Goal: Task Accomplishment & Management: Manage account settings

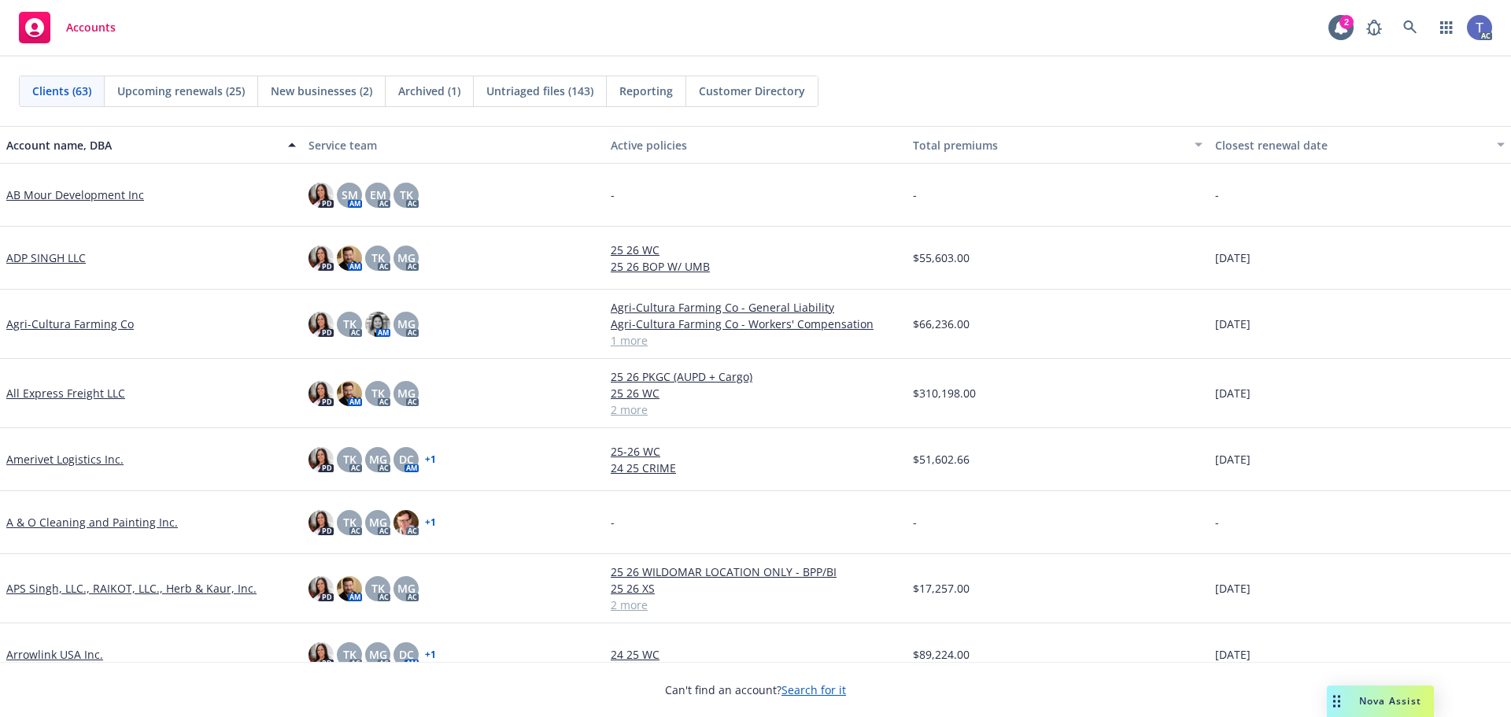
click at [1123, 63] on div "Clients (63) Upcoming renewals (25) New businesses (2) Archived (1) Untriaged f…" at bounding box center [755, 91] width 1511 height 69
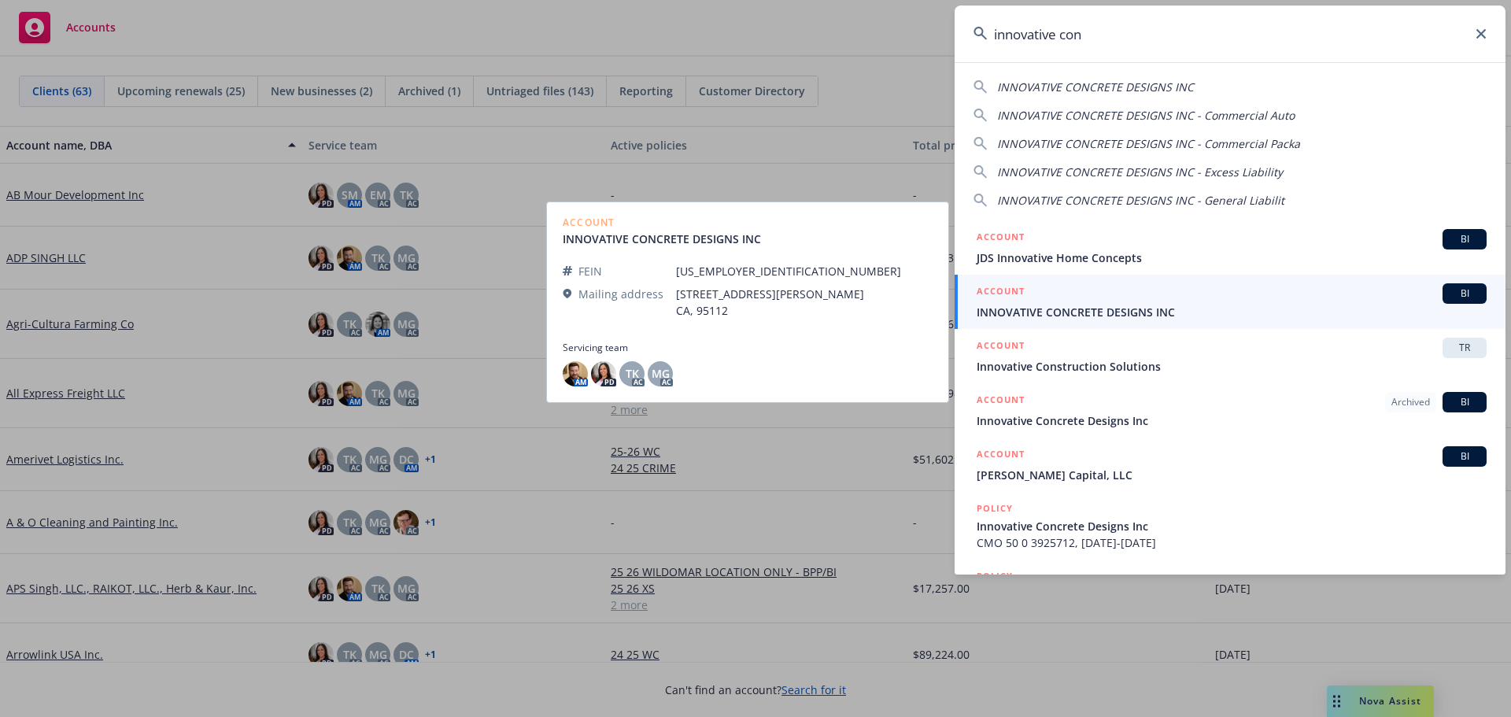
type input "innovative con"
click at [1158, 311] on span "INNOVATIVE CONCRETE DESIGNS INC" at bounding box center [1232, 312] width 510 height 17
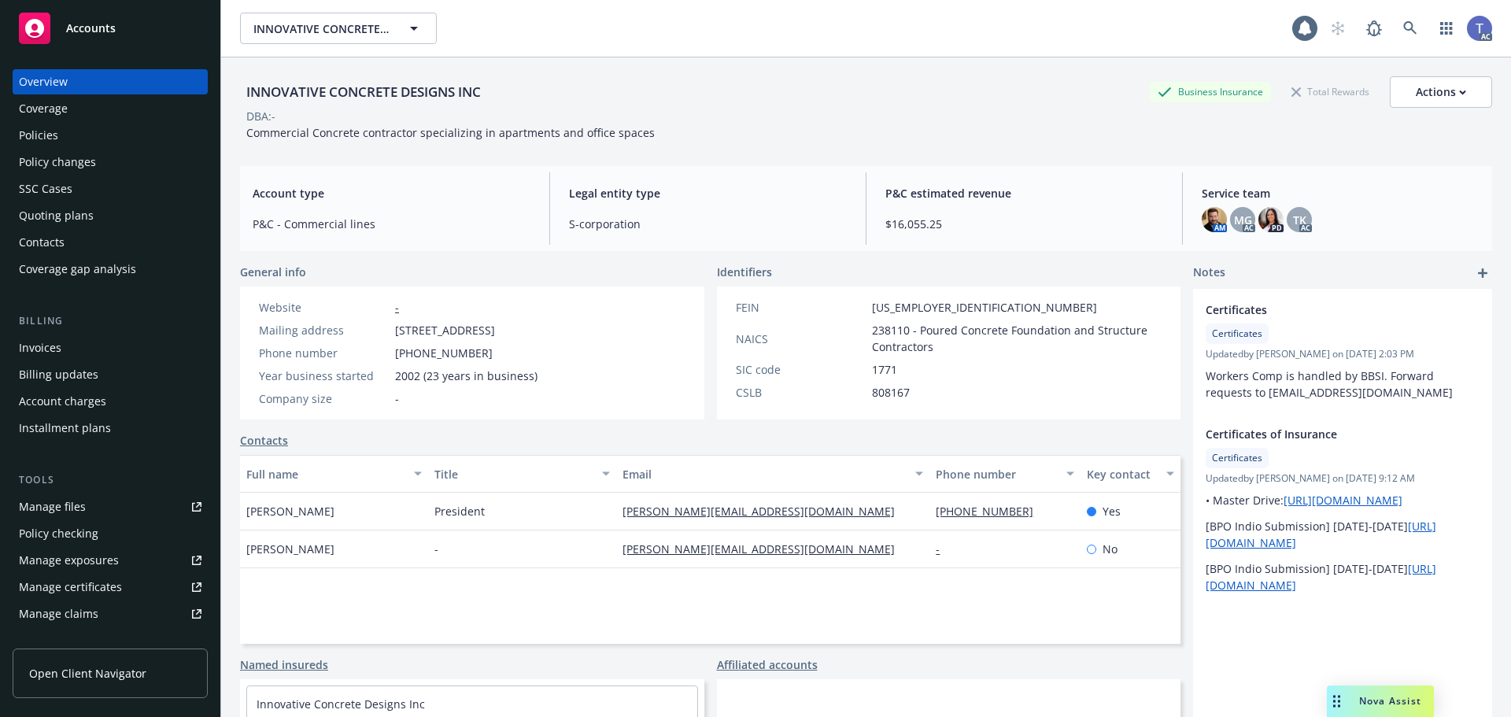
click at [13, 138] on link "Policies" at bounding box center [110, 135] width 195 height 25
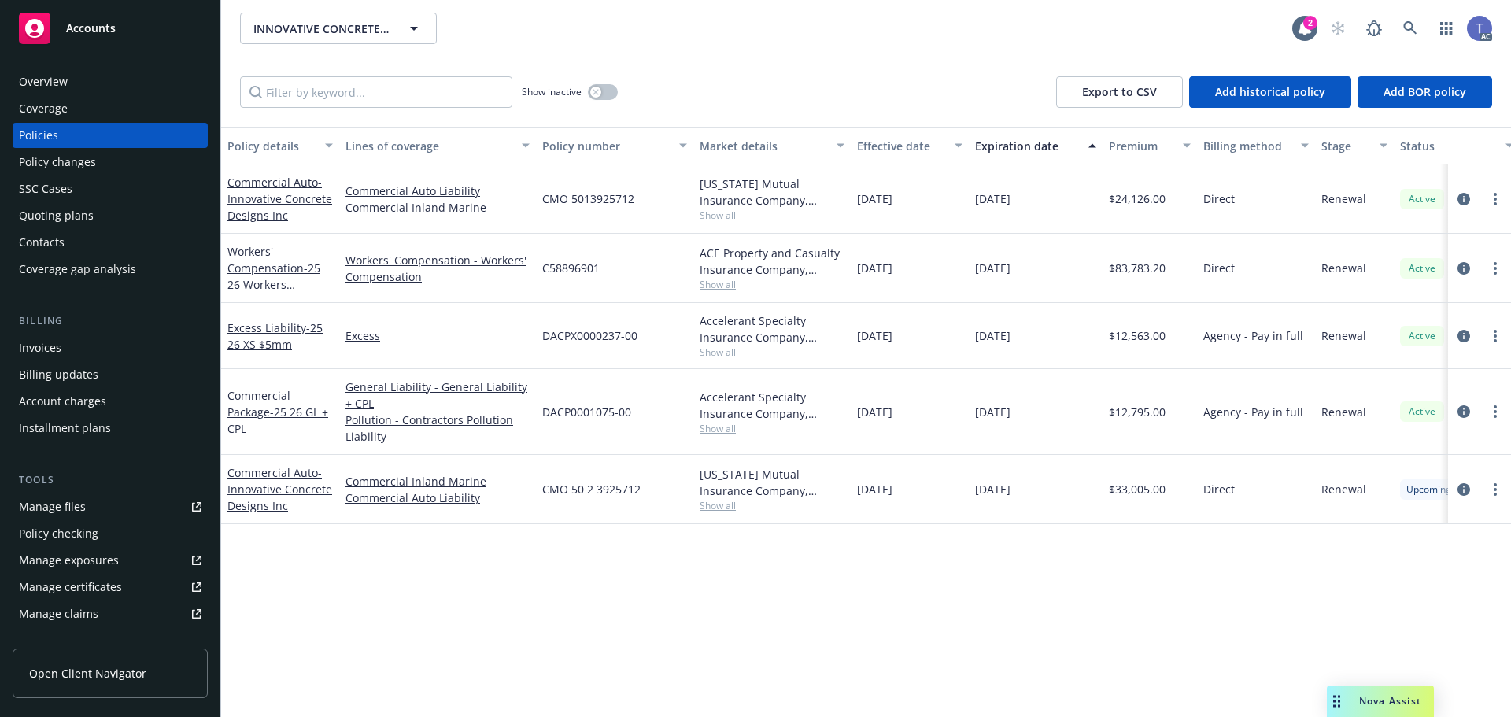
click at [627, 200] on span "CMO 5013925712" at bounding box center [588, 198] width 92 height 17
click at [626, 200] on span "CMO 5013925712" at bounding box center [588, 198] width 92 height 17
click at [91, 166] on div "Policy changes" at bounding box center [57, 162] width 77 height 25
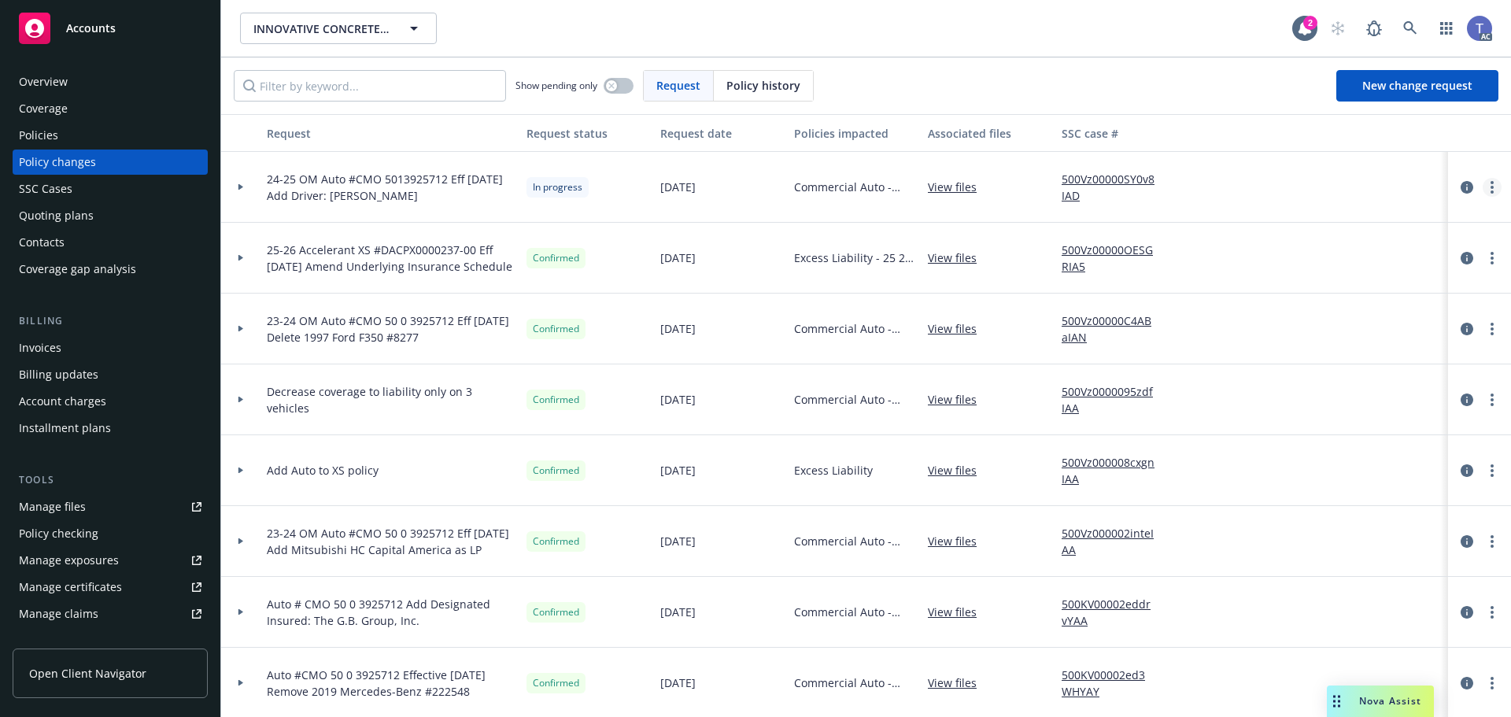
click at [1491, 187] on circle "more" at bounding box center [1492, 187] width 3 height 3
click at [1288, 311] on link "Resume workflow" at bounding box center [1354, 313] width 270 height 31
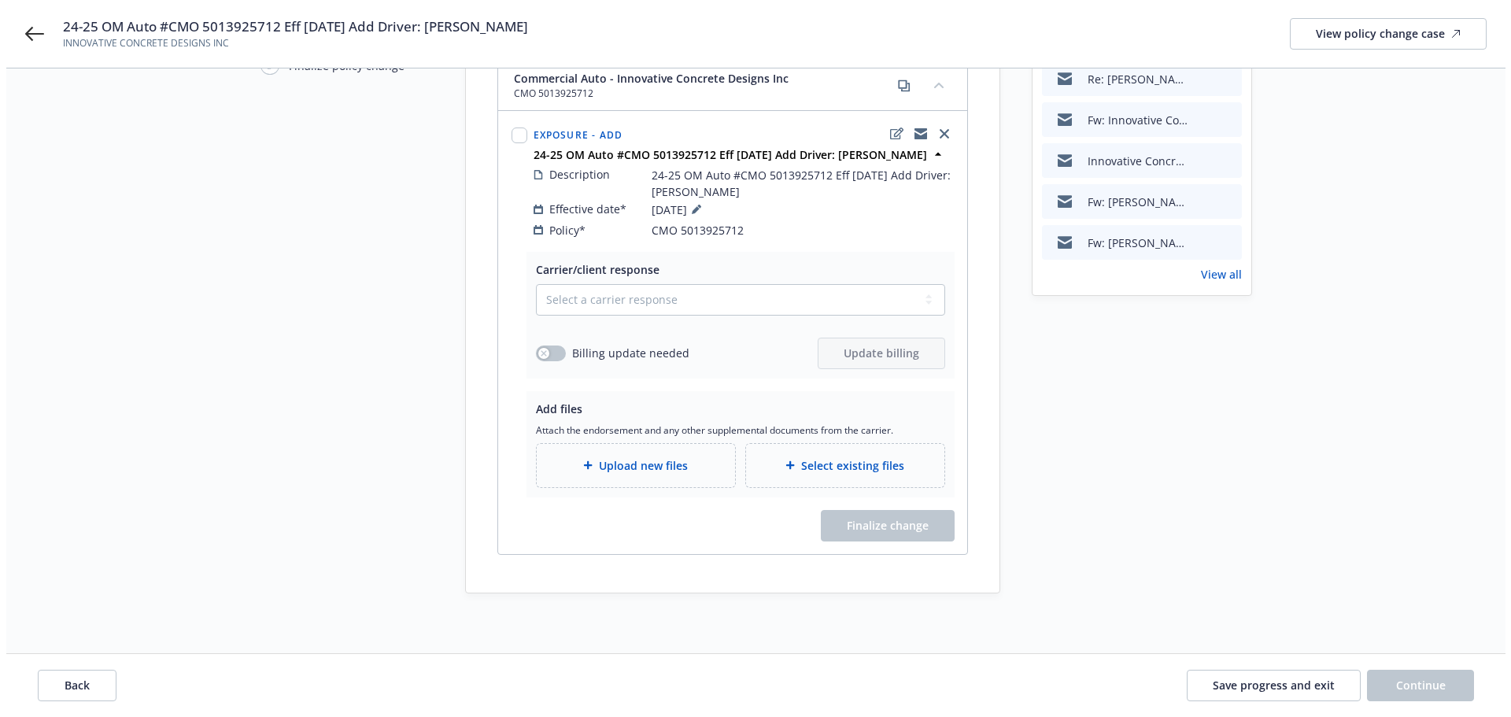
scroll to position [201, 0]
click at [648, 291] on select "Select a carrier response Accepted Accepted with revision No endorsement needed…" at bounding box center [734, 296] width 409 height 31
click at [582, 297] on select "Select a carrier response Accepted Accepted with revision No endorsement needed…" at bounding box center [734, 296] width 409 height 31
select select "ACCEPTED"
click at [530, 281] on select "Select a carrier response Accepted Accepted with revision No endorsement needed…" at bounding box center [734, 296] width 409 height 31
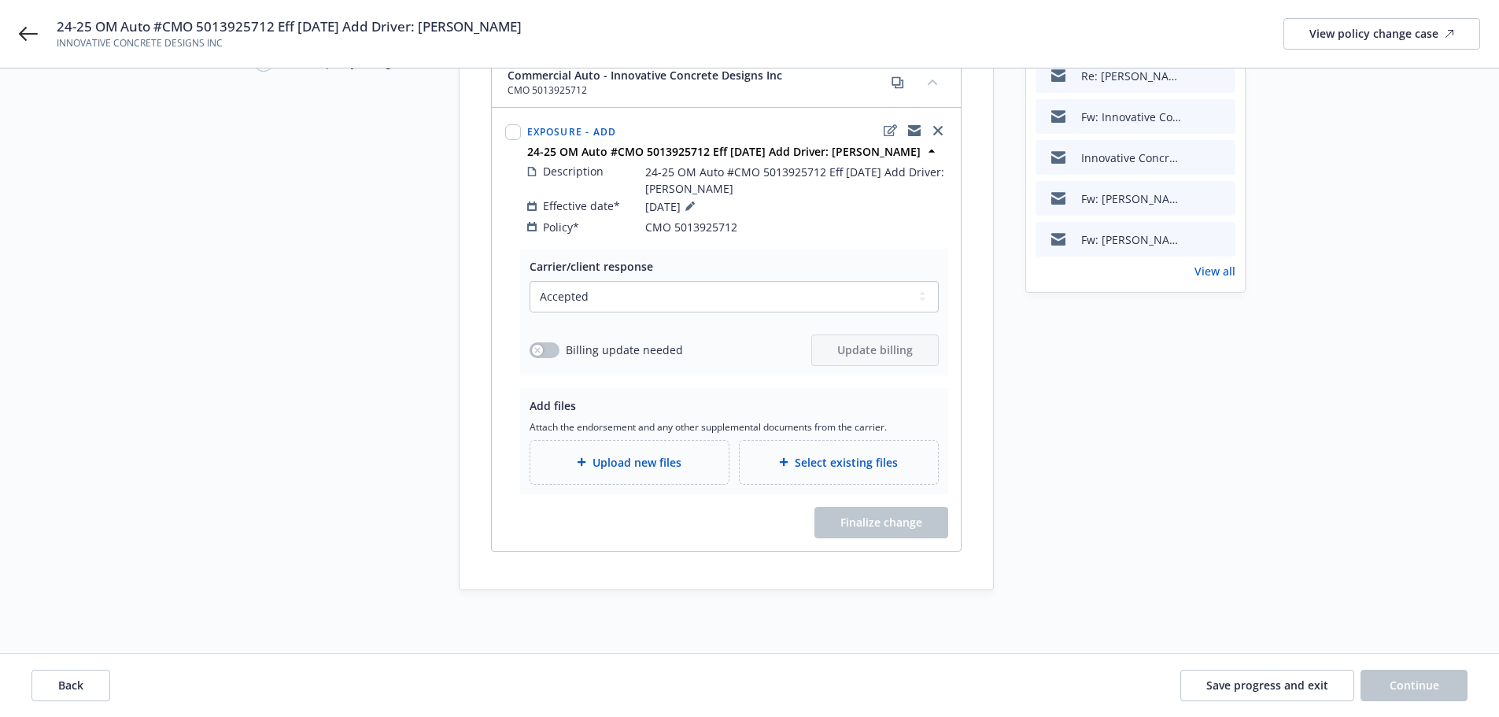
click at [625, 456] on span "Upload new files" at bounding box center [637, 462] width 89 height 17
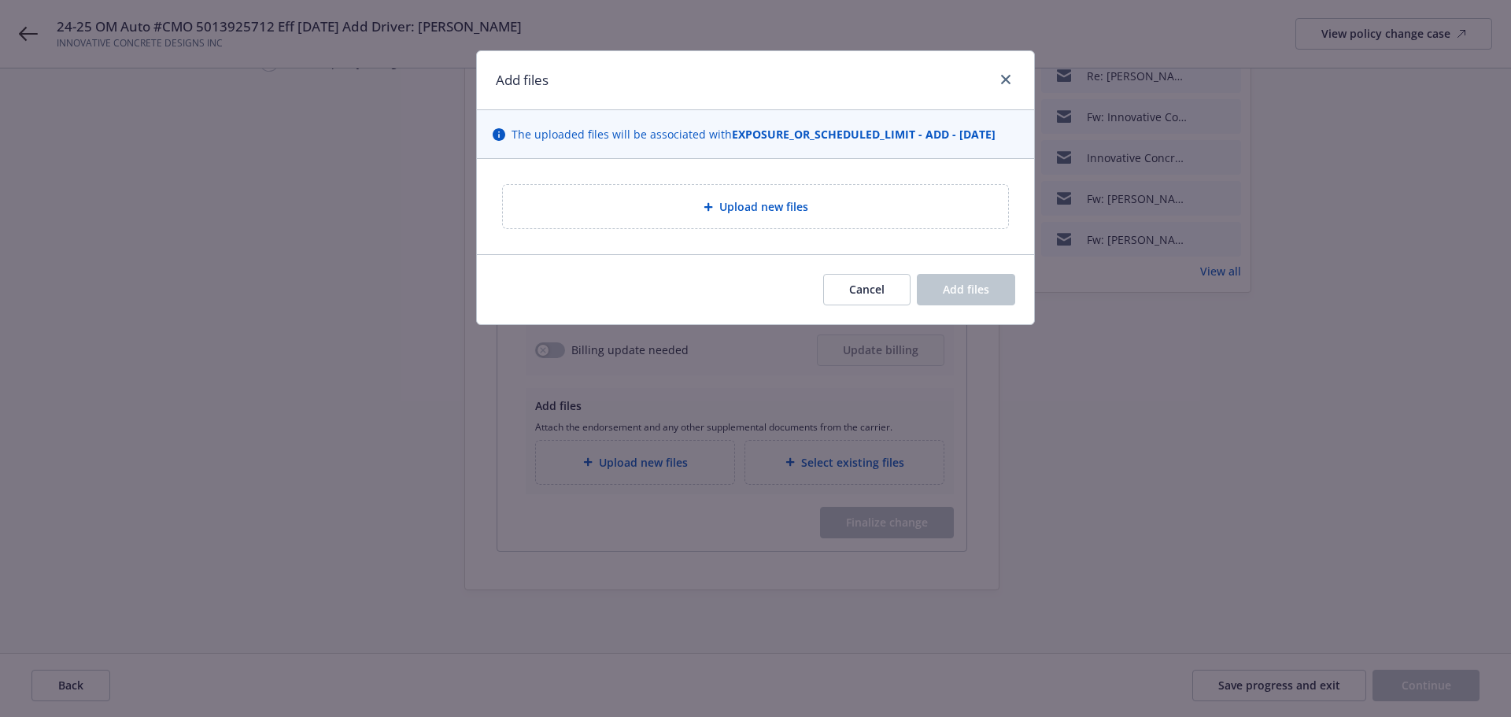
click at [678, 194] on div "Upload new files" at bounding box center [755, 206] width 505 height 43
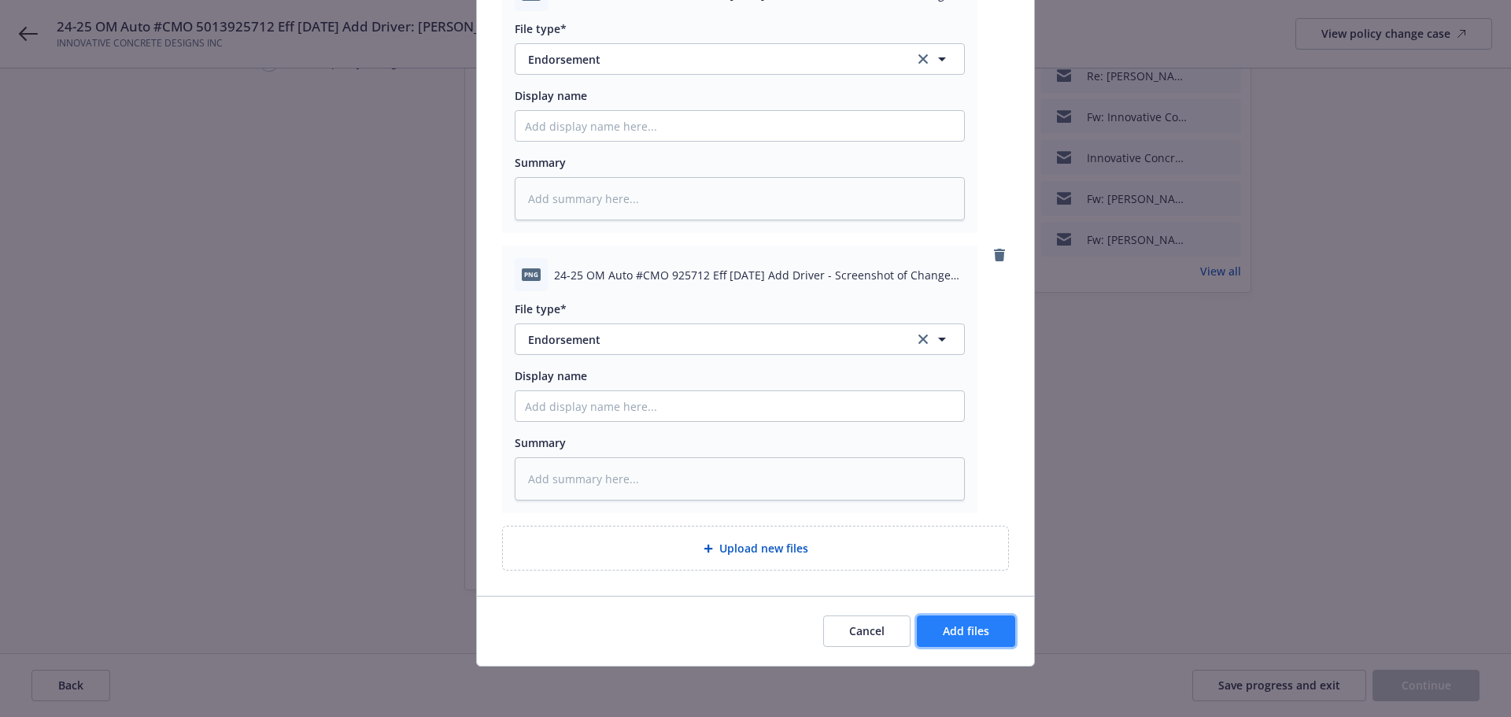
click at [962, 634] on span "Add files" at bounding box center [966, 630] width 46 height 15
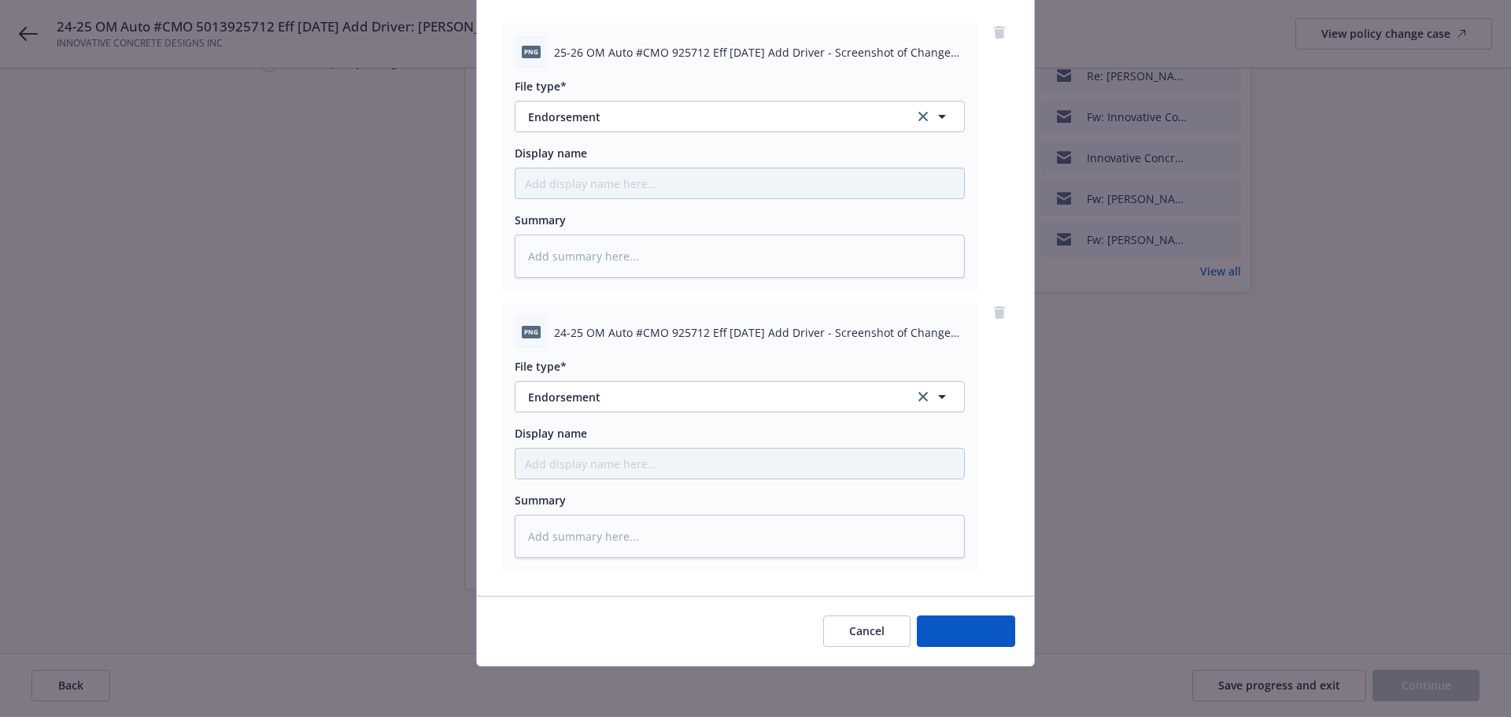
scroll to position [161, 0]
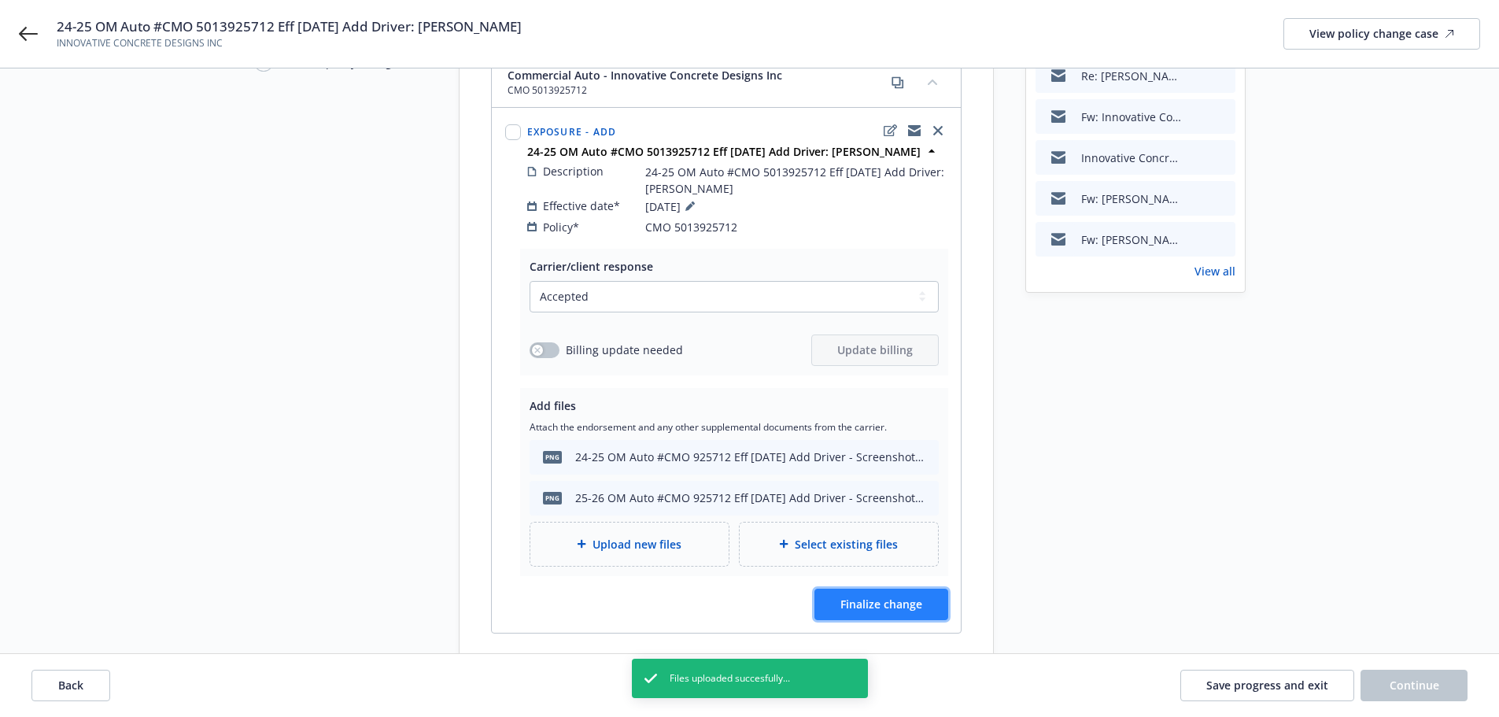
click at [900, 613] on button "Finalize change" at bounding box center [882, 604] width 134 height 31
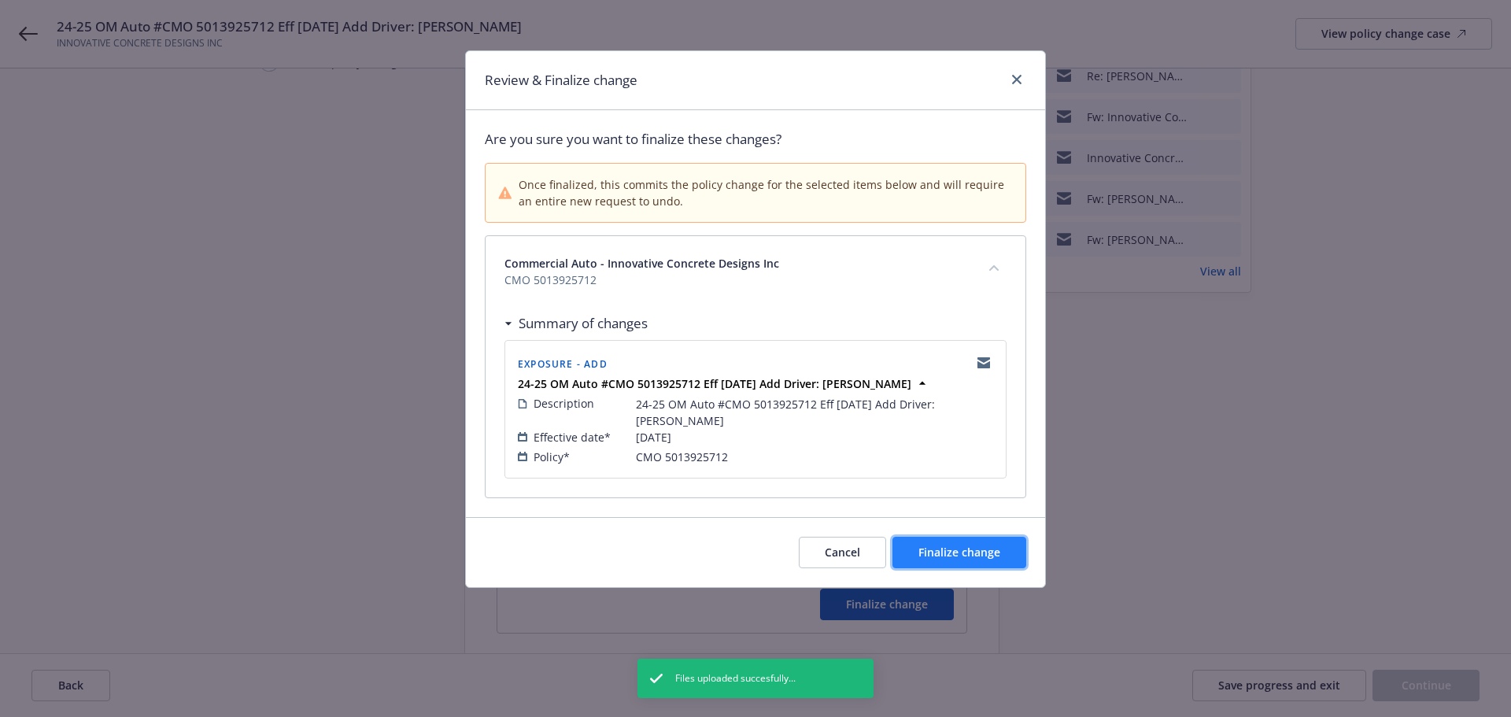
click at [945, 541] on button "Finalize change" at bounding box center [959, 552] width 134 height 31
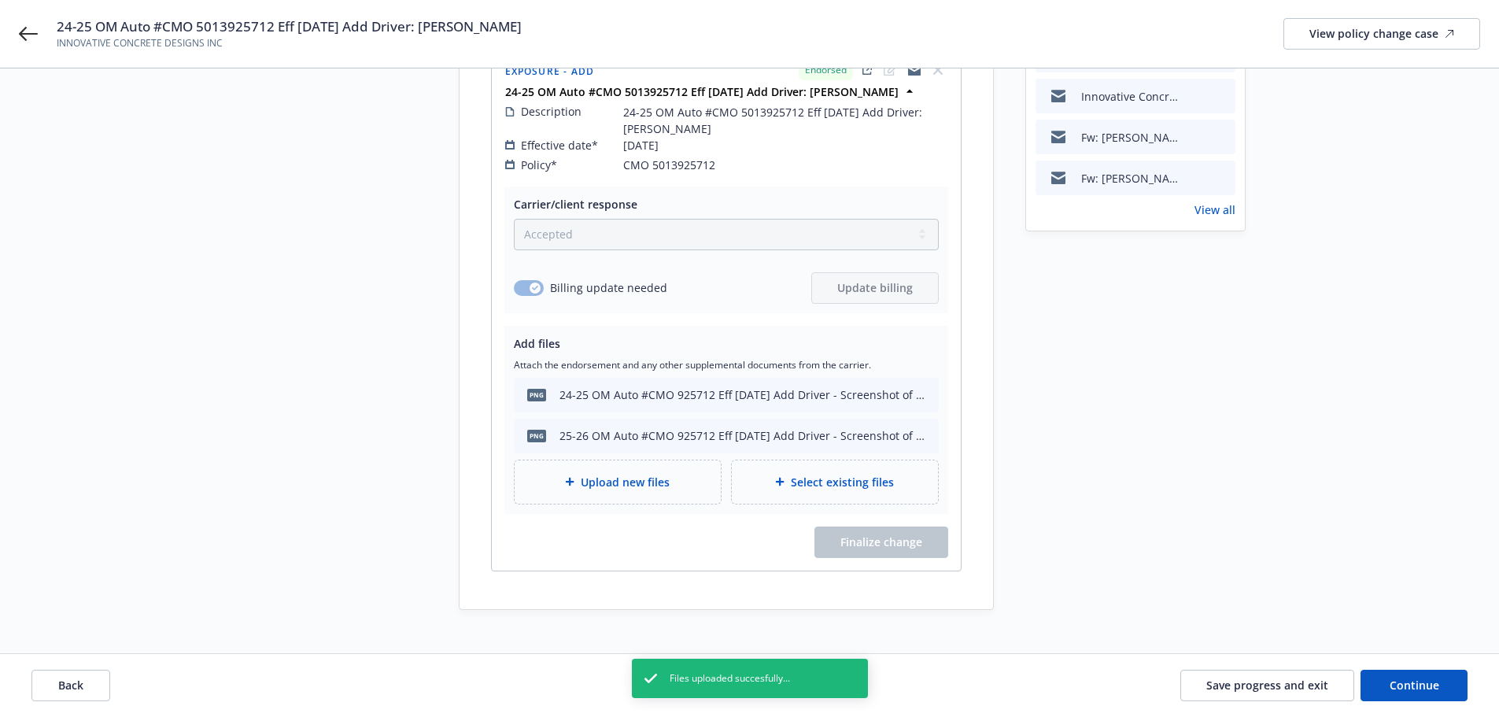
scroll to position [265, 0]
click at [1402, 679] on span "Continue" at bounding box center [1415, 685] width 50 height 15
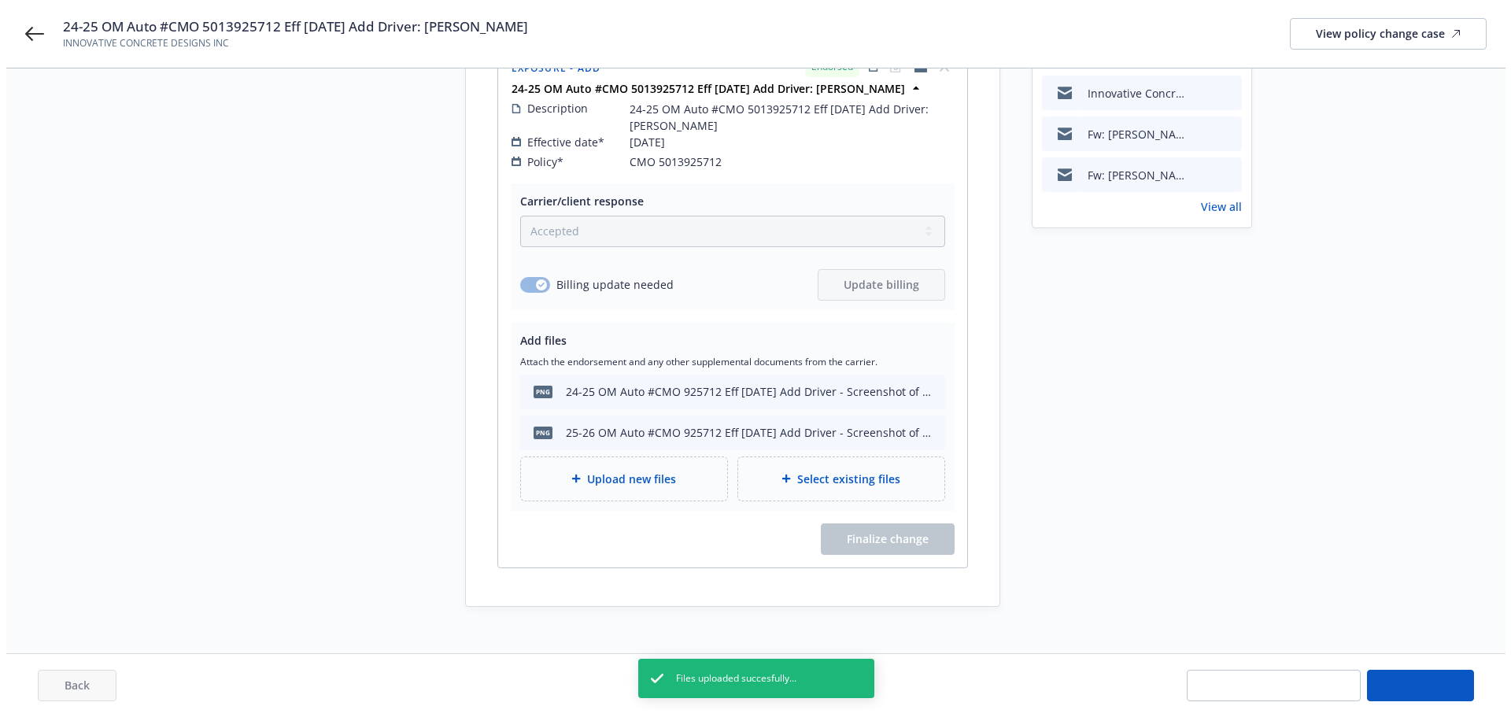
scroll to position [0, 0]
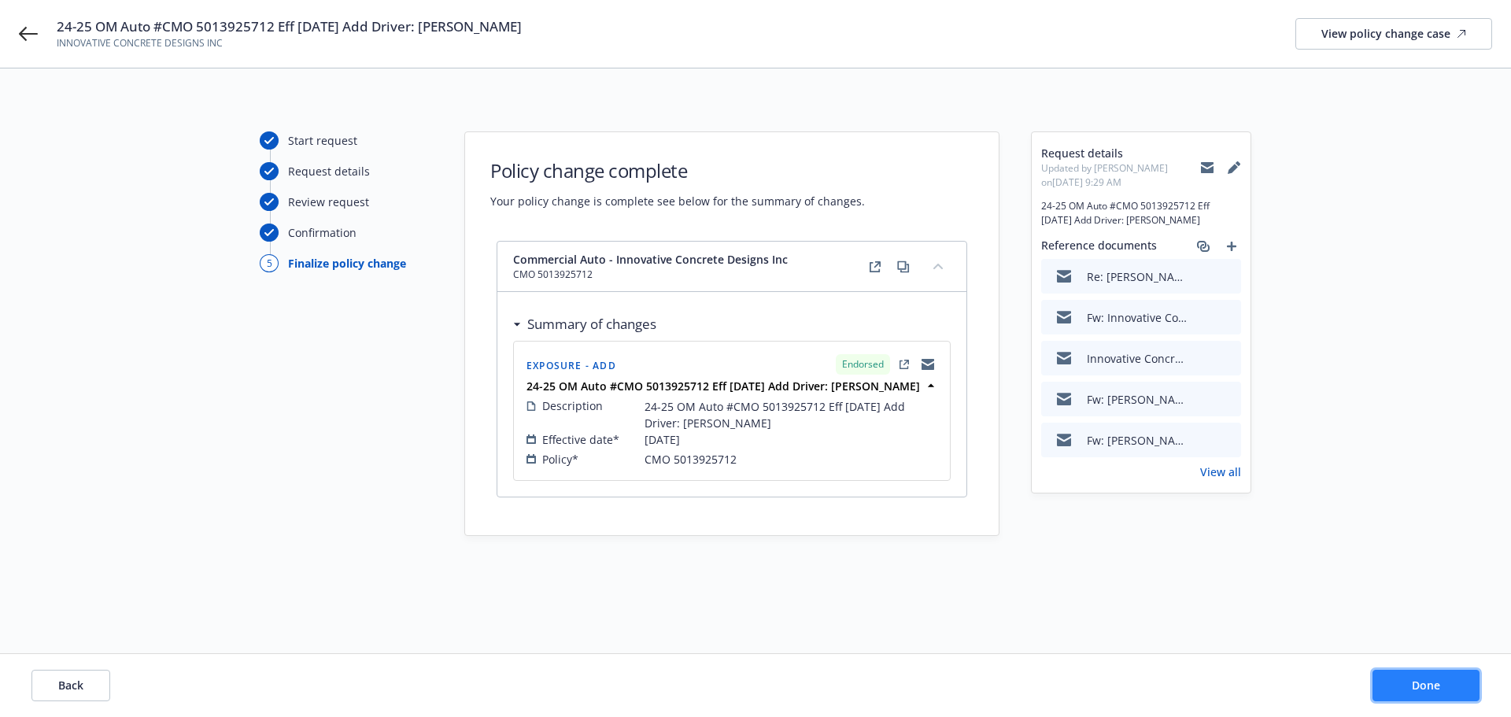
click at [1424, 684] on span "Done" at bounding box center [1426, 685] width 28 height 15
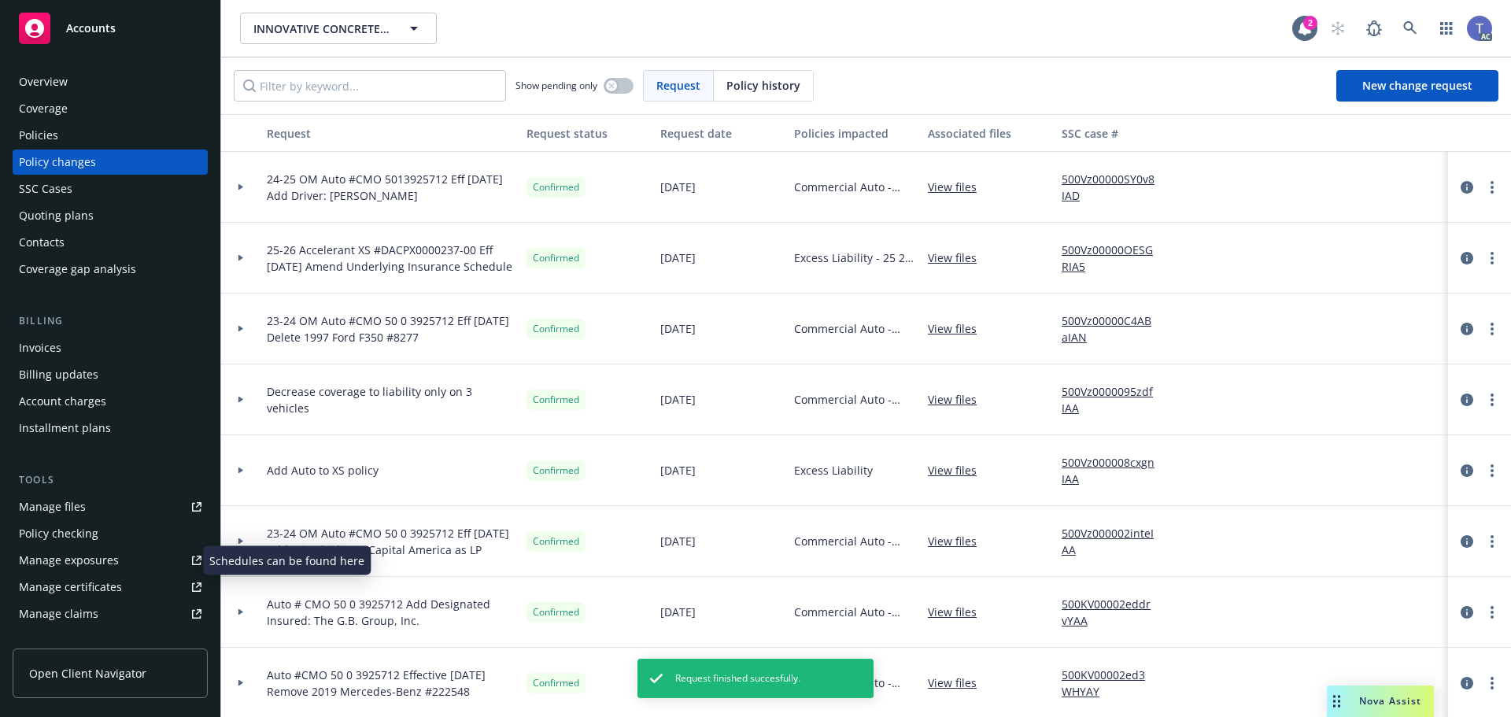
click at [118, 554] on link "Manage exposures" at bounding box center [110, 560] width 195 height 25
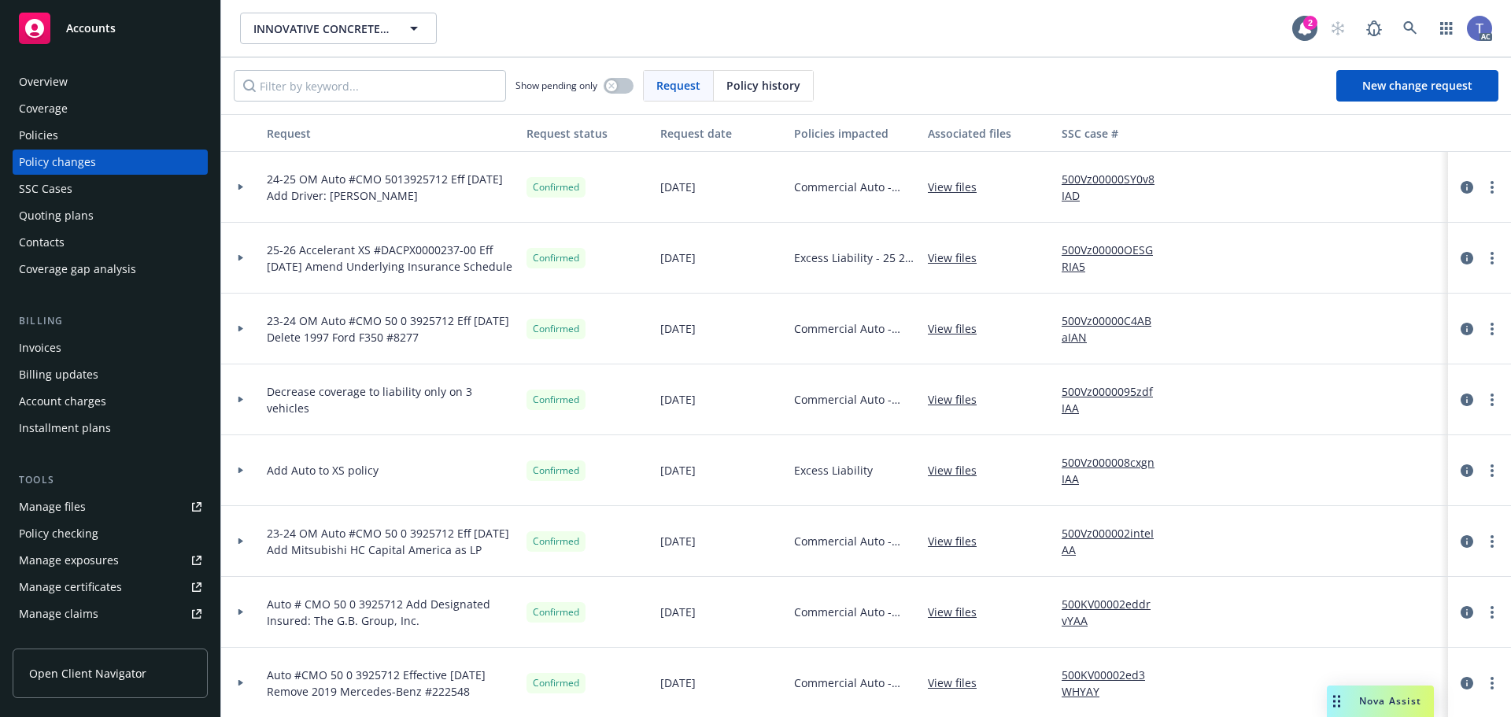
click at [51, 138] on div "Policies" at bounding box center [38, 135] width 39 height 25
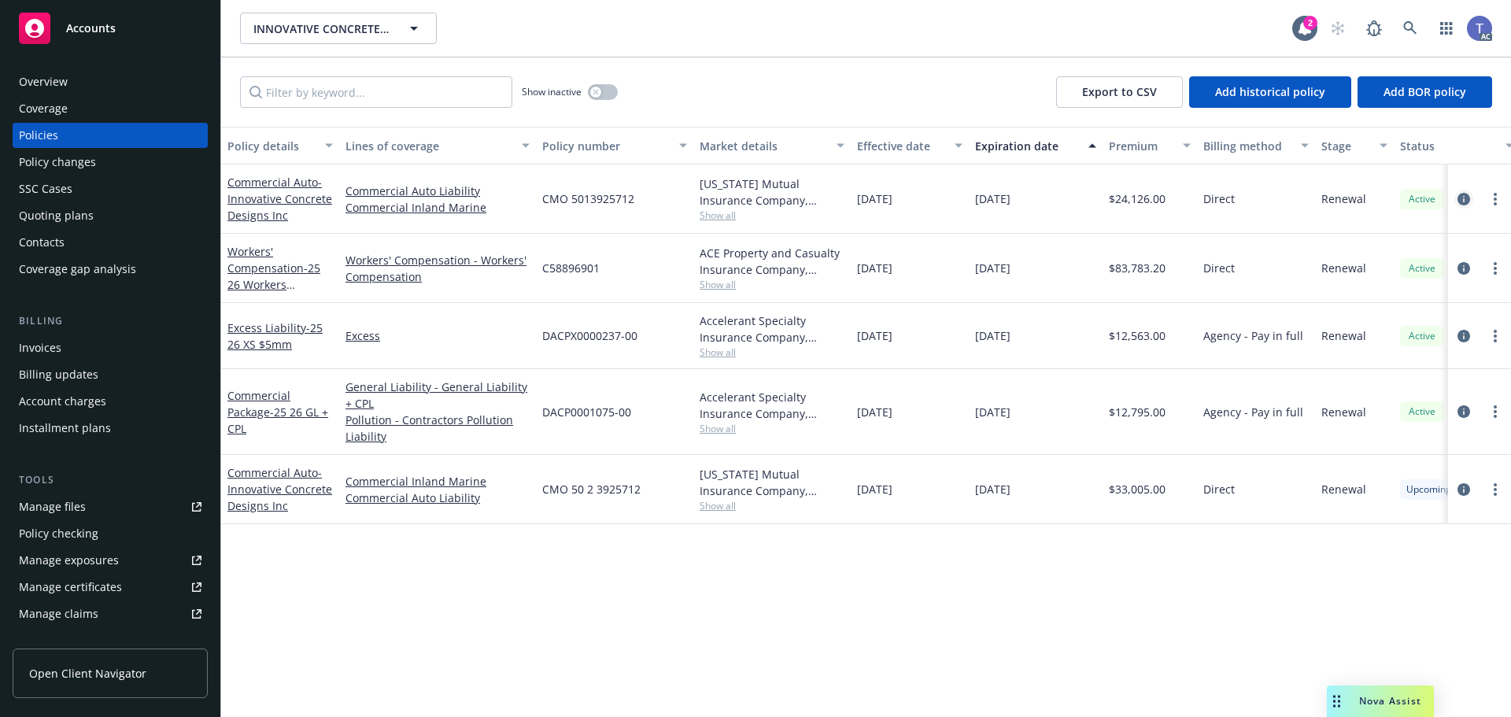
click at [1465, 194] on icon "circleInformation" at bounding box center [1464, 199] width 13 height 13
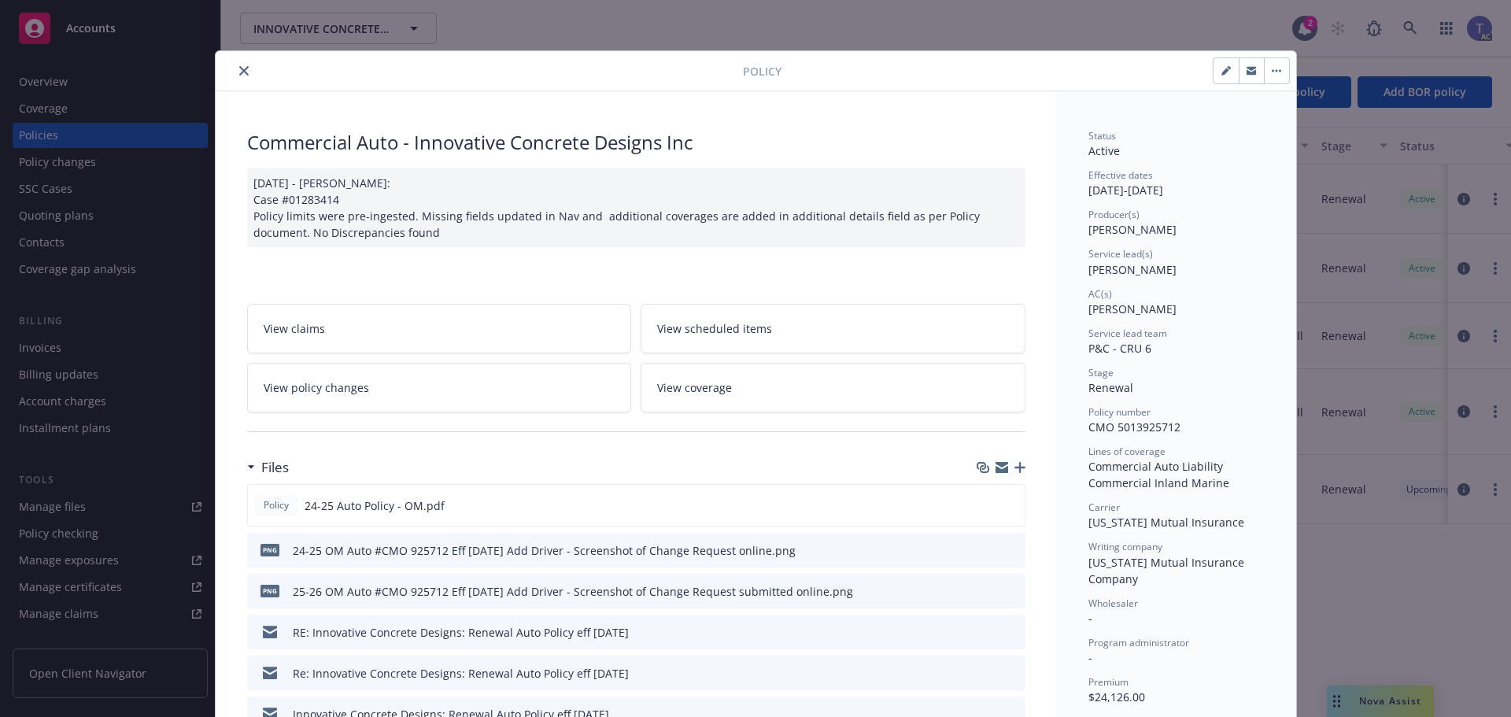
scroll to position [47, 0]
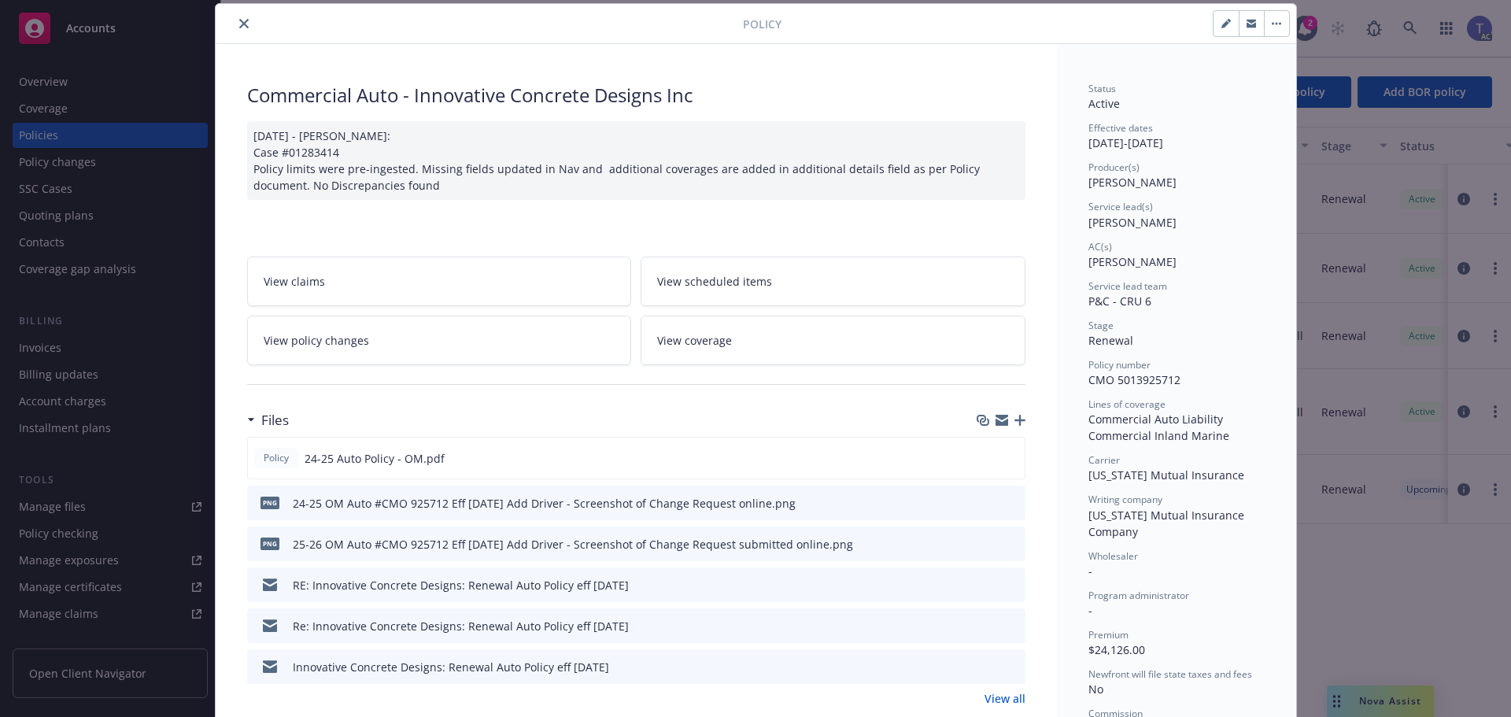
click at [722, 334] on span "View coverage" at bounding box center [694, 340] width 75 height 17
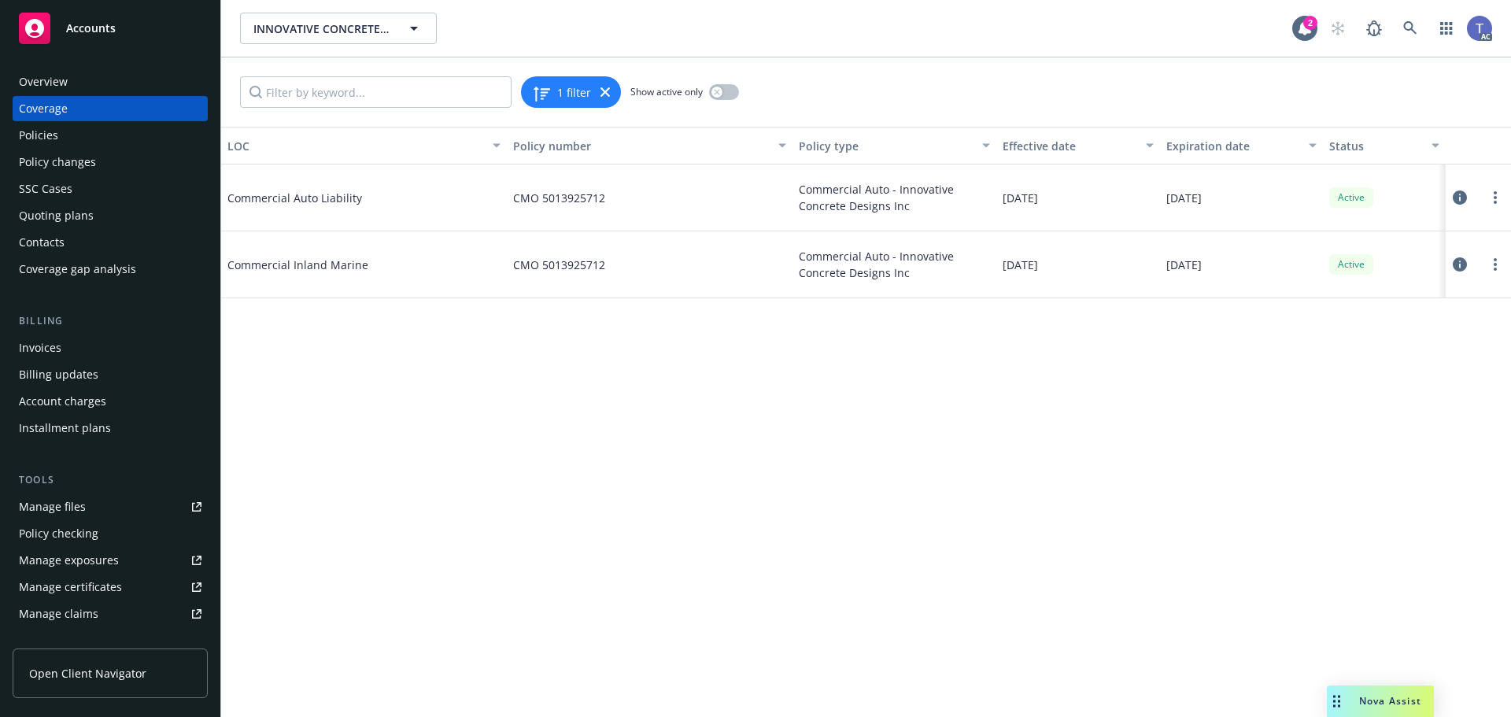
click at [1458, 198] on icon at bounding box center [1460, 197] width 14 height 14
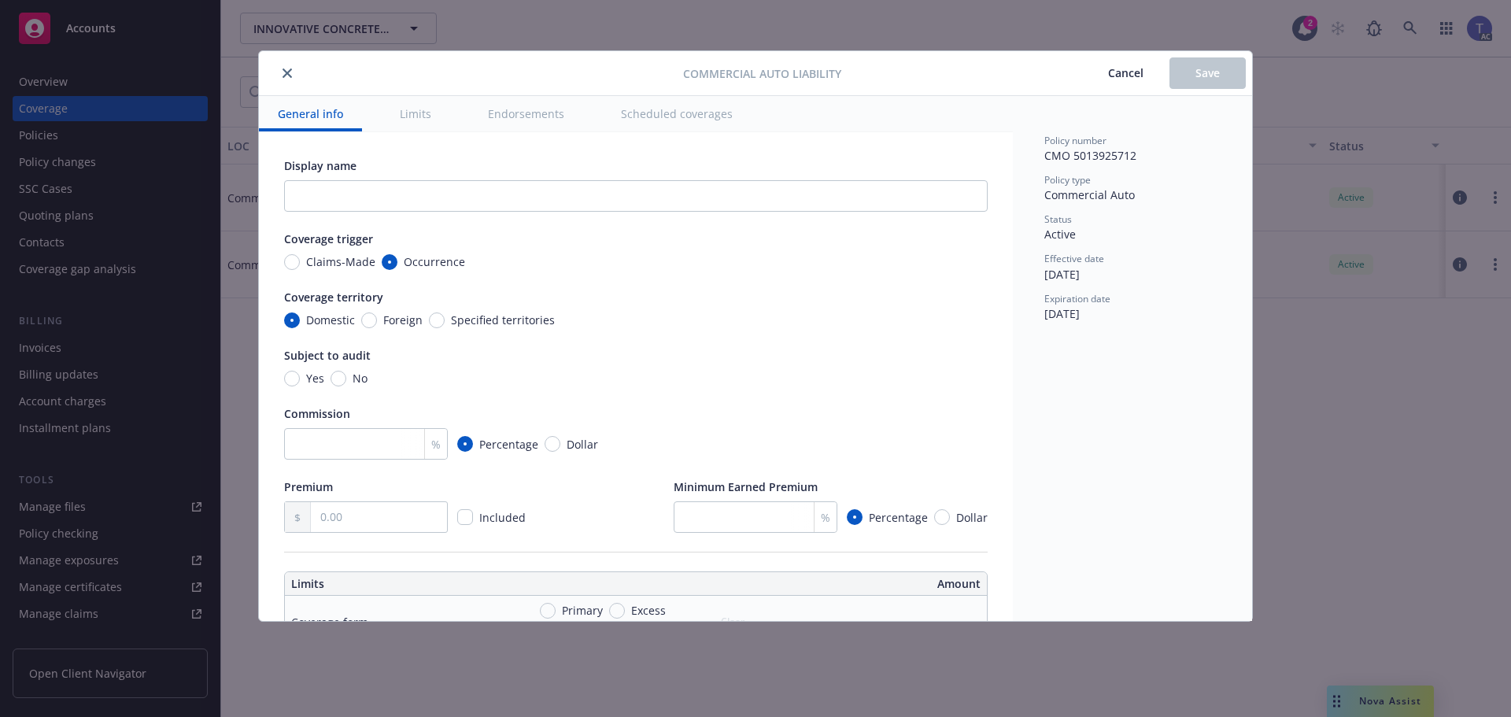
click at [659, 110] on button "Scheduled coverages" at bounding box center [677, 113] width 150 height 35
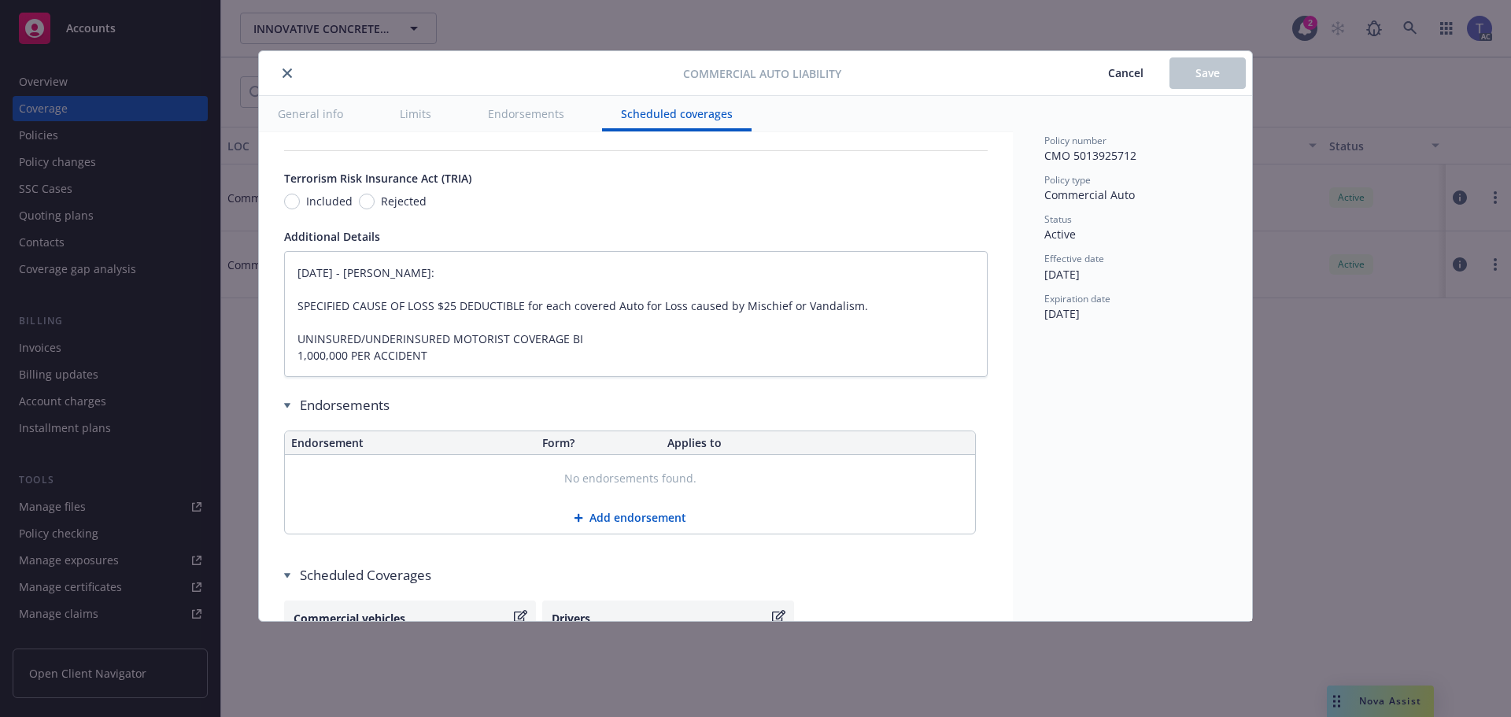
scroll to position [2884, 0]
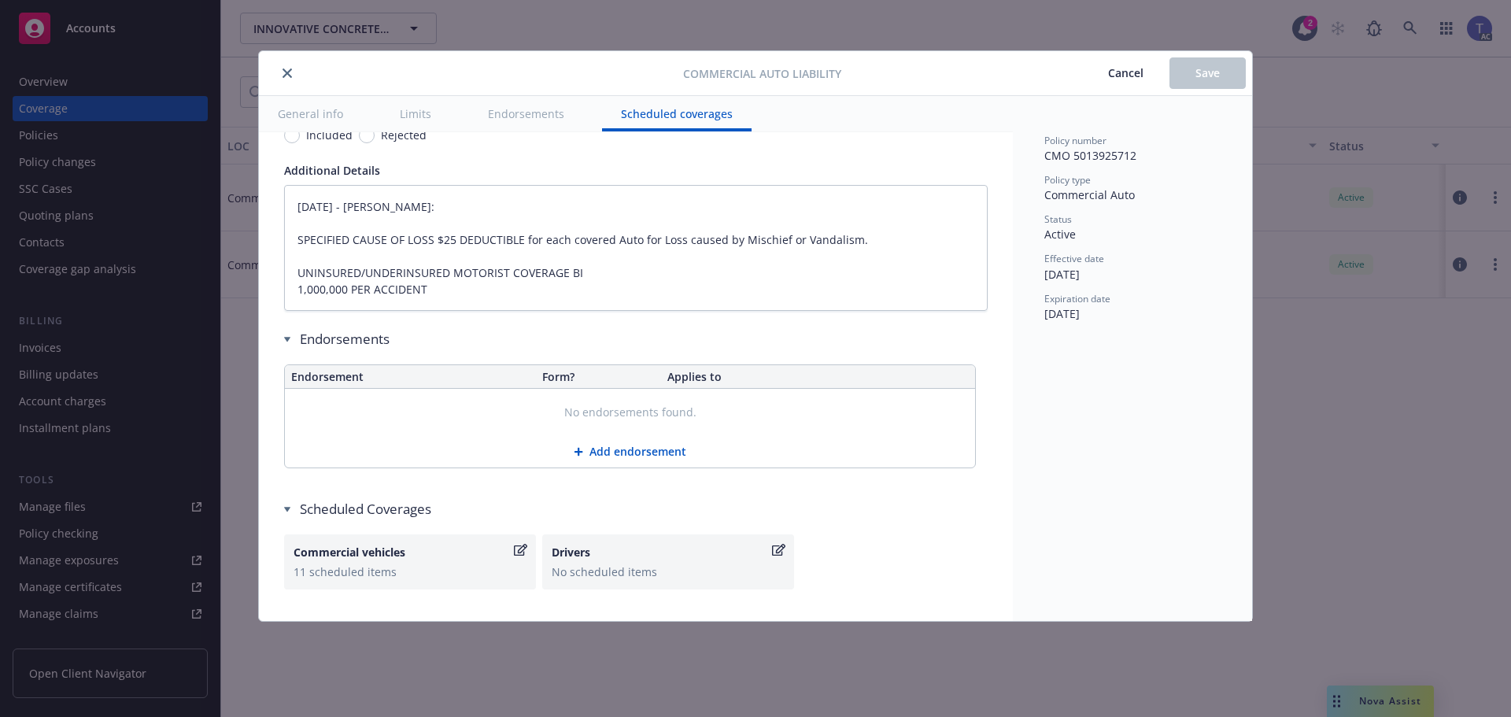
click at [286, 68] on icon "close" at bounding box center [287, 72] width 9 height 9
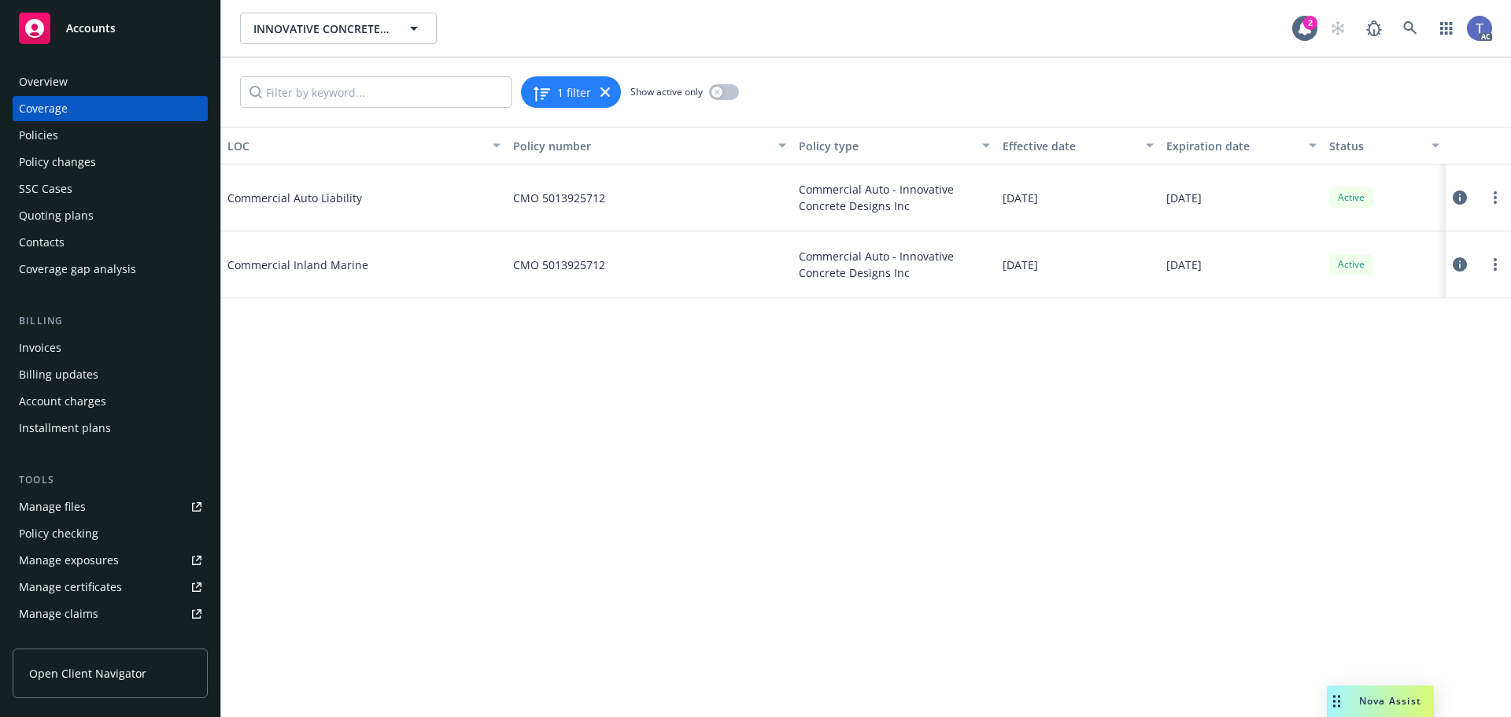
click at [61, 142] on div "Policies" at bounding box center [110, 135] width 183 height 25
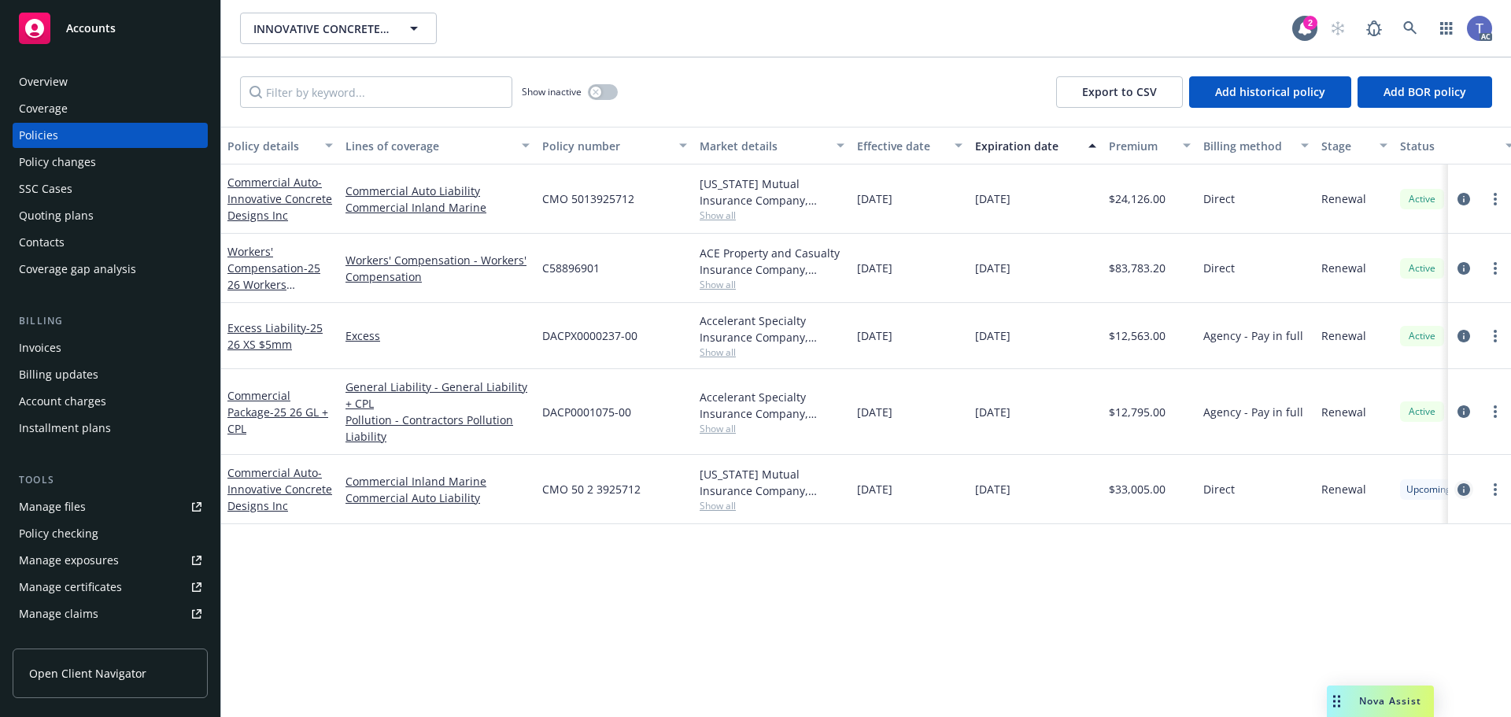
click at [1468, 484] on icon "circleInformation" at bounding box center [1464, 489] width 13 height 13
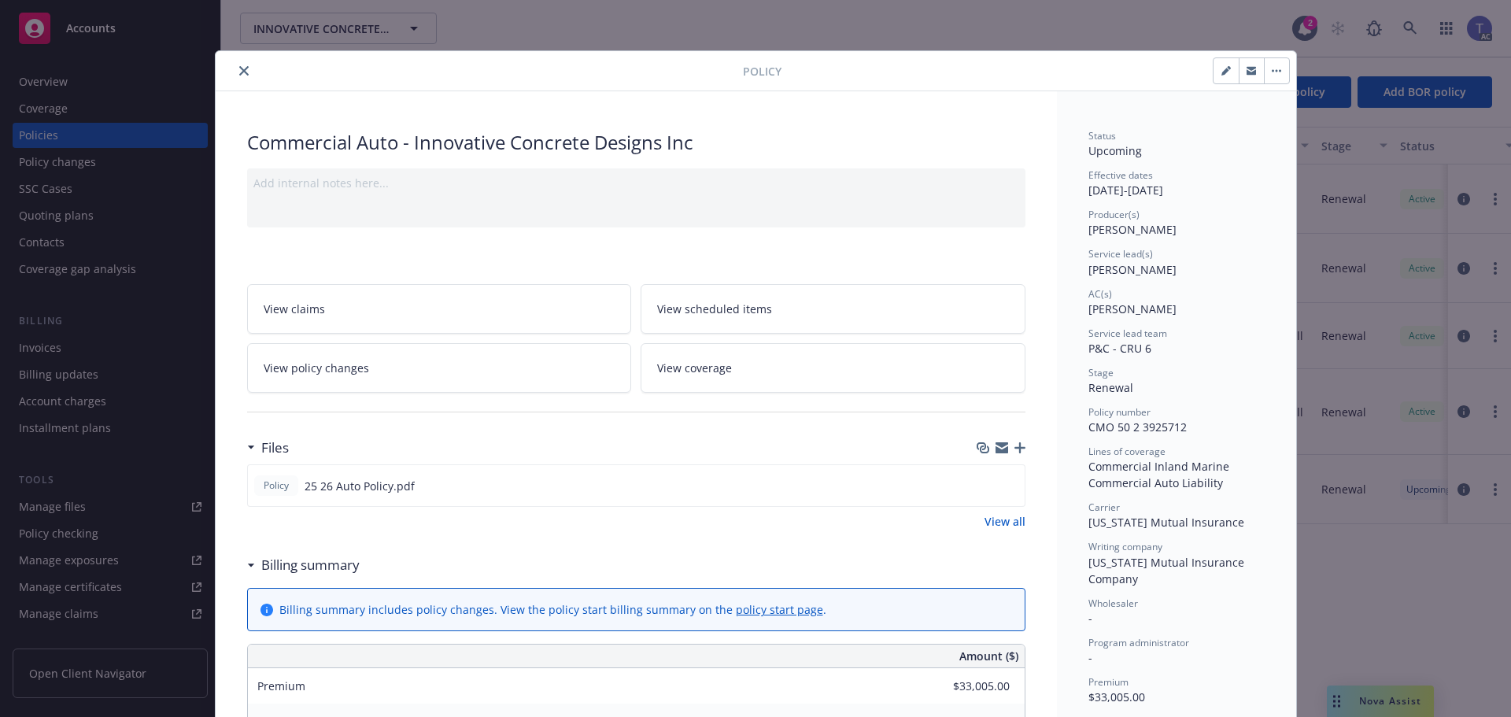
click at [720, 360] on span "View coverage" at bounding box center [694, 368] width 75 height 17
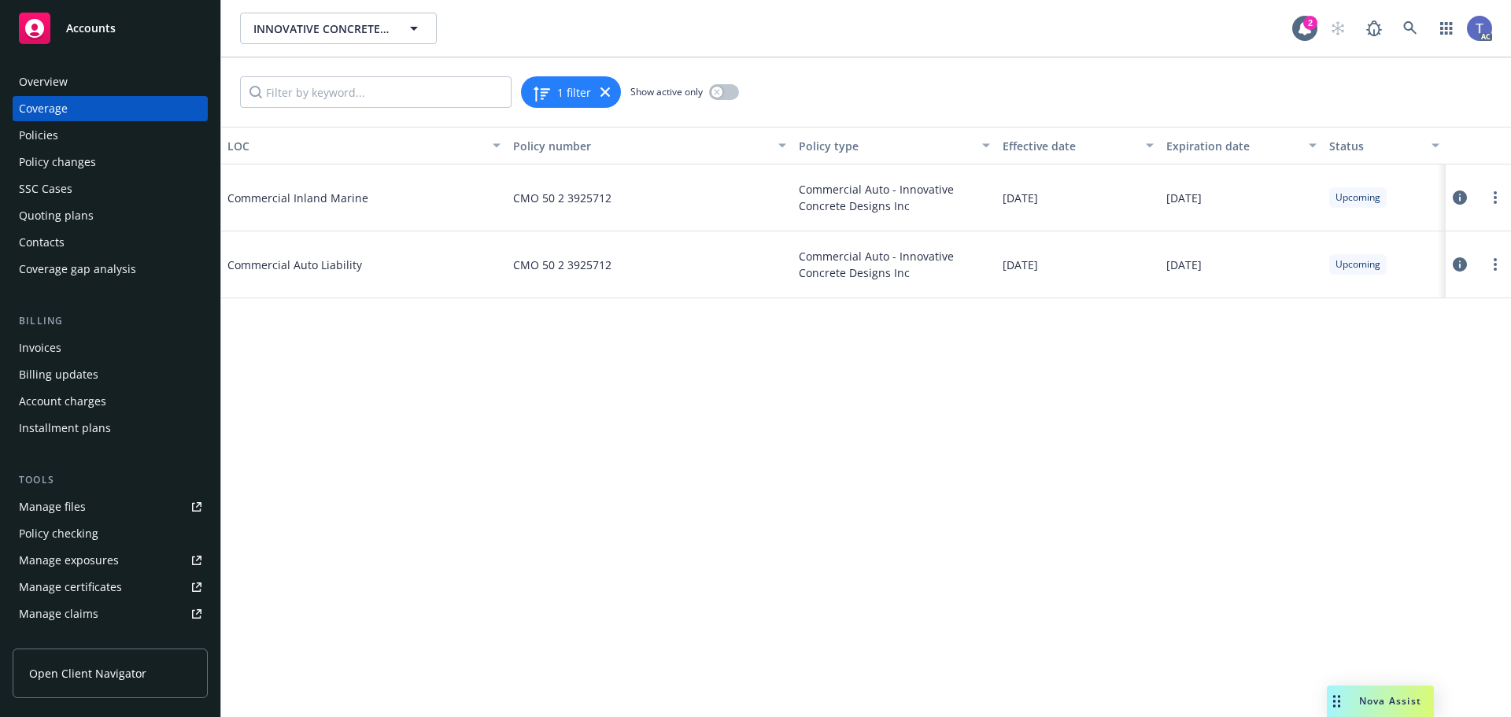
click at [1456, 264] on icon at bounding box center [1460, 264] width 14 height 14
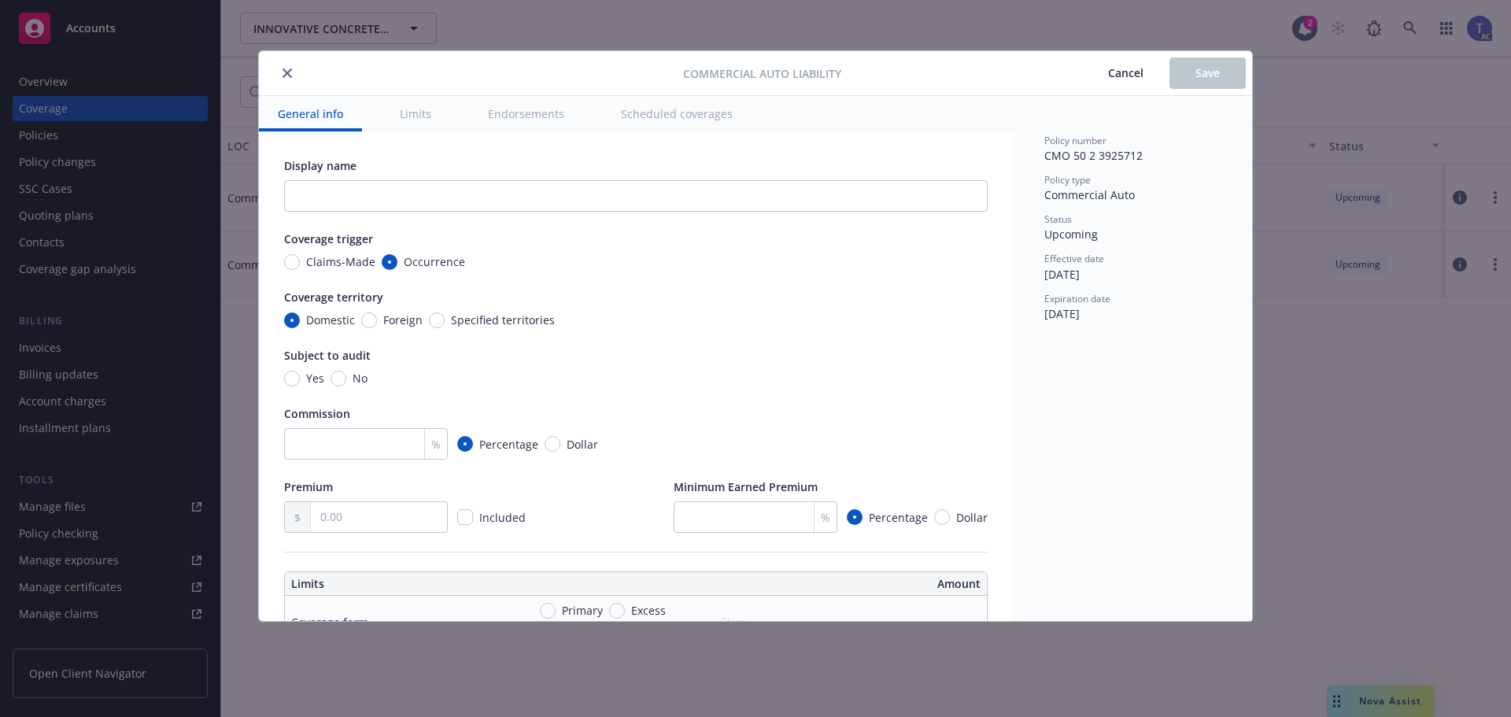
click at [690, 123] on button "Scheduled coverages" at bounding box center [677, 113] width 150 height 35
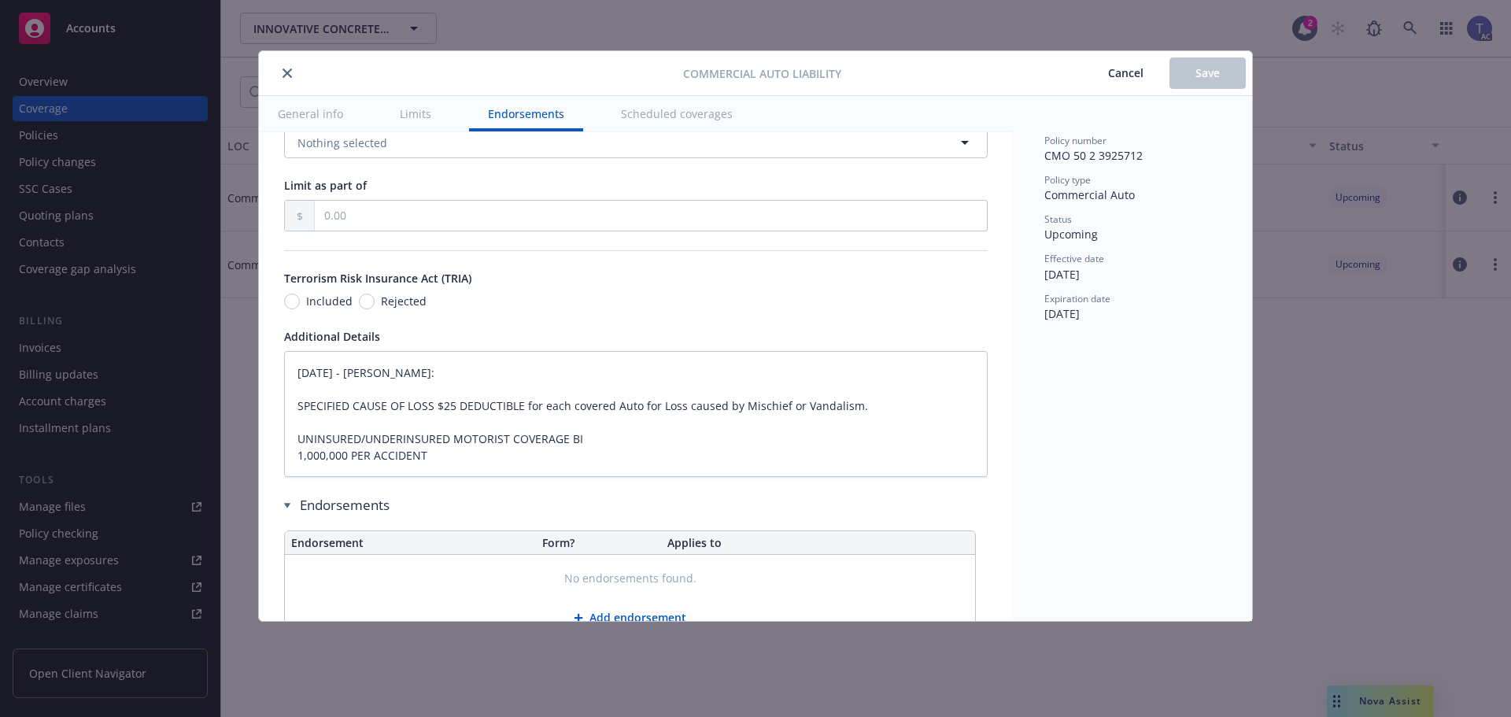
type textarea "x"
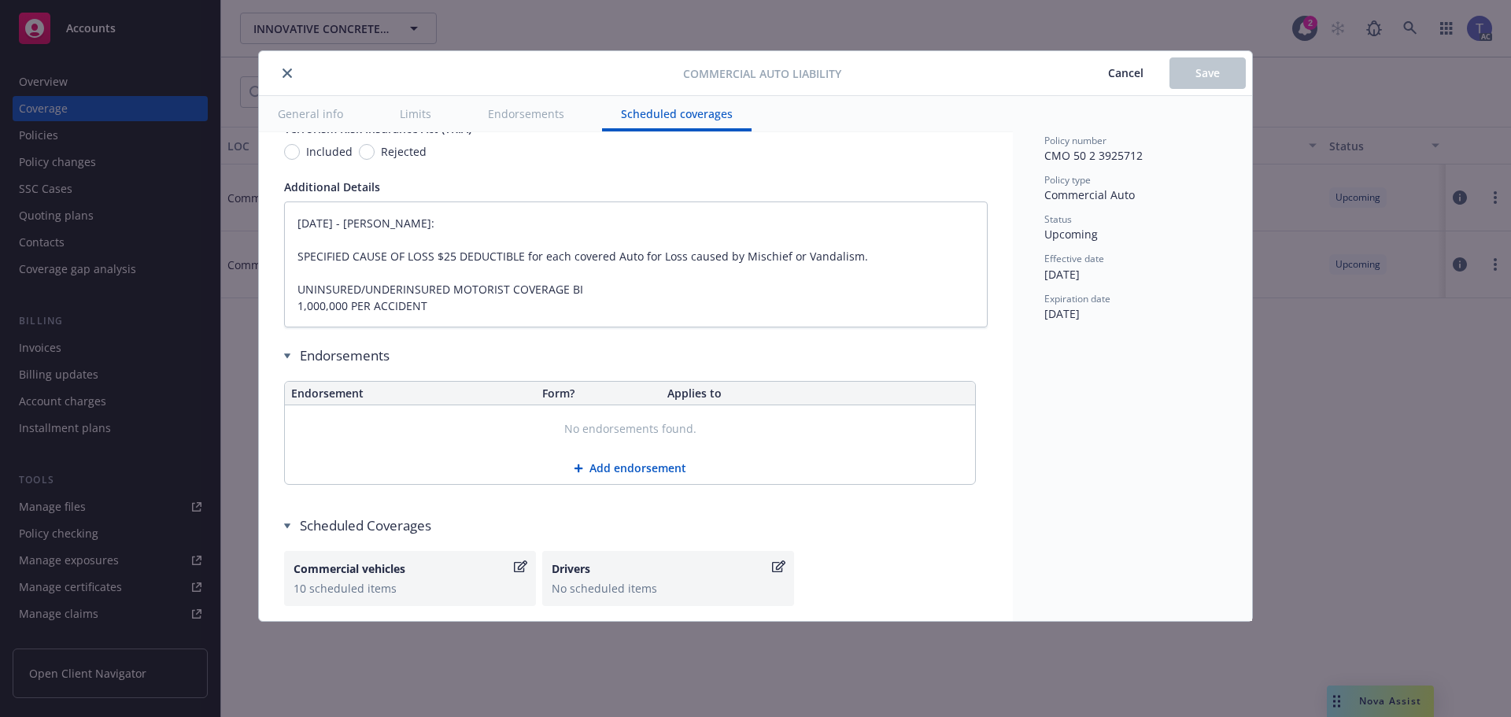
scroll to position [2883, 0]
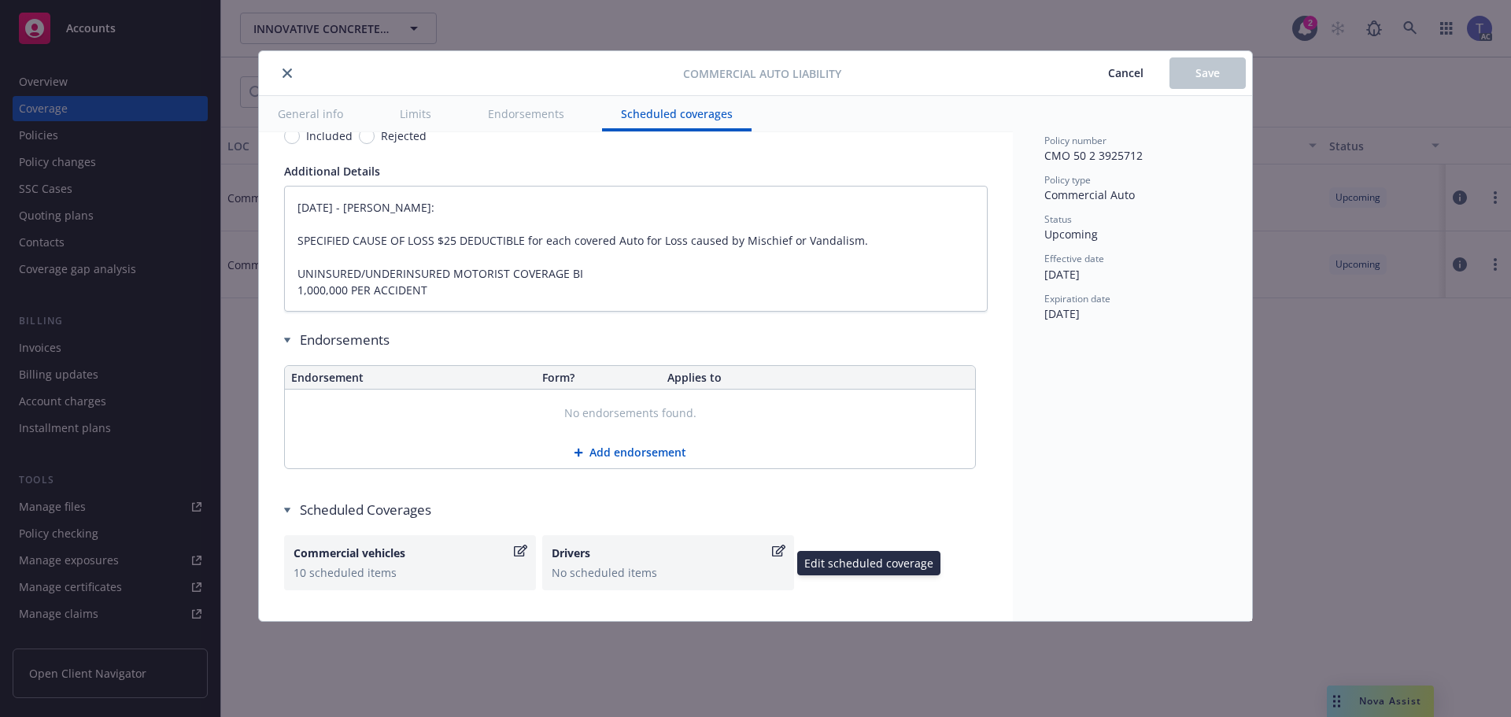
click at [774, 547] on icon "button" at bounding box center [778, 551] width 13 height 12
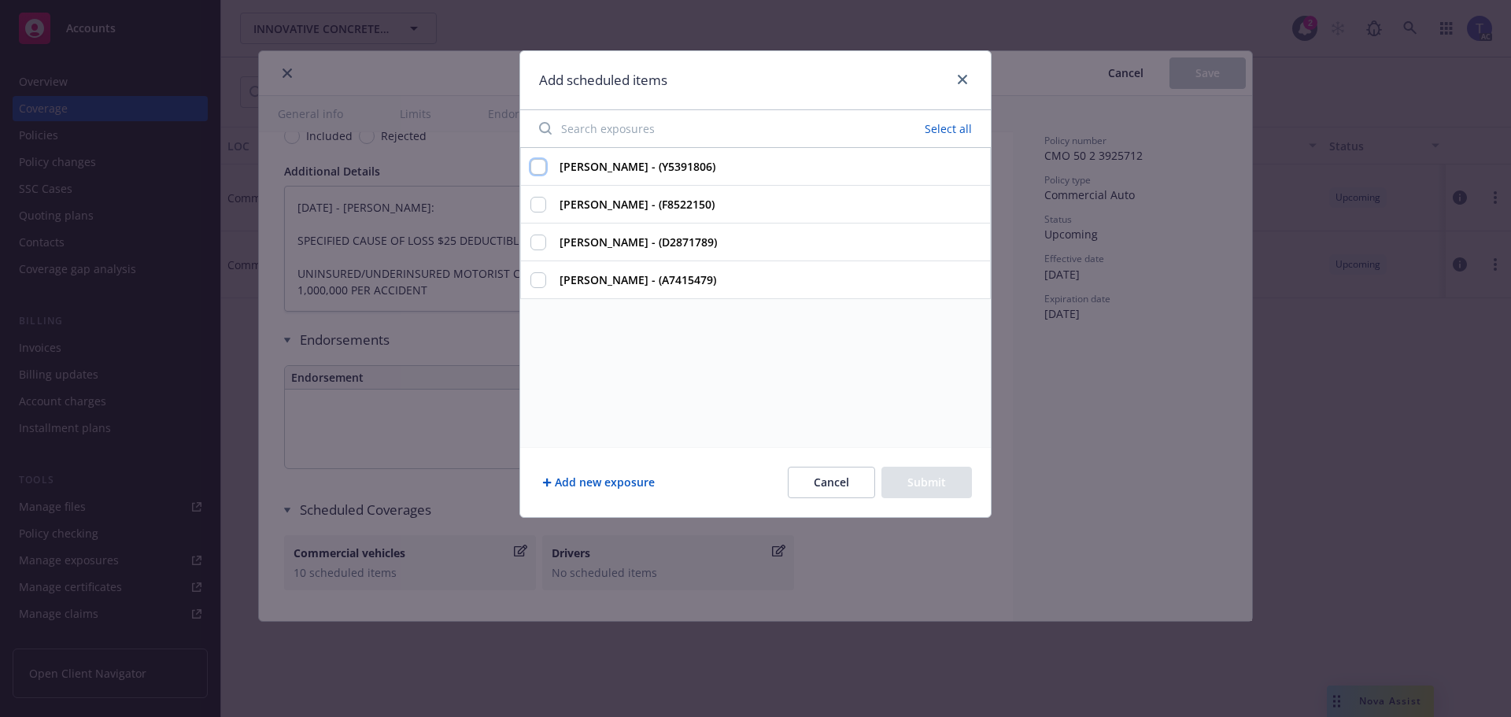
click at [542, 164] on input "Emily Isabel Diaz-Castillo - (Y5391806)" at bounding box center [538, 167] width 16 height 16
checkbox input "true"
click at [541, 209] on input "Mario Carranza - (F8522150)" at bounding box center [538, 205] width 16 height 16
checkbox input "true"
click at [541, 242] on input "Julieann Rathert - (D2871789)" at bounding box center [538, 243] width 16 height 16
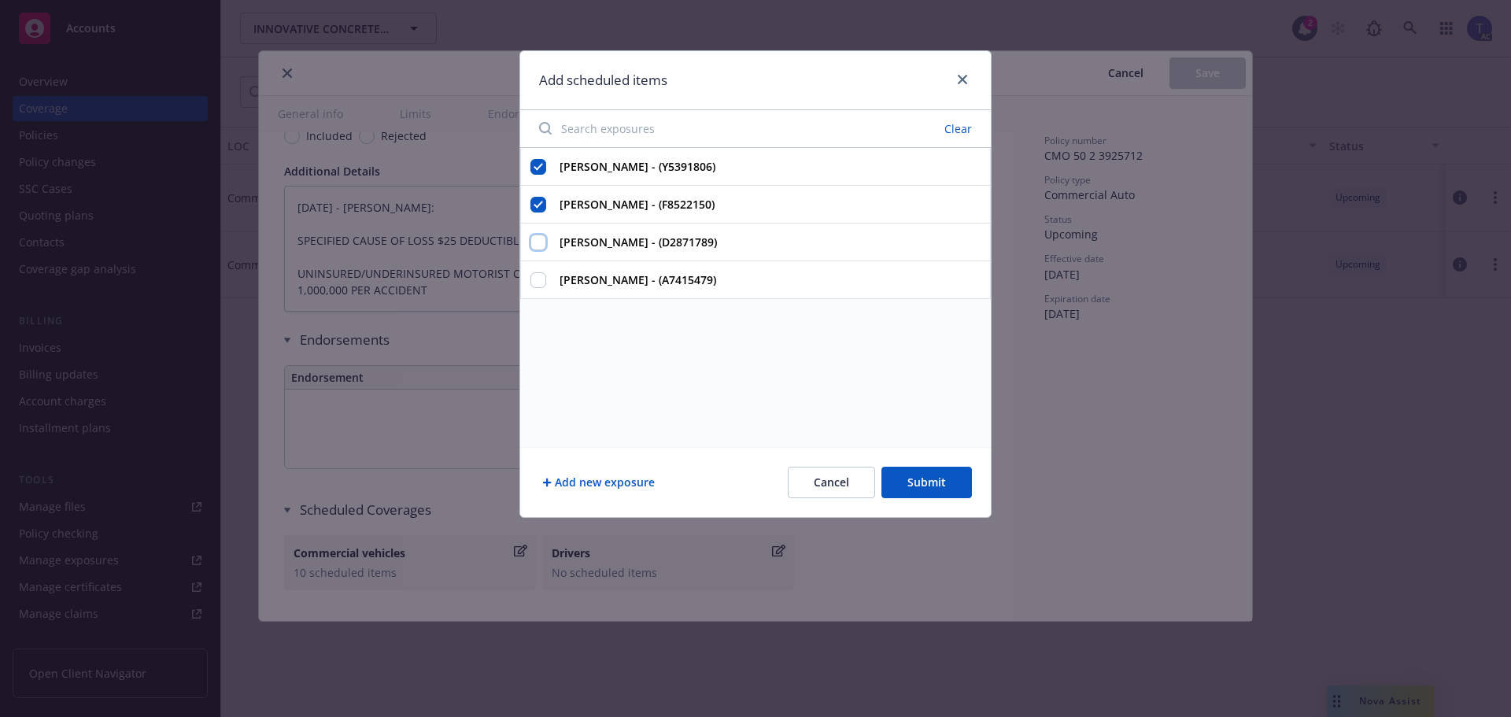
checkbox input "true"
click at [538, 272] on input "Craig Frandsen - (A7415479)" at bounding box center [538, 280] width 16 height 16
checkbox input "true"
click at [940, 494] on button "Submit" at bounding box center [926, 482] width 91 height 31
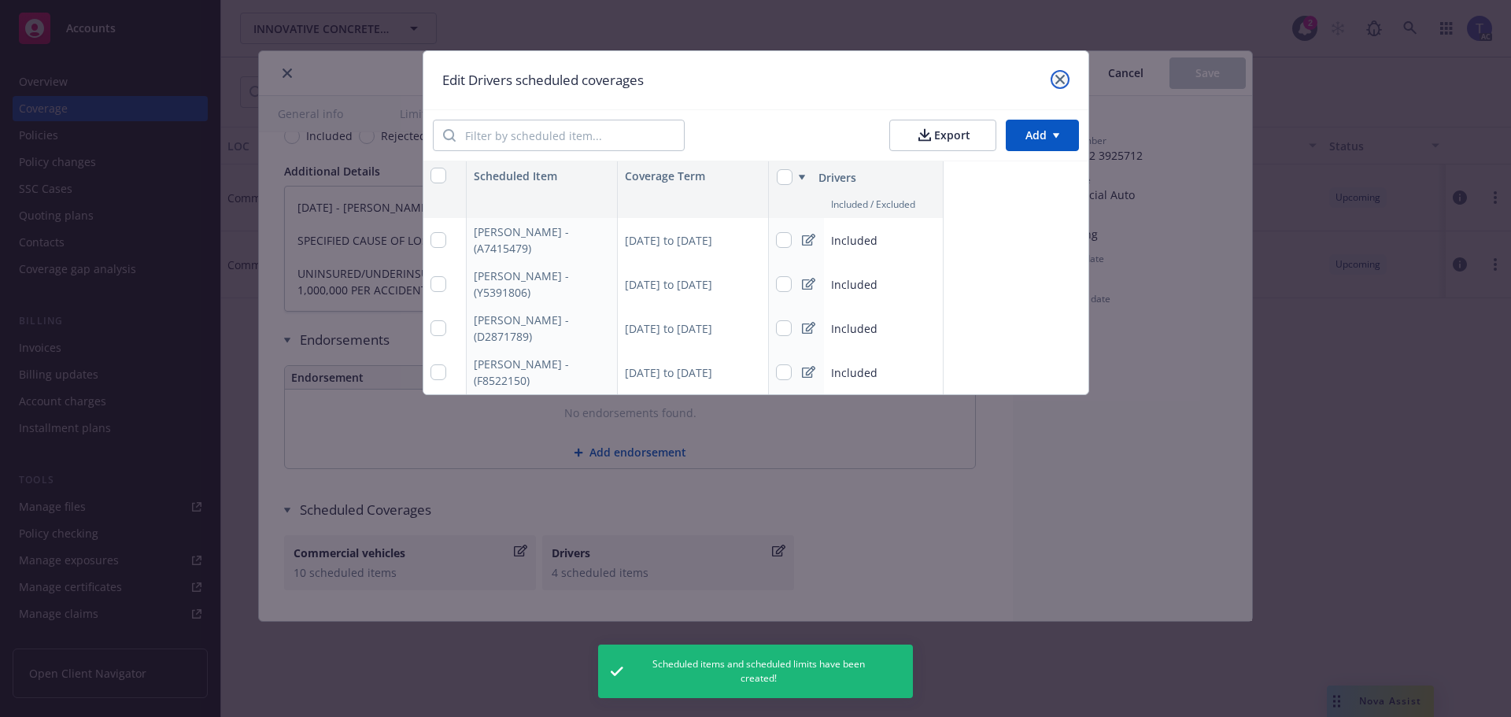
click at [1056, 74] on link "close" at bounding box center [1060, 79] width 19 height 19
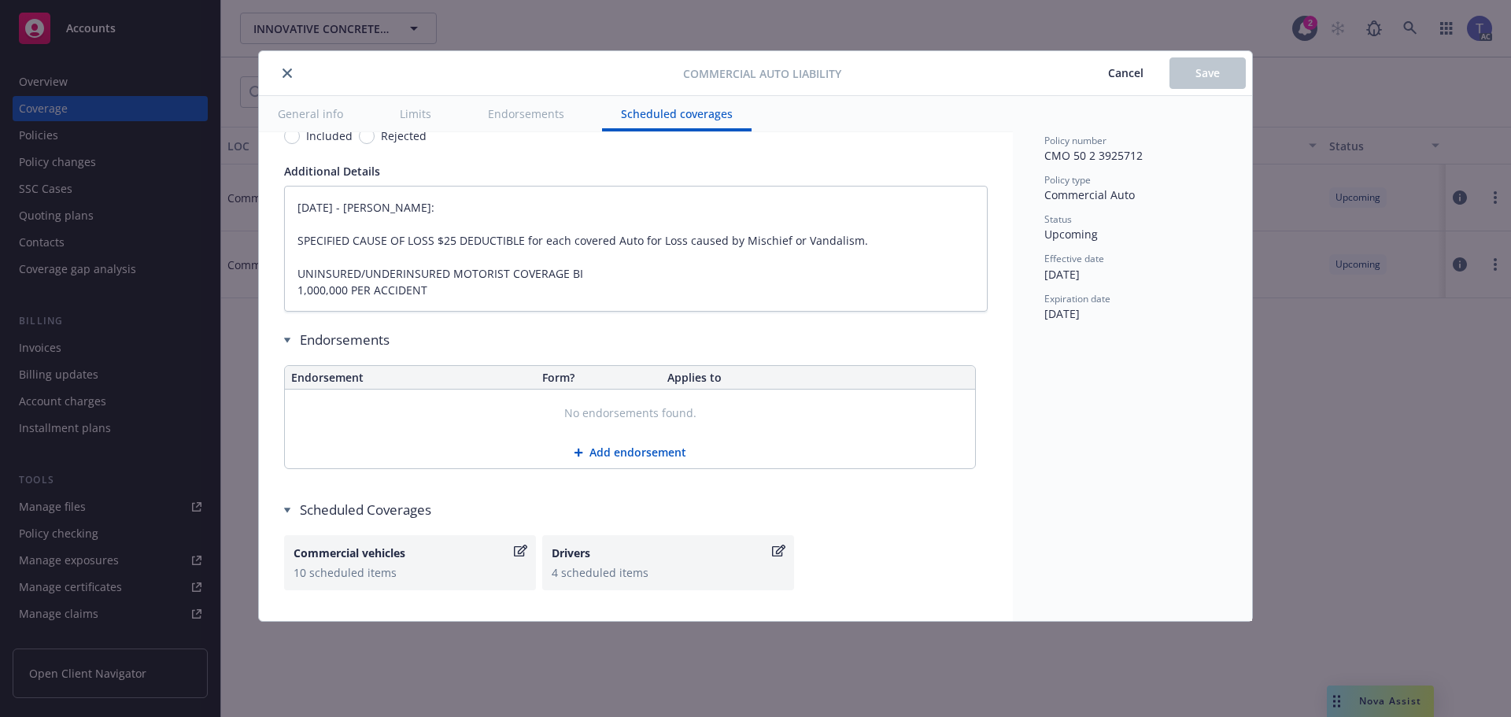
type textarea "x"
click at [283, 74] on icon "close" at bounding box center [287, 72] width 9 height 9
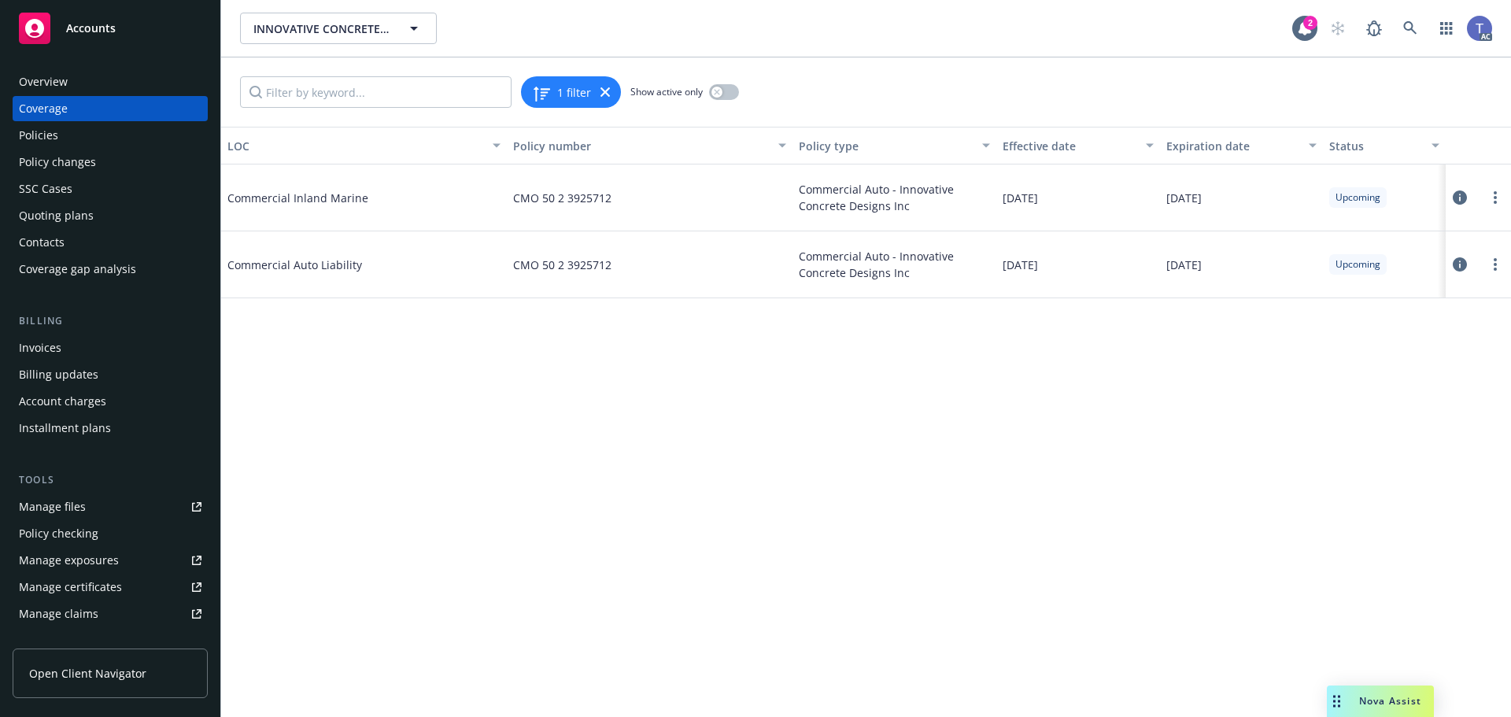
click at [54, 83] on div "Overview" at bounding box center [43, 81] width 49 height 25
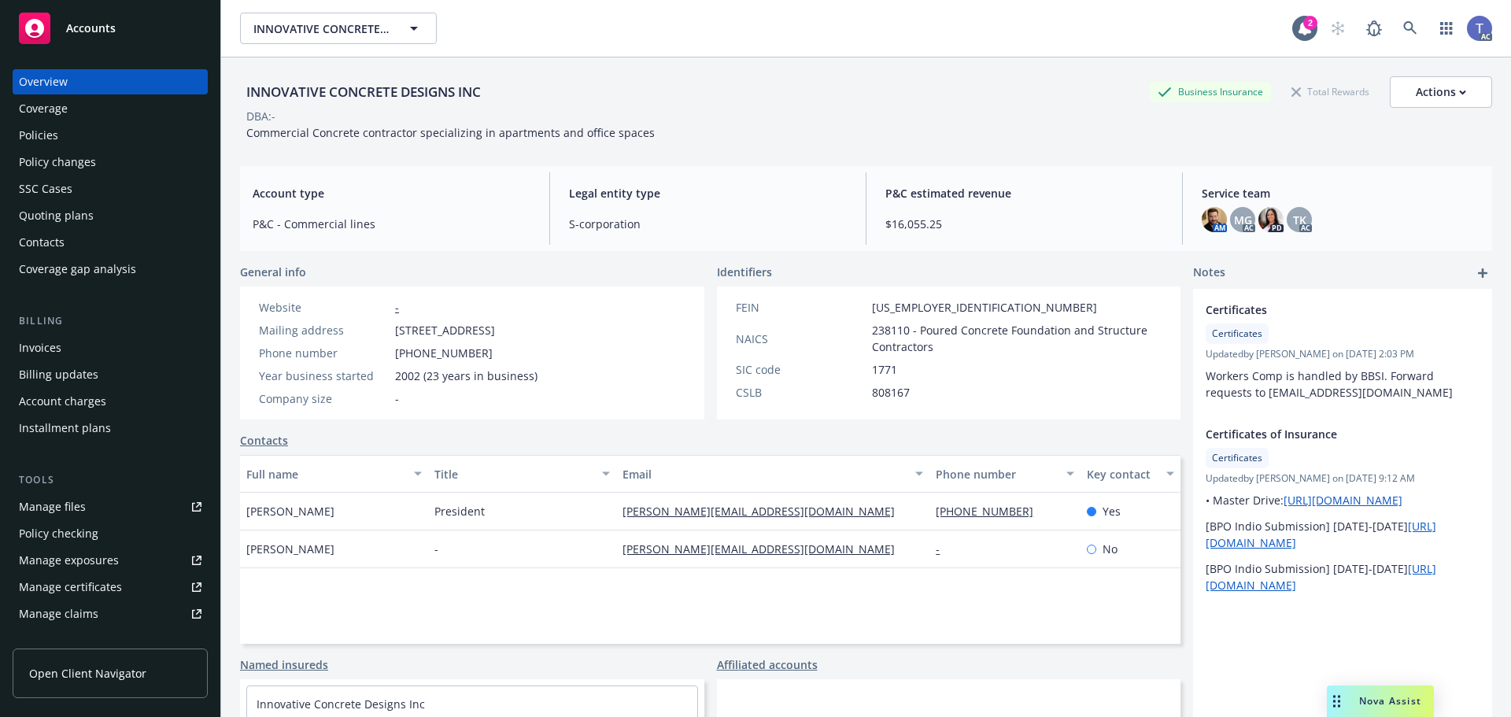
click at [687, 134] on div "INNOVATIVE CONCRETE DESIGNS INC Business Insurance Total Rewards Actions DBA: -…" at bounding box center [866, 108] width 1252 height 65
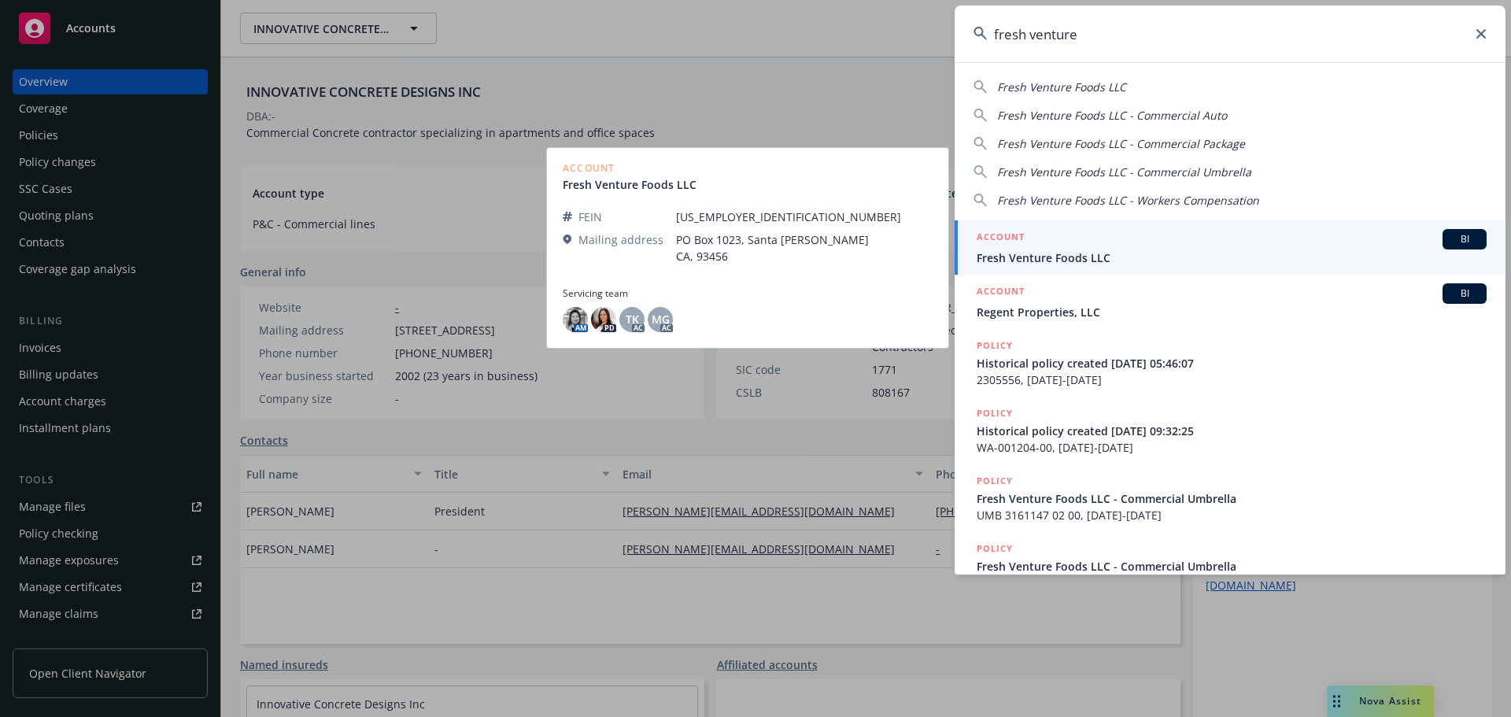
type input "fresh venture"
click at [1066, 253] on span "Fresh Venture Foods LLC" at bounding box center [1232, 257] width 510 height 17
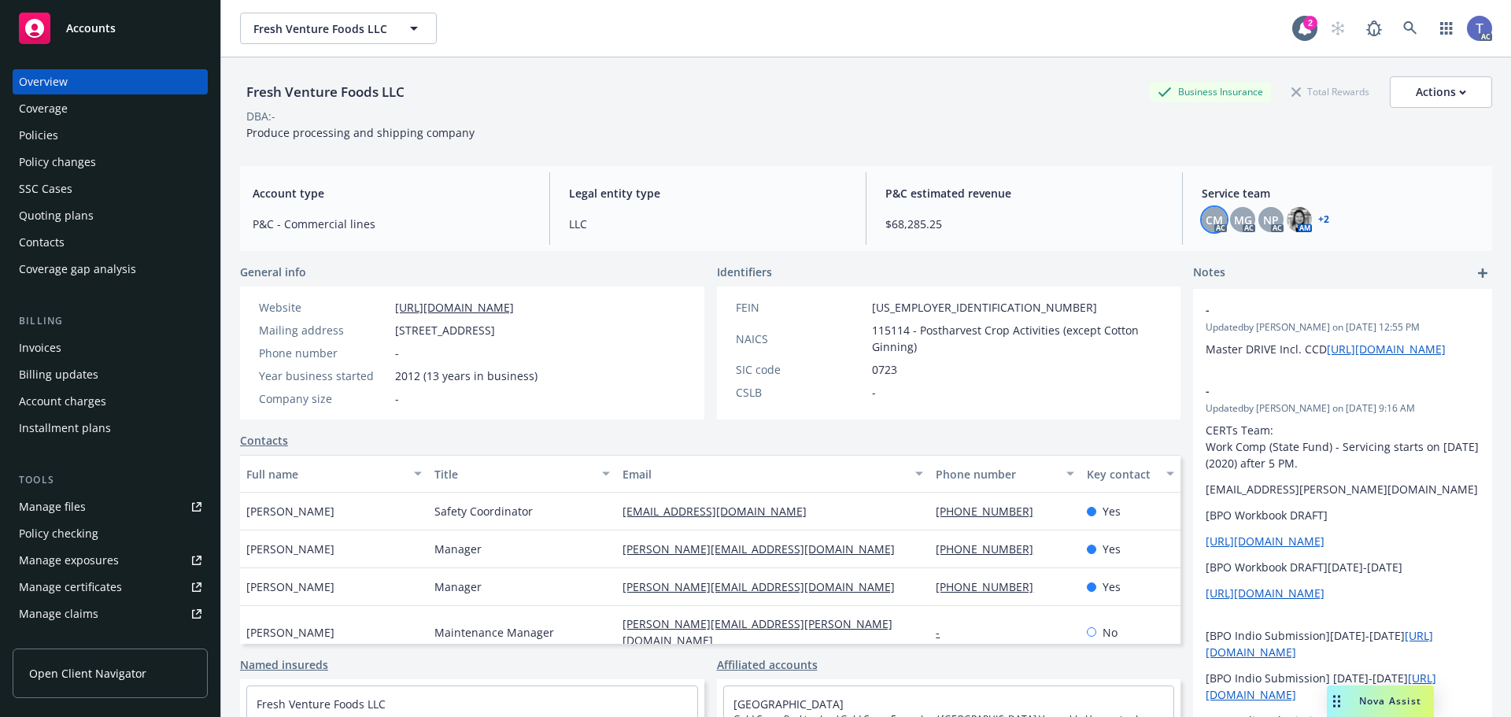
click at [1206, 221] on span "CM" at bounding box center [1214, 220] width 17 height 17
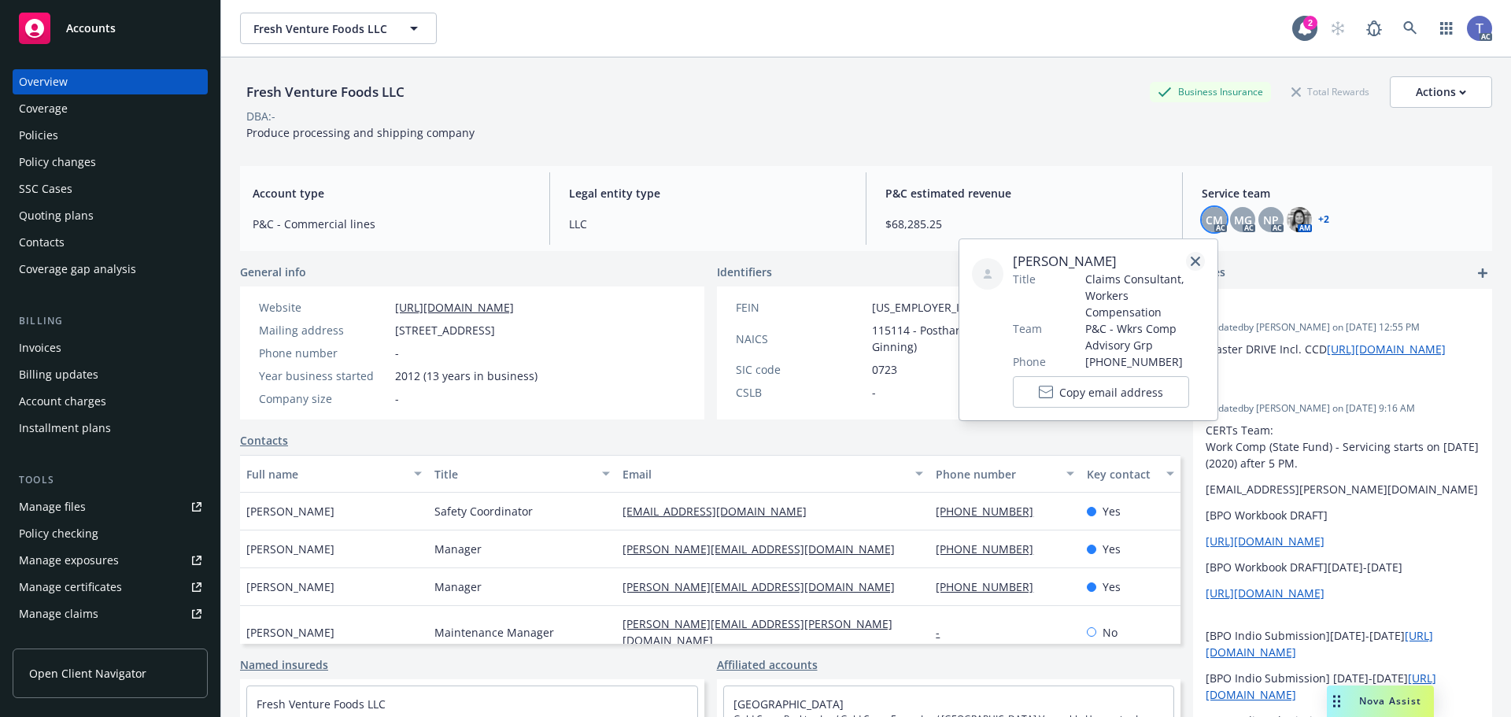
click at [1196, 260] on icon "close" at bounding box center [1195, 261] width 9 height 9
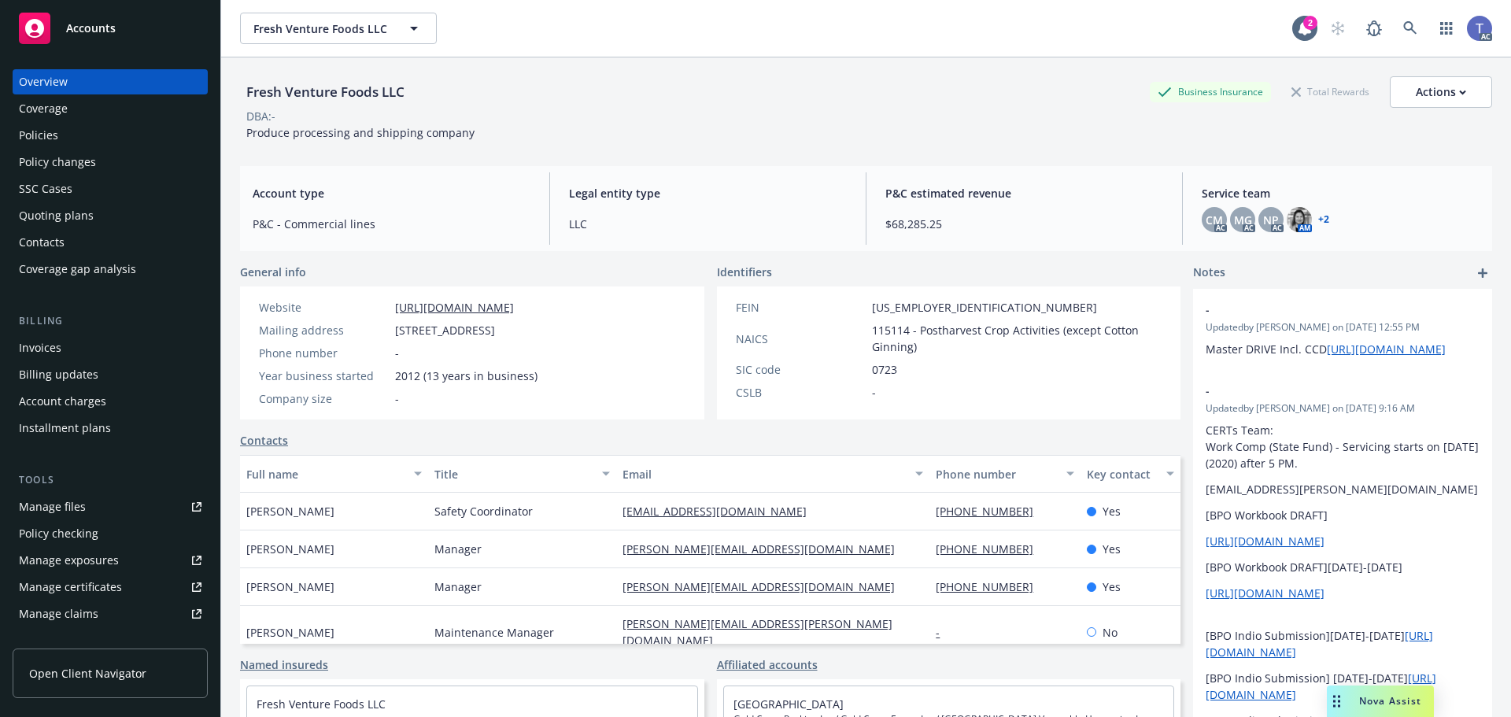
click at [73, 126] on div "Policies" at bounding box center [110, 135] width 183 height 25
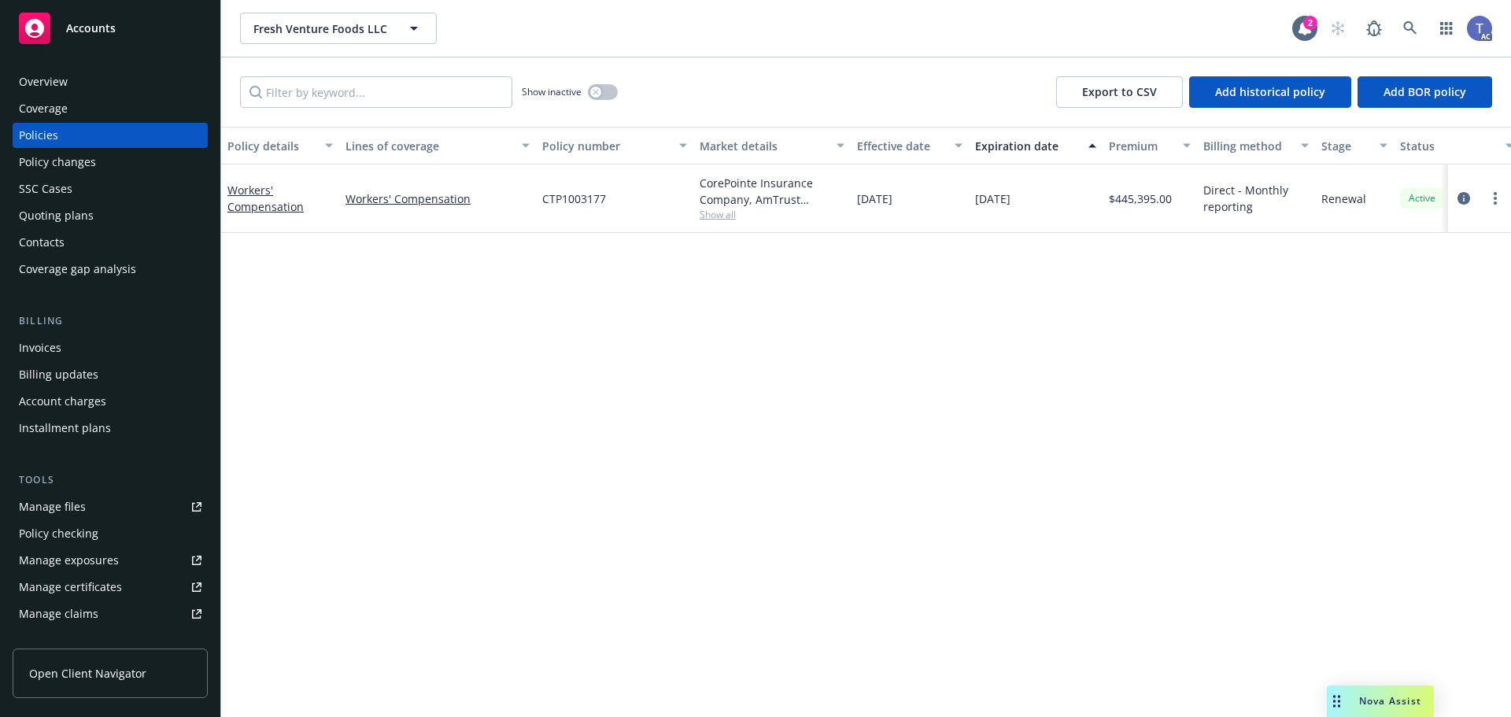
click at [685, 113] on div "Show inactive Export to CSV Add historical policy Add BOR policy" at bounding box center [866, 91] width 1290 height 69
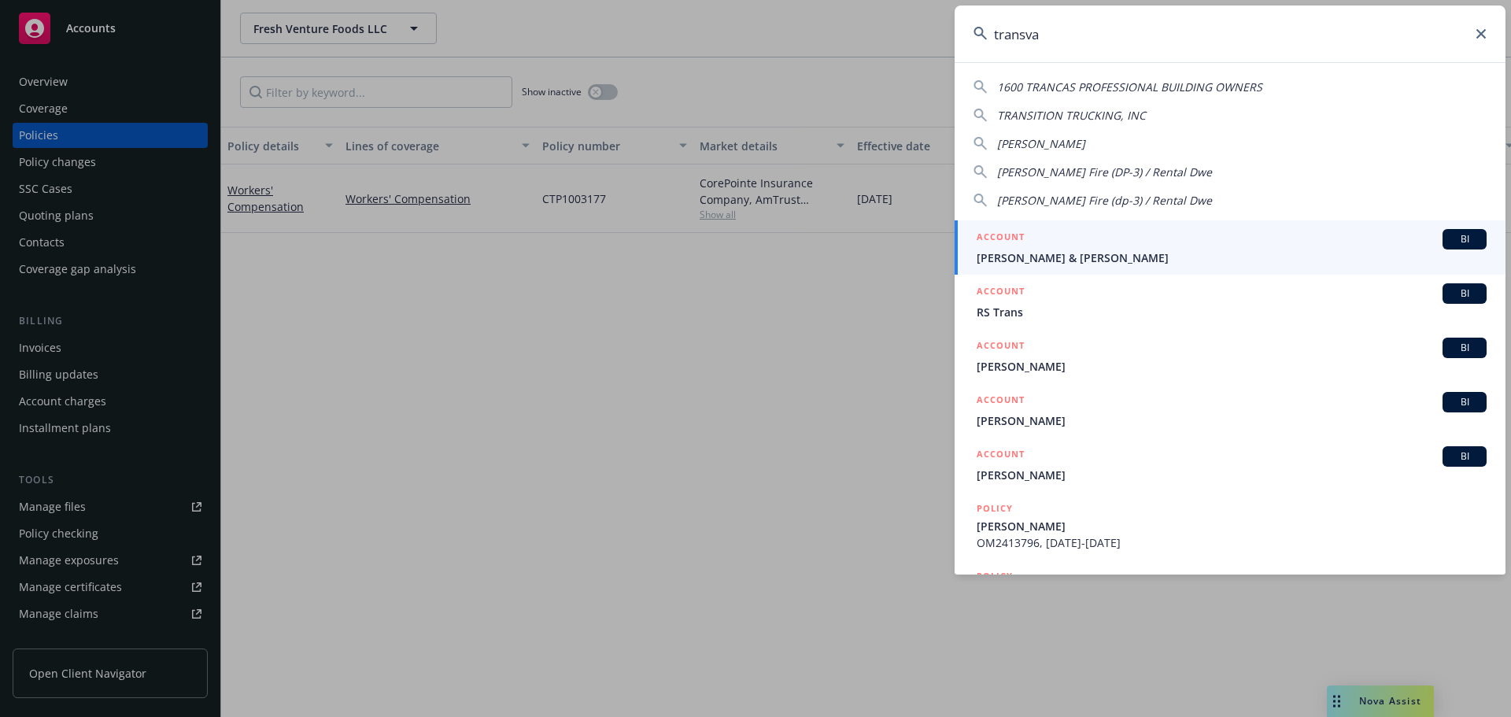
type input "transval"
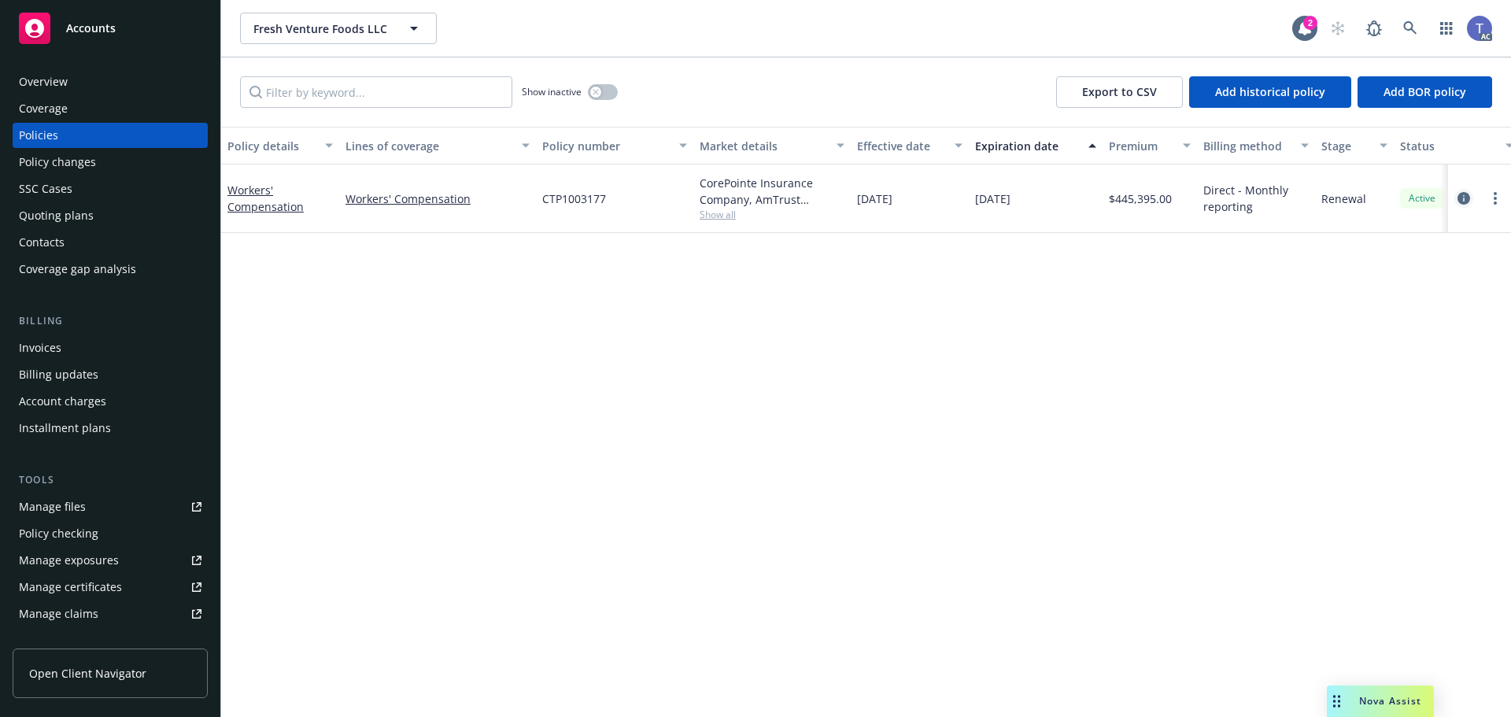
click at [1454, 199] on link "circleInformation" at bounding box center [1463, 198] width 19 height 19
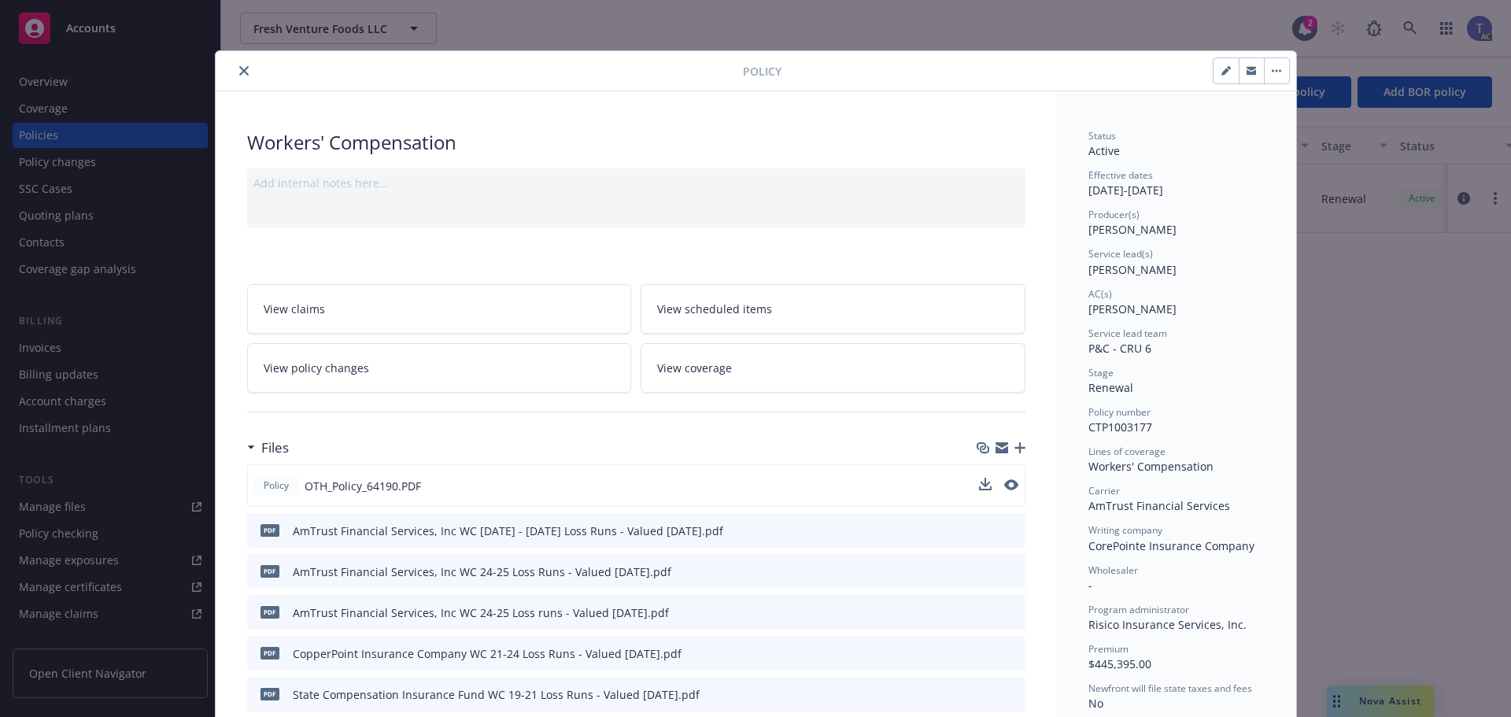
click at [996, 485] on div at bounding box center [998, 486] width 39 height 17
click at [1003, 484] on icon "preview file" at bounding box center [1010, 484] width 14 height 11
click at [245, 77] on div at bounding box center [482, 70] width 521 height 19
click at [239, 72] on icon "close" at bounding box center [243, 70] width 9 height 9
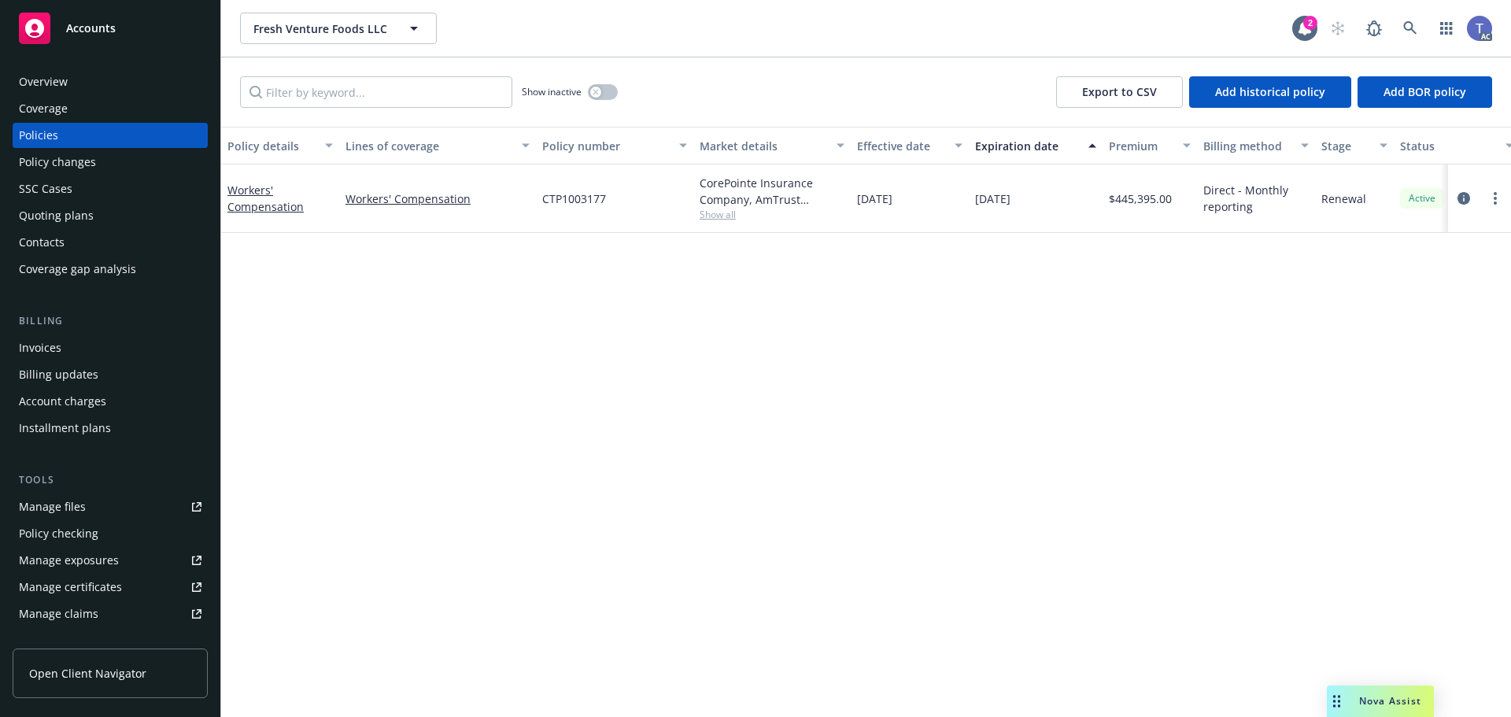
click at [114, 90] on div "Overview" at bounding box center [110, 81] width 183 height 25
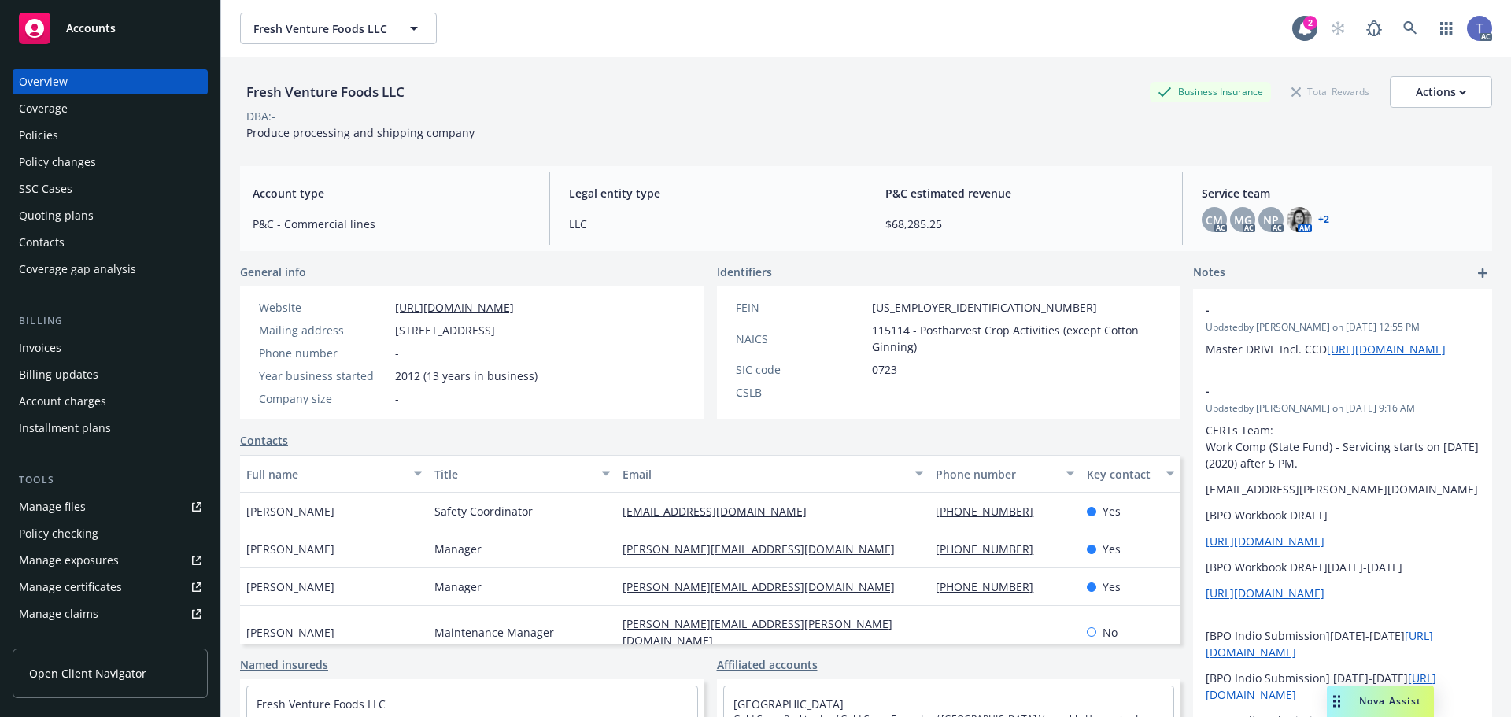
click at [20, 141] on div "Policies" at bounding box center [38, 135] width 39 height 25
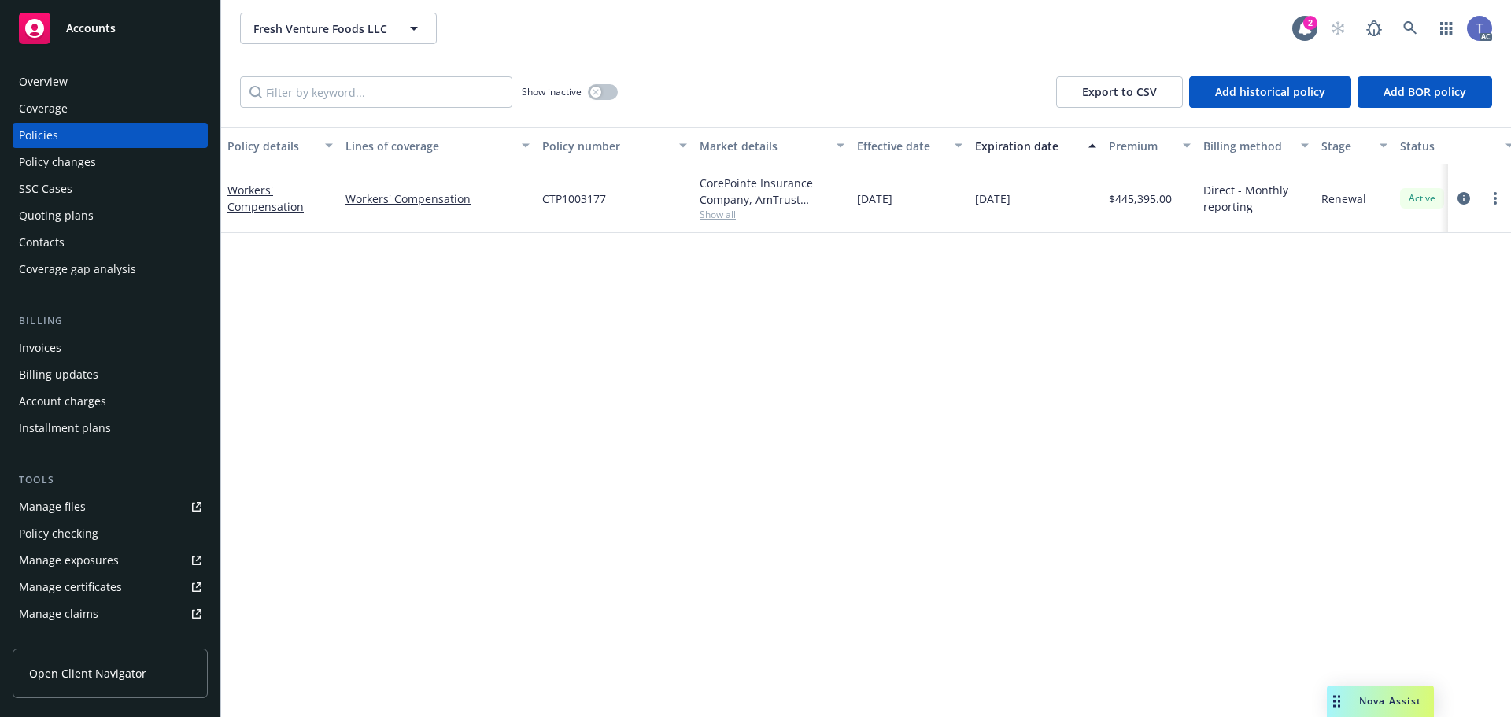
drag, startPoint x: 897, startPoint y: 61, endPoint x: 904, endPoint y: 57, distance: 8.1
click at [899, 57] on div "Show inactive Export to CSV Add historical policy Add BOR policy" at bounding box center [866, 91] width 1290 height 69
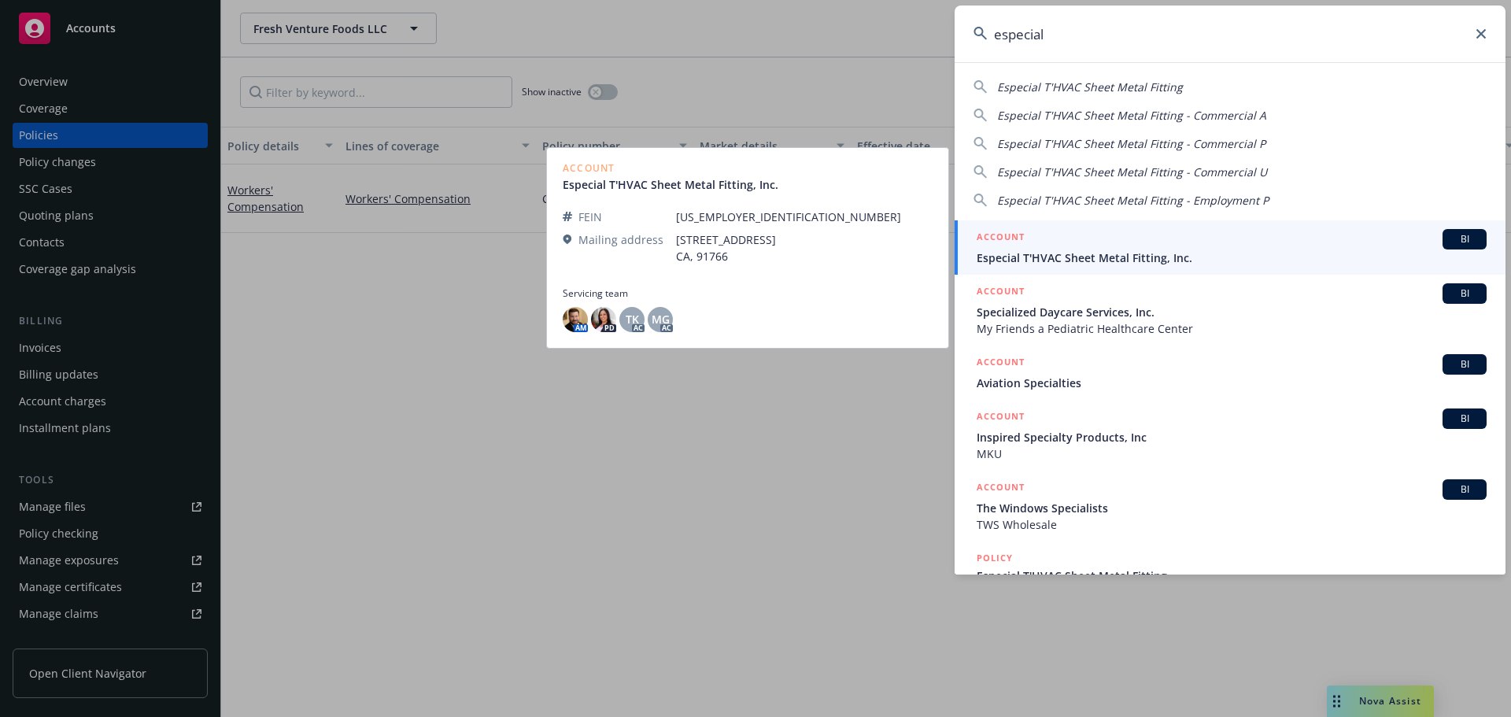
type input "especial"
click at [1125, 245] on div "ACCOUNT BI" at bounding box center [1232, 239] width 510 height 20
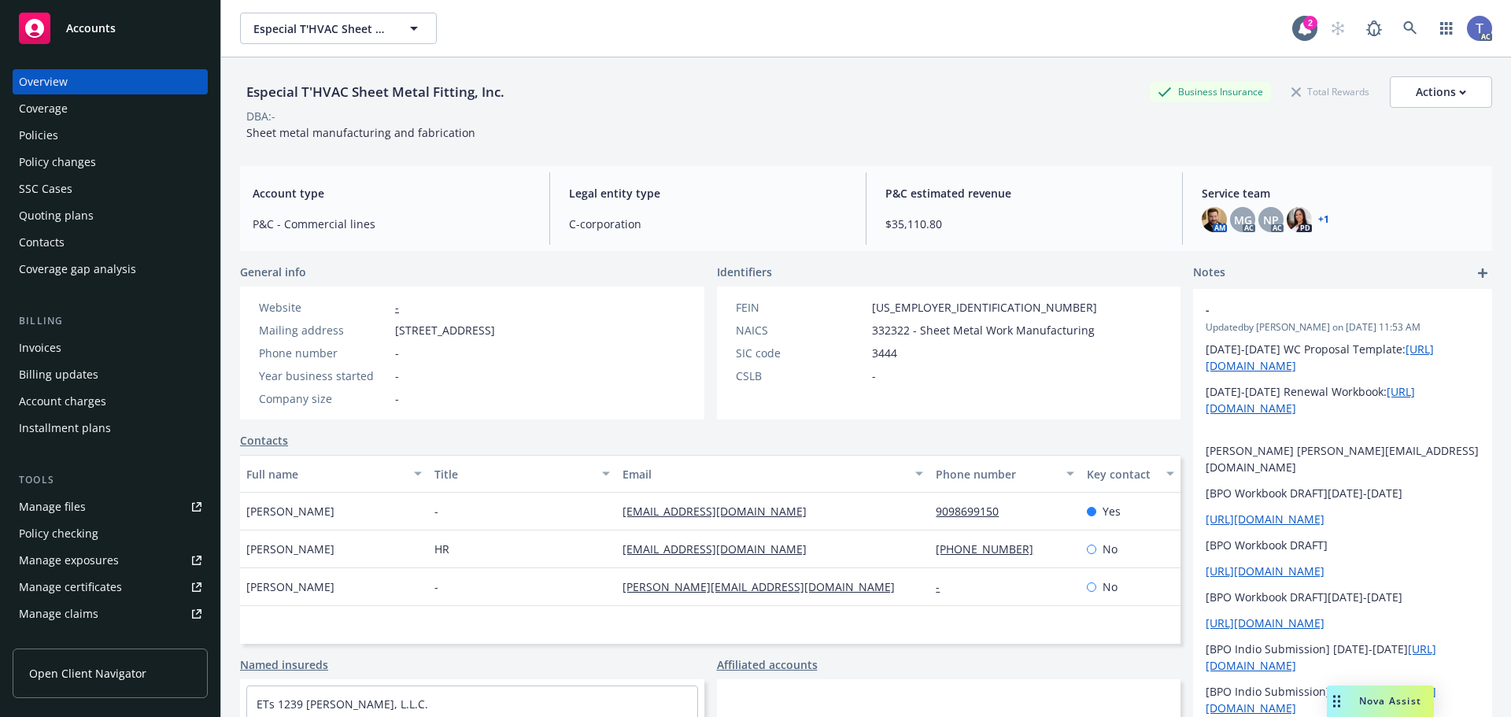
drag, startPoint x: 41, startPoint y: 216, endPoint x: 301, endPoint y: 216, distance: 259.7
click at [41, 216] on div "Quoting plans" at bounding box center [56, 215] width 75 height 25
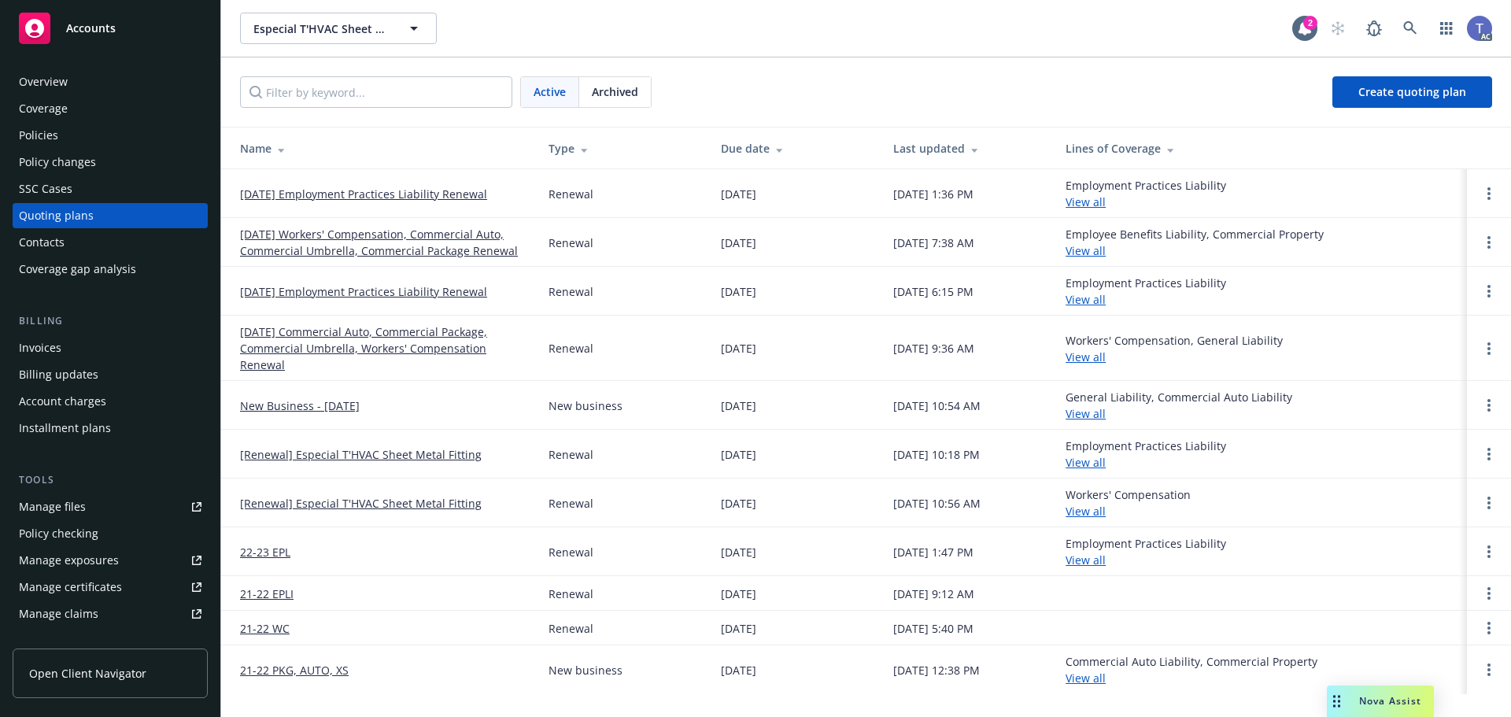
click at [349, 191] on link "09/28/25 Employment Practices Liability Renewal" at bounding box center [363, 194] width 247 height 17
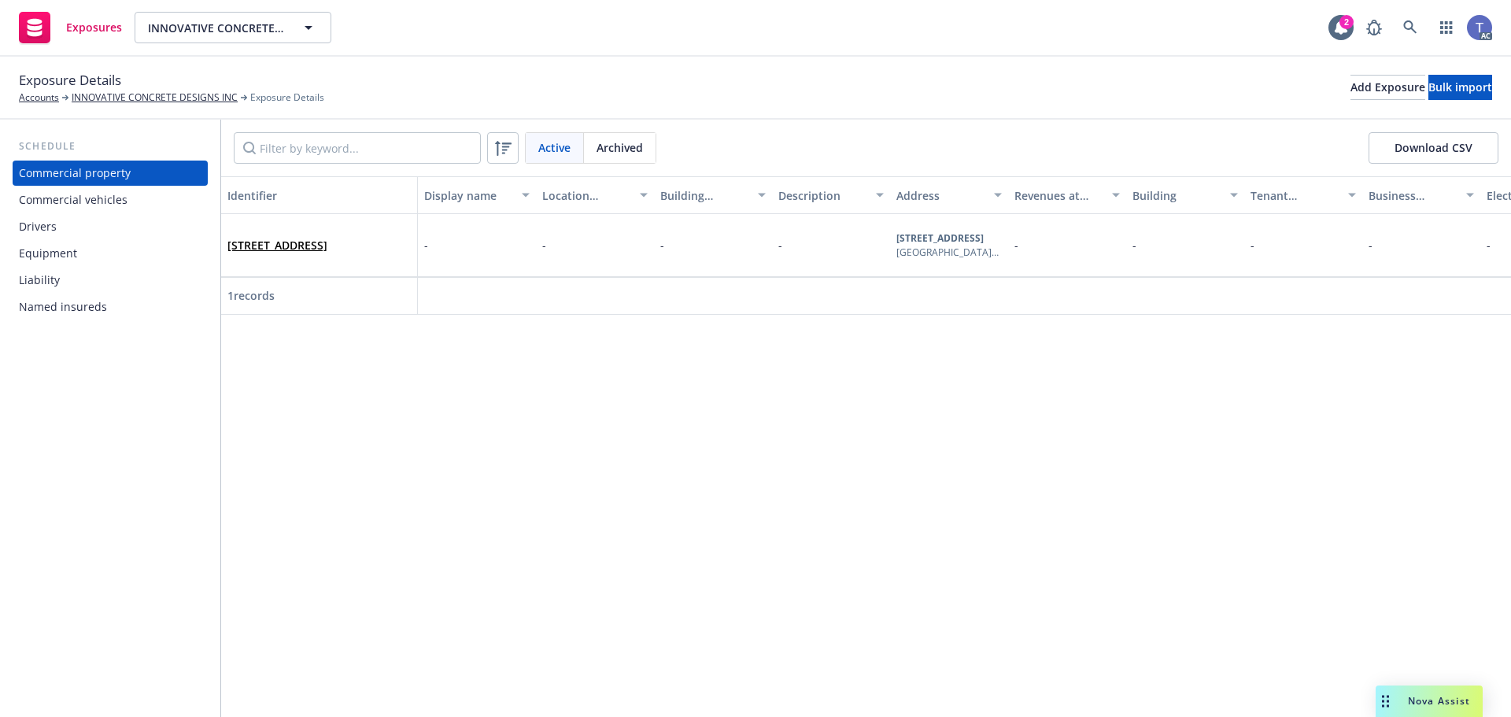
click at [42, 219] on div "Drivers" at bounding box center [38, 226] width 38 height 25
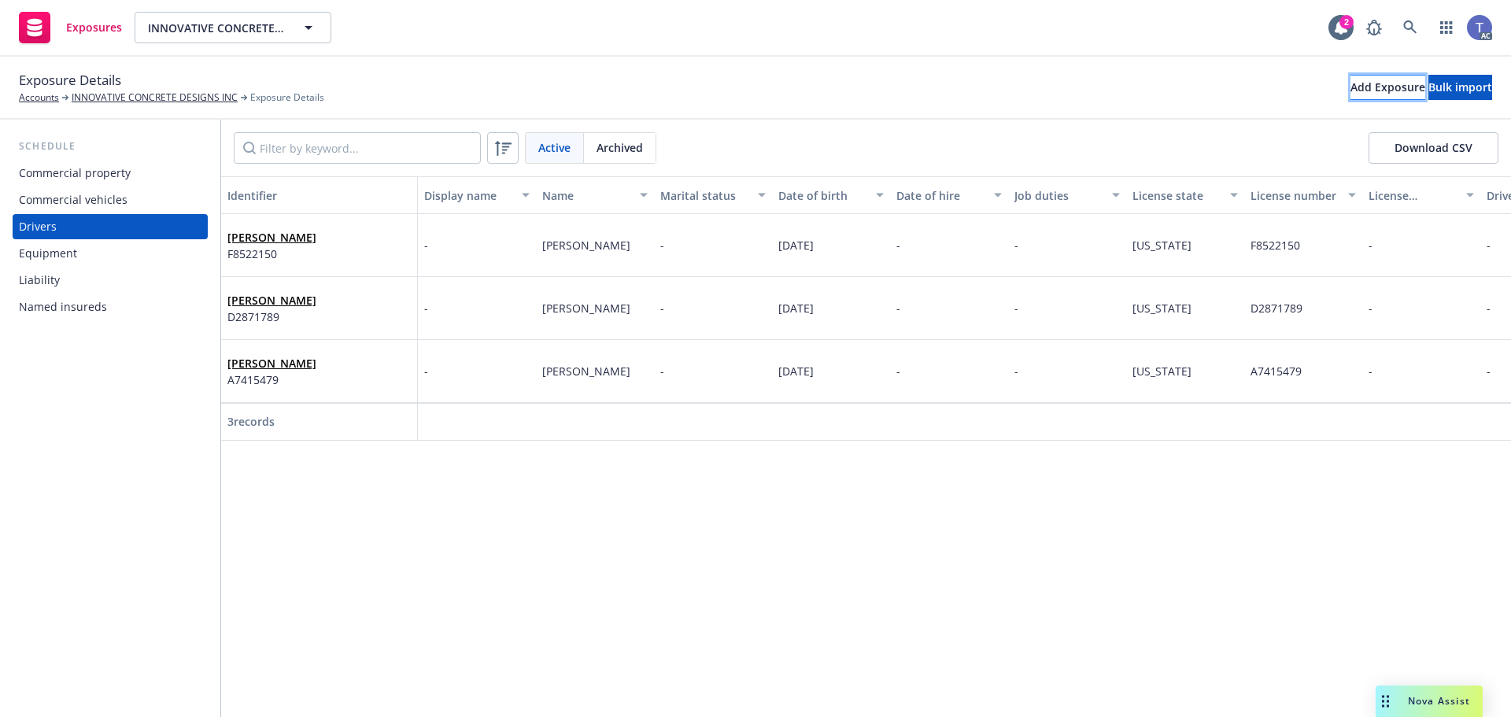
click at [1350, 89] on div "Add Exposure" at bounding box center [1387, 88] width 75 height 24
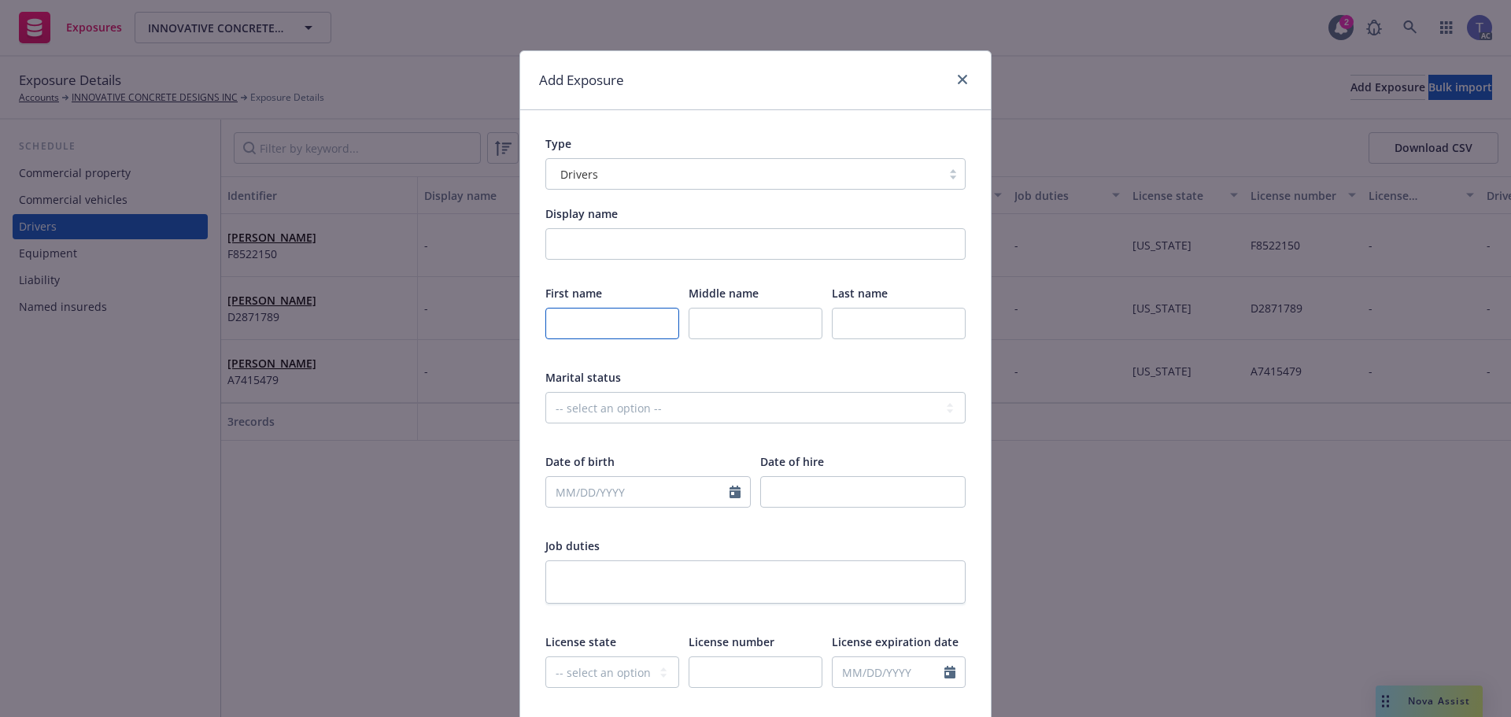
click at [607, 334] on input "text" at bounding box center [612, 323] width 134 height 31
type input "[PERSON_NAME] [PERSON_NAME]"
type input "[PERSON_NAME]"
select select "9"
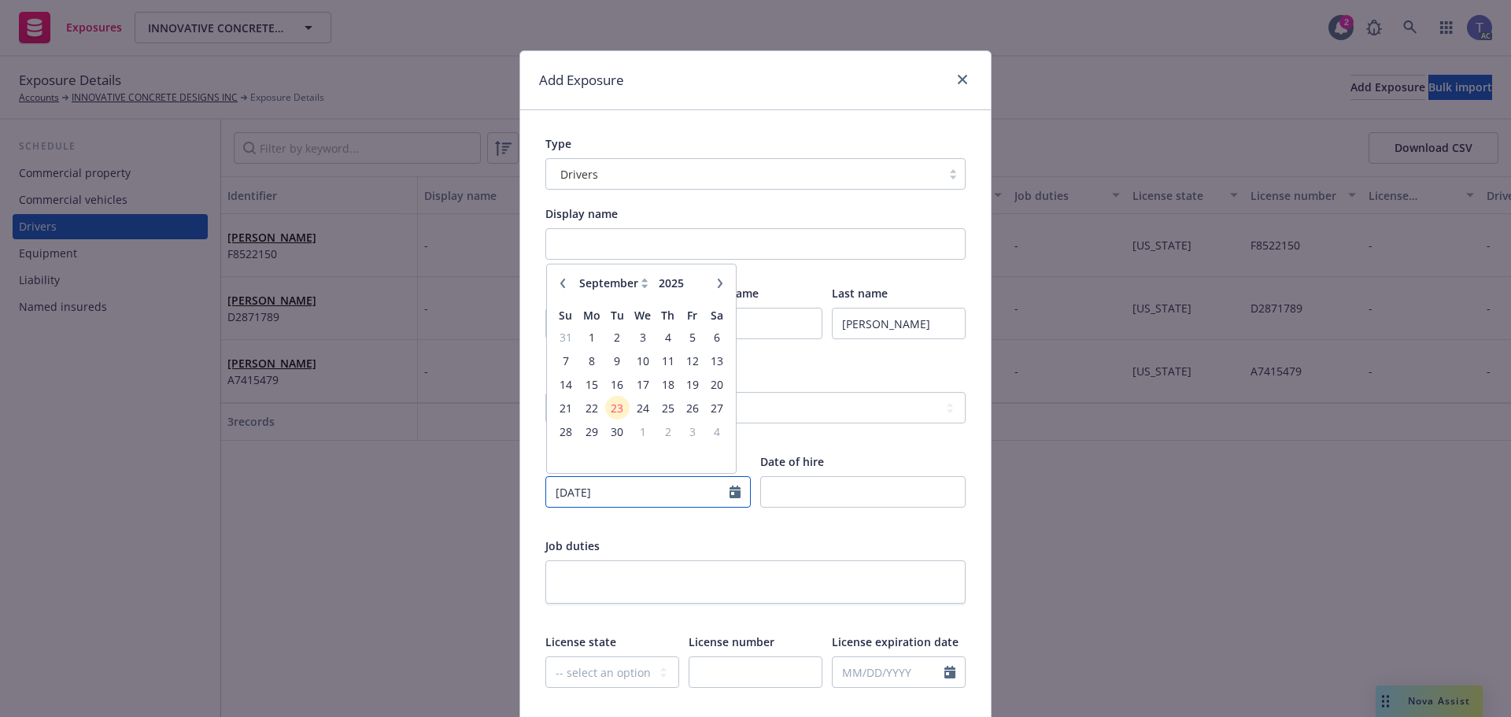
type input "[DATE]"
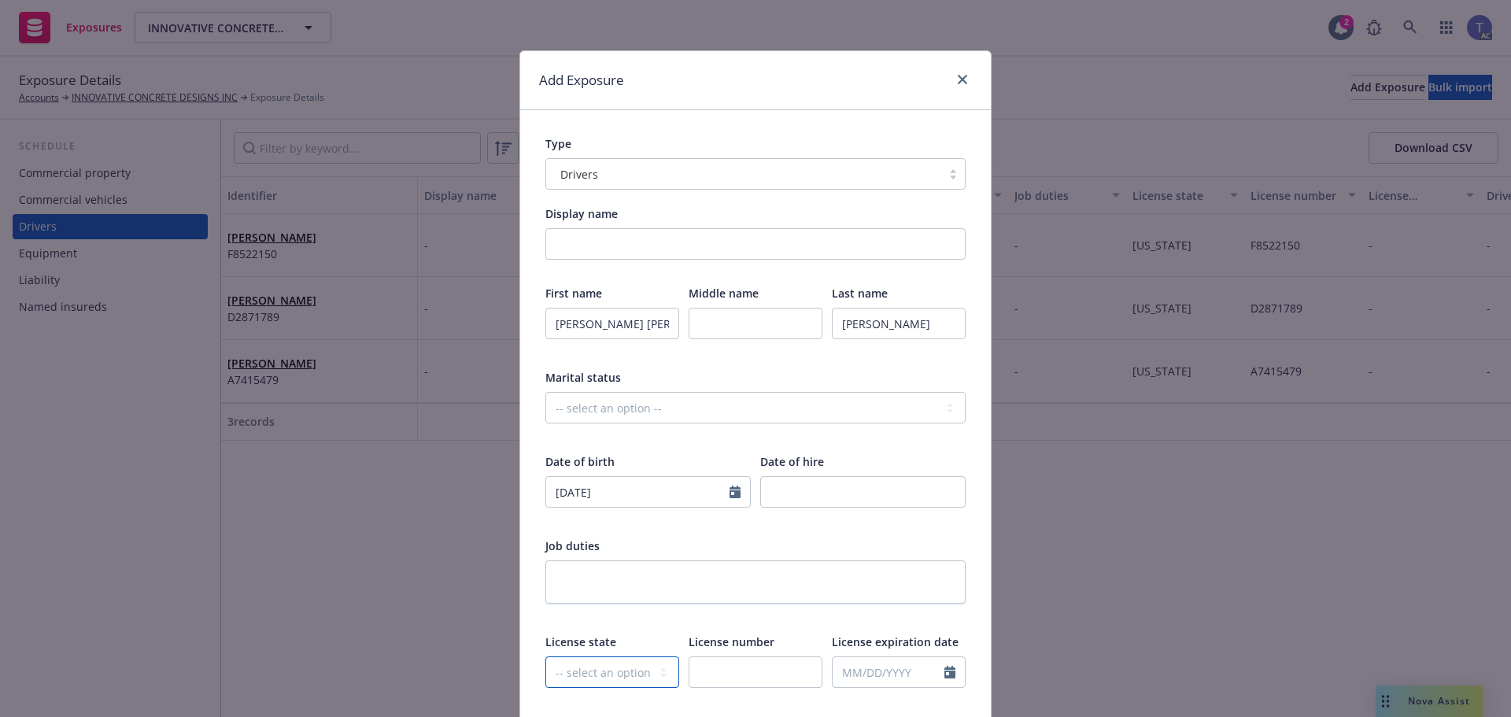
click at [605, 672] on select "-- select an option -- [US_STATE] [US_STATE] [US_STATE] [US_STATE] [US_STATE] […" at bounding box center [612, 671] width 134 height 31
select select "CA"
click at [545, 656] on select "-- select an option -- [US_STATE] [US_STATE] [US_STATE] [US_STATE] [US_STATE] […" at bounding box center [612, 671] width 134 height 31
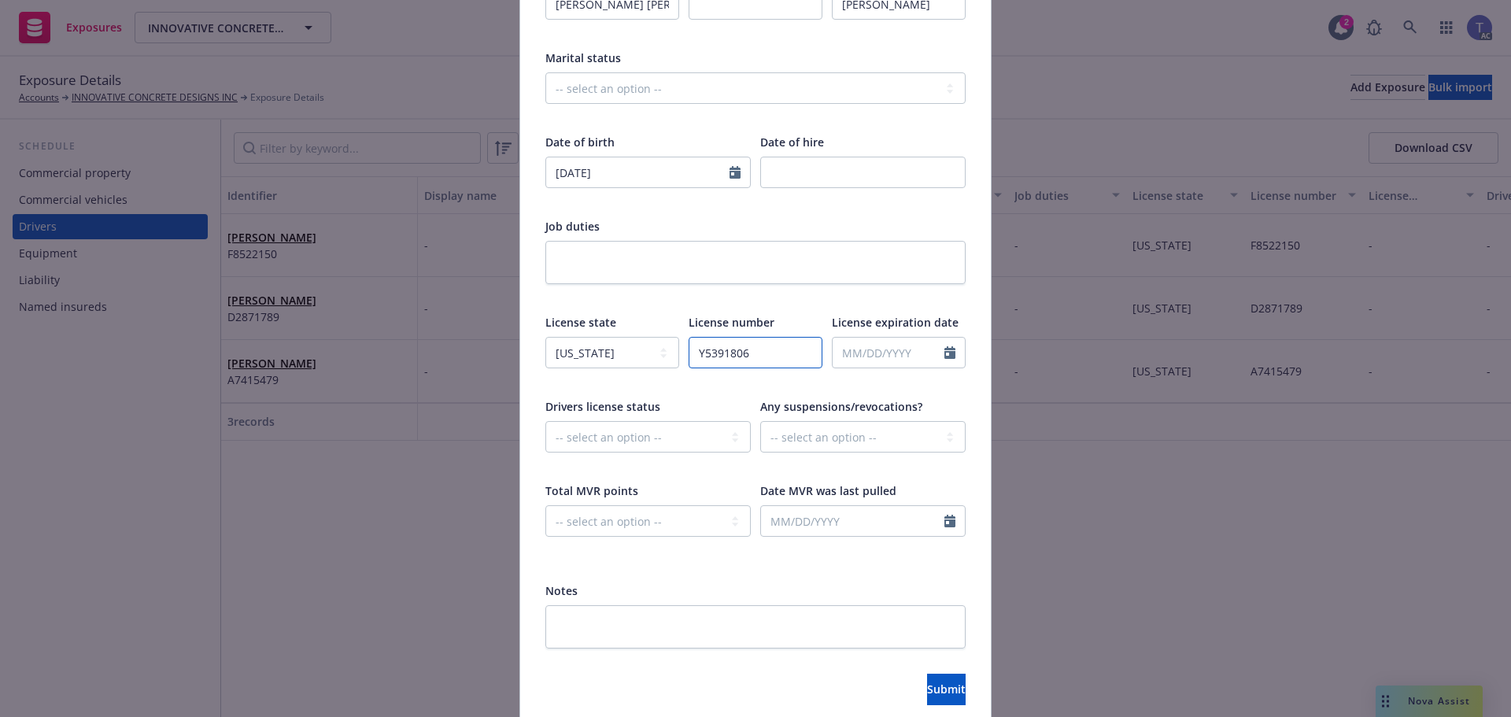
scroll to position [384, 0]
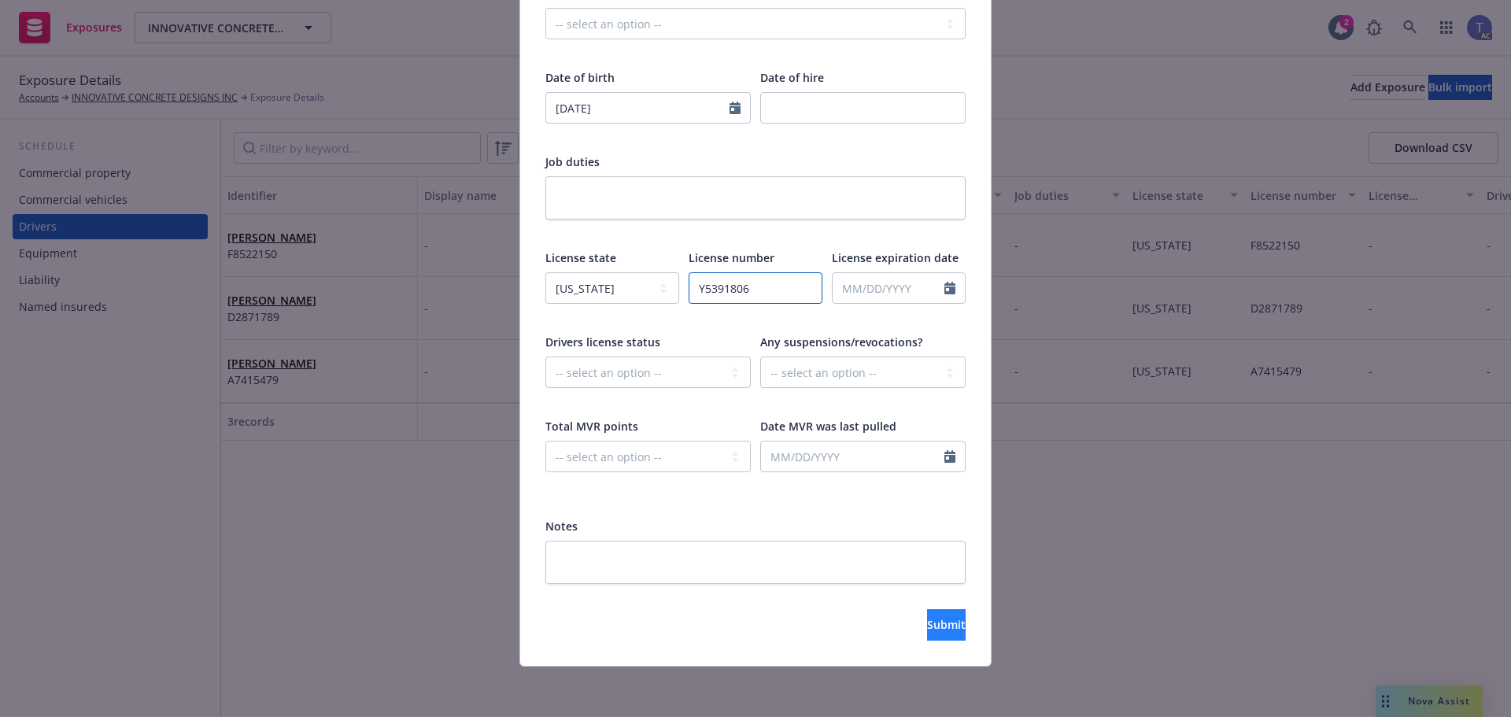
type input "Y5391806"
click at [927, 615] on button "Submit" at bounding box center [946, 624] width 39 height 31
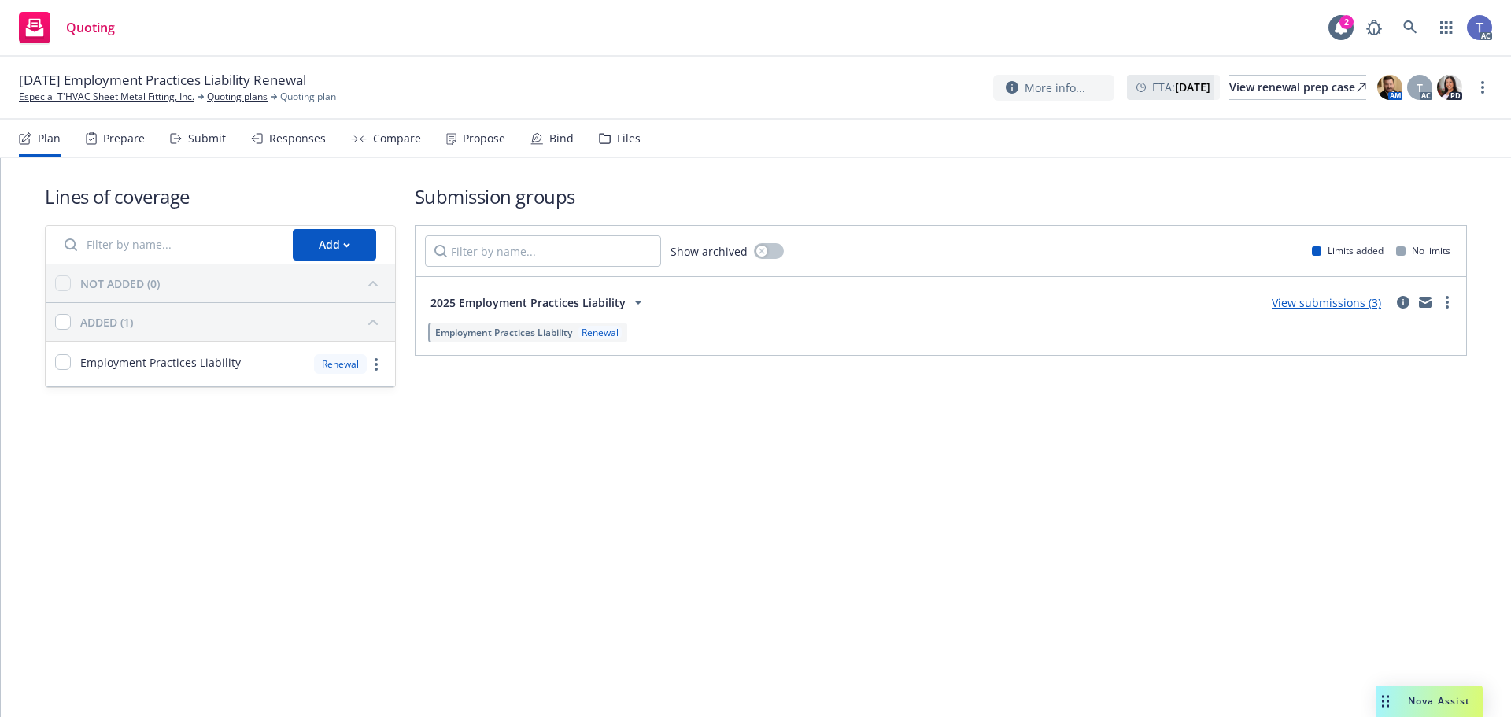
click at [617, 141] on div "Files" at bounding box center [629, 138] width 24 height 13
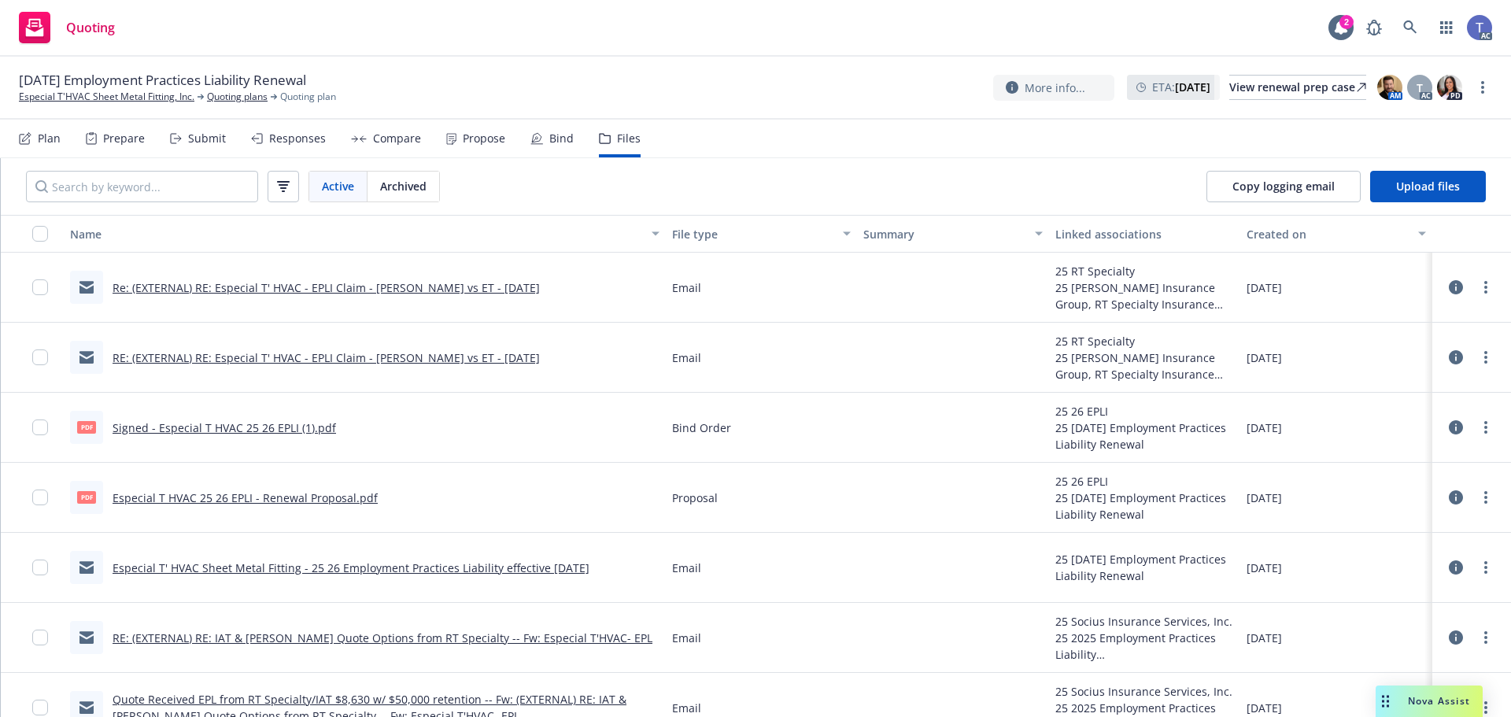
click at [480, 289] on link "Re: (EXTERNAL) RE: Especial T' HVAC - EPLI Claim - Javier Torres vs ET - 09 04 …" at bounding box center [326, 287] width 427 height 15
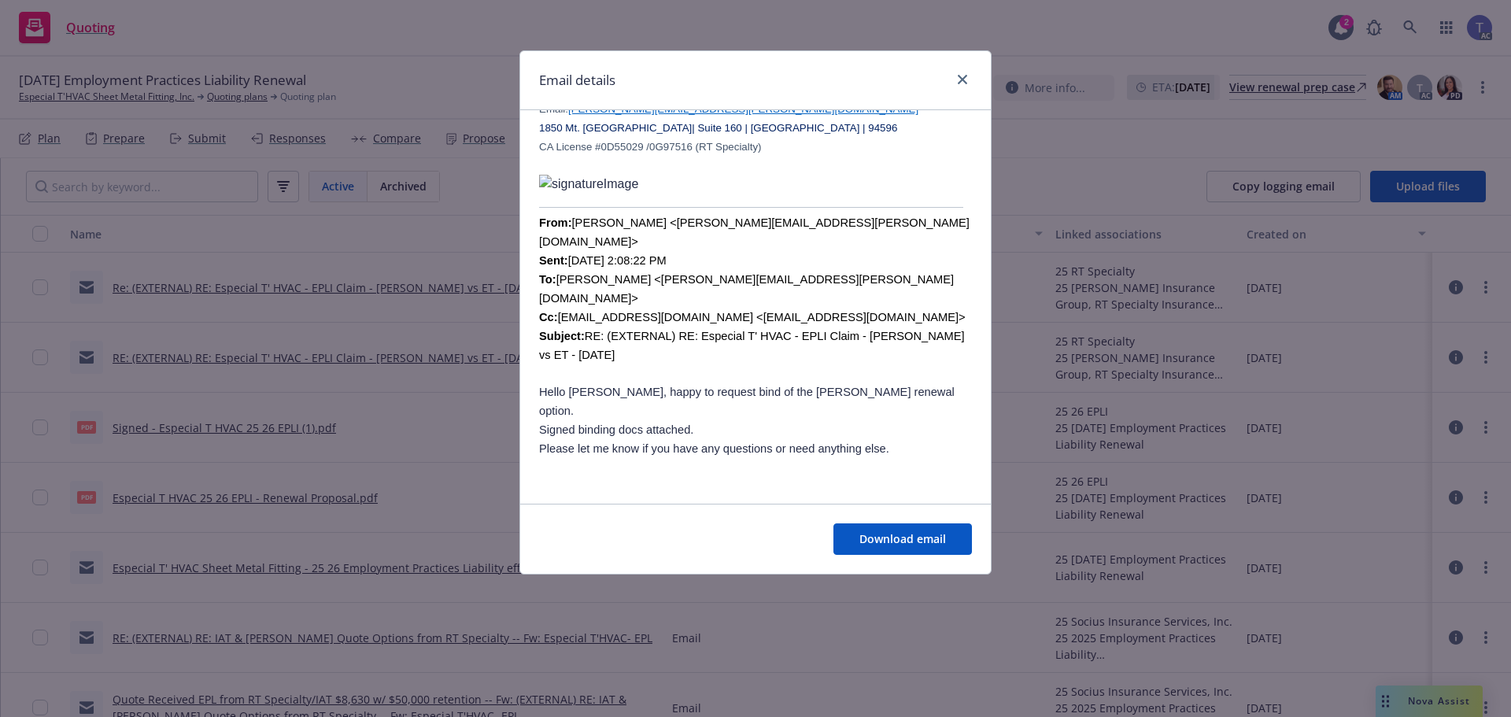
scroll to position [315, 0]
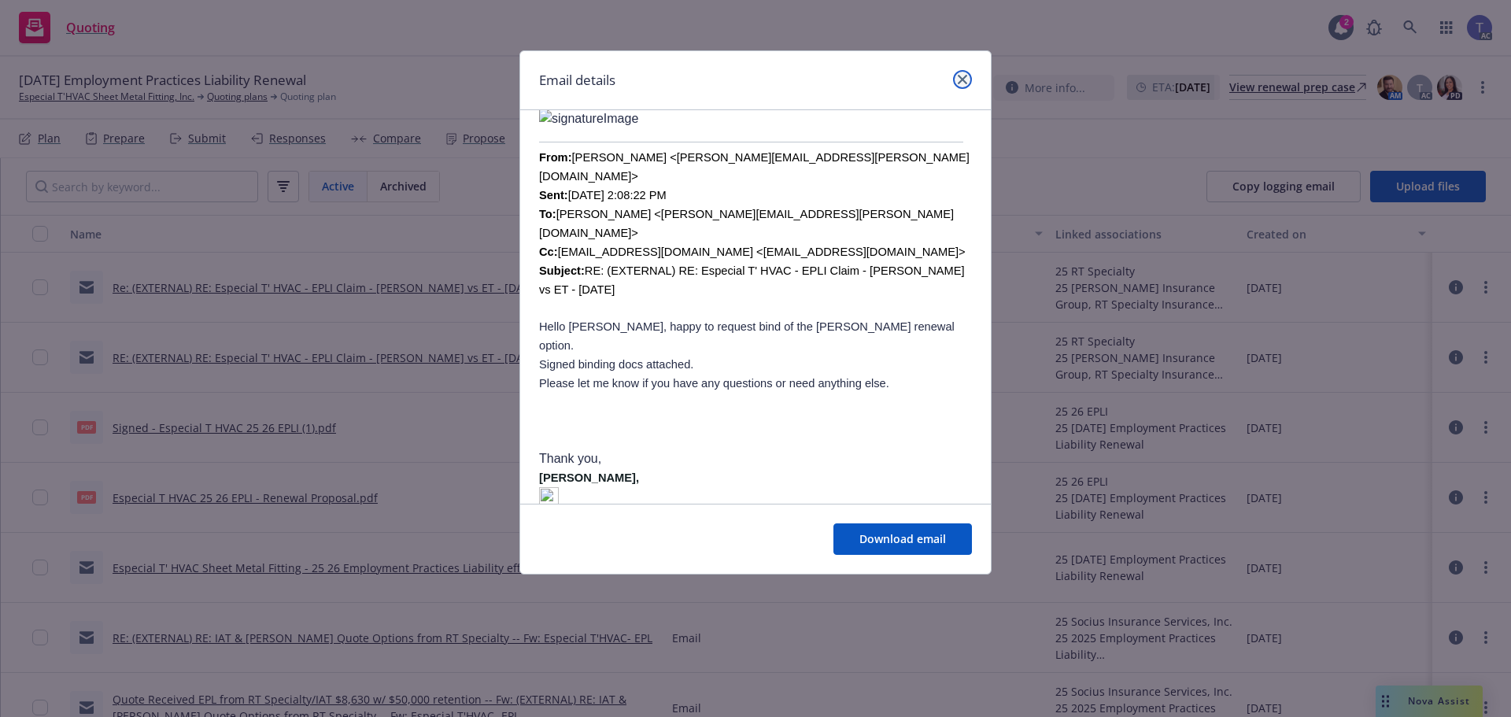
click at [966, 81] on icon "close" at bounding box center [962, 79] width 9 height 9
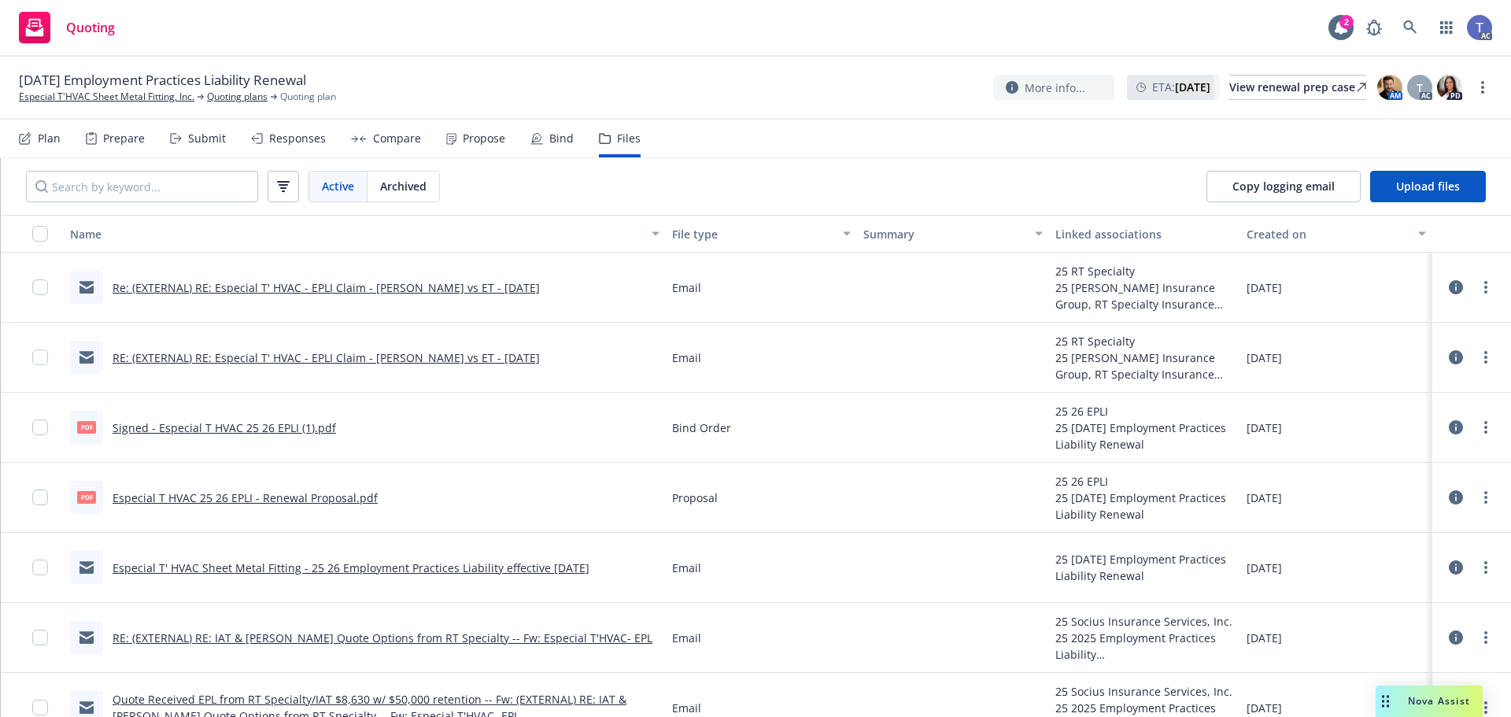
click at [641, 70] on div "09/28/25 Employment Practices Liability Renewal Especial T'HVAC Sheet Metal Fit…" at bounding box center [755, 88] width 1511 height 63
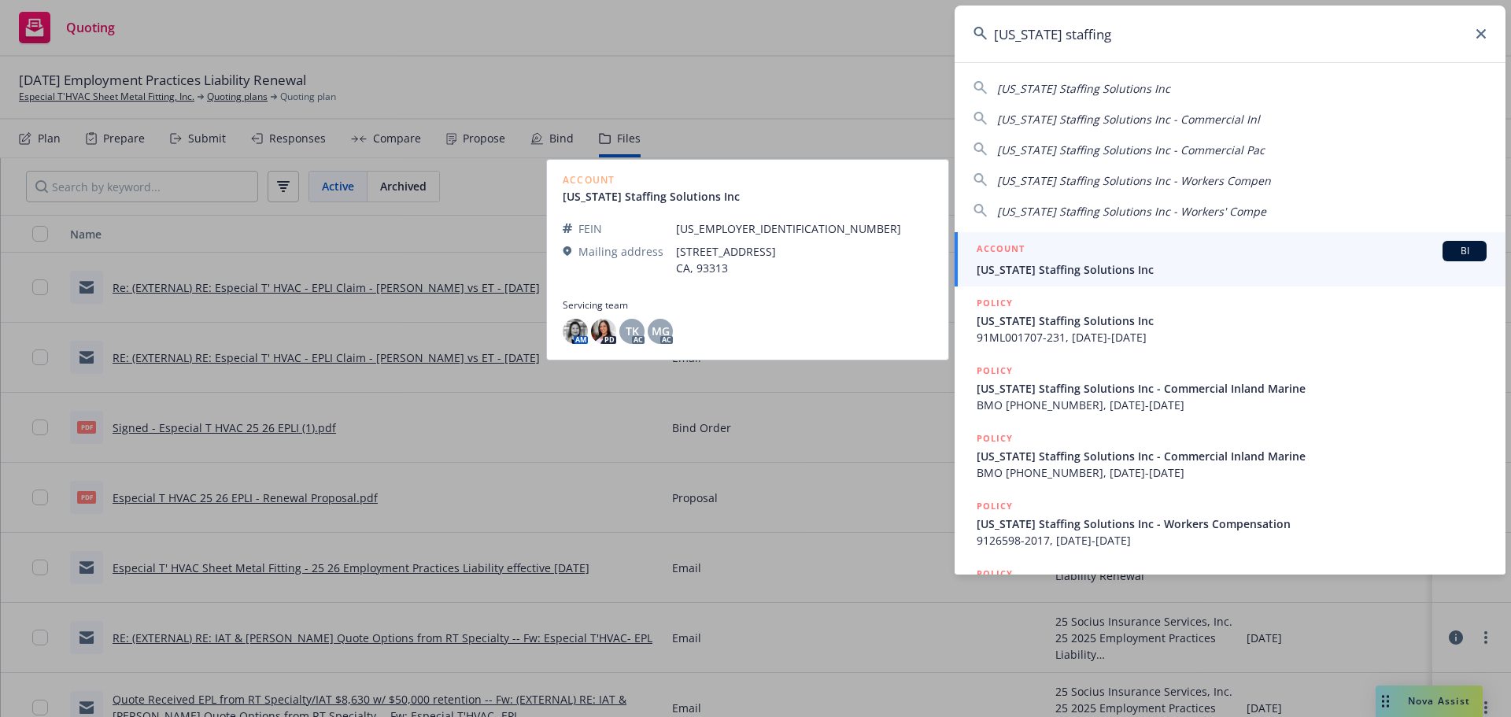
type input "california staffing"
click at [1127, 262] on span "California Staffing Solutions Inc" at bounding box center [1232, 269] width 510 height 17
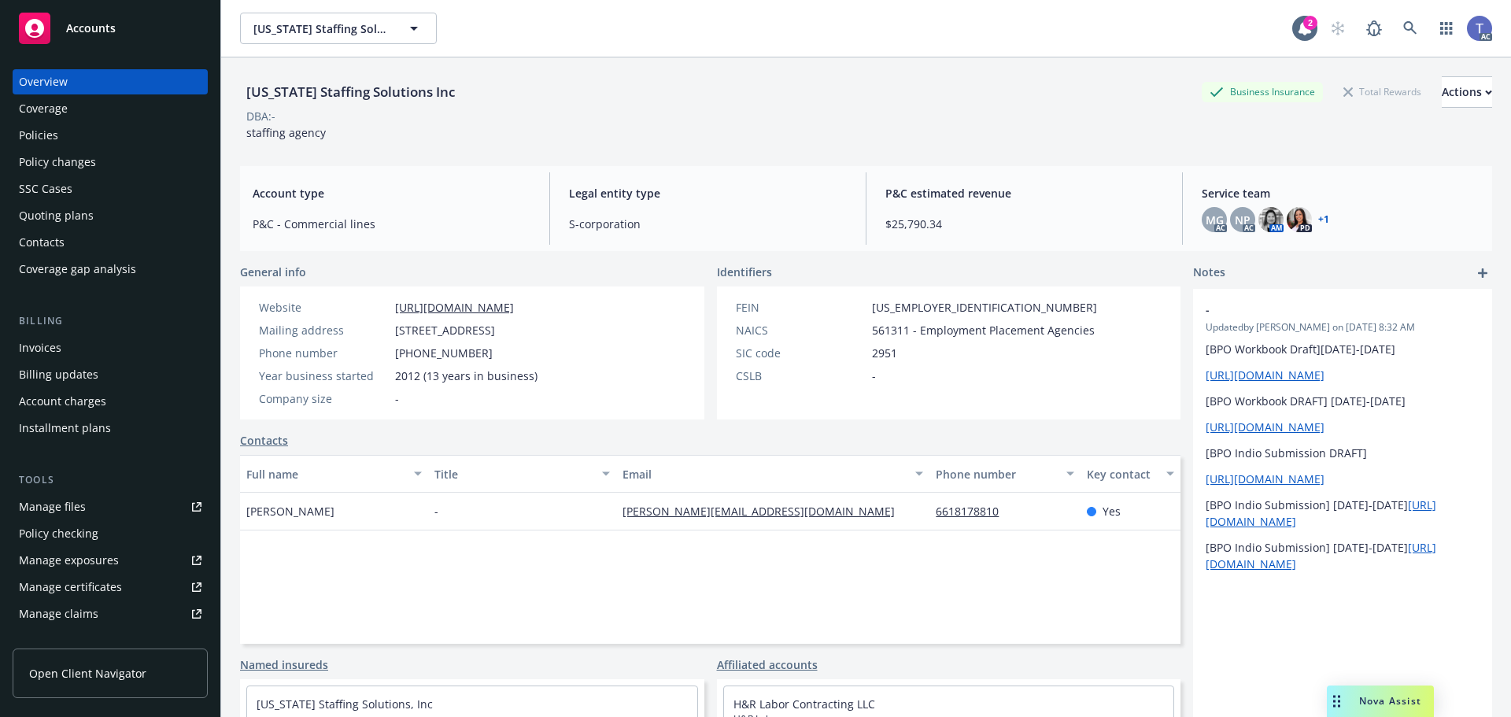
drag, startPoint x: 50, startPoint y: 139, endPoint x: 21, endPoint y: 105, distance: 44.1
click at [50, 139] on div "Policies" at bounding box center [38, 135] width 39 height 25
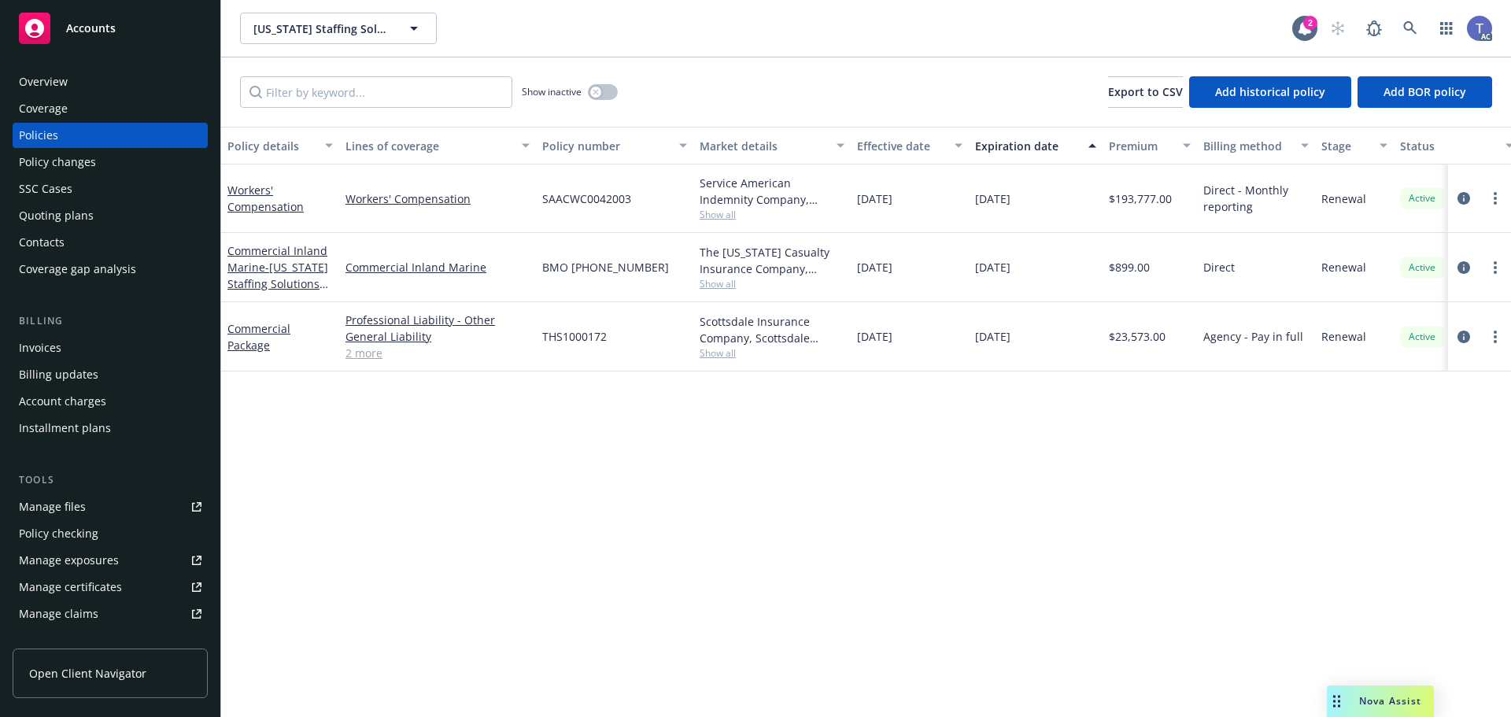
click at [812, 94] on div "Show inactive Export to CSV Add historical policy Add BOR policy" at bounding box center [866, 91] width 1290 height 69
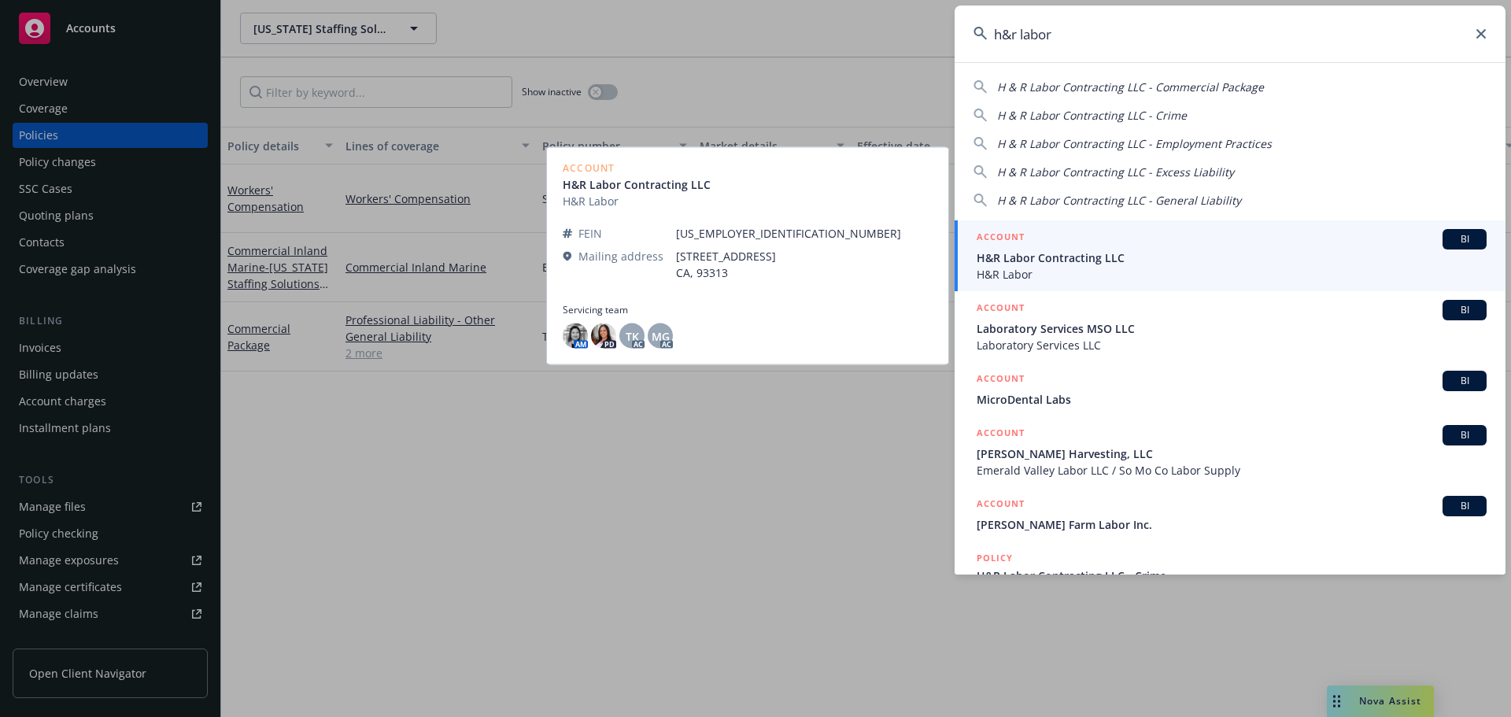
type input "h&r labor"
click at [1111, 252] on span "H&R Labor Contracting LLC" at bounding box center [1232, 257] width 510 height 17
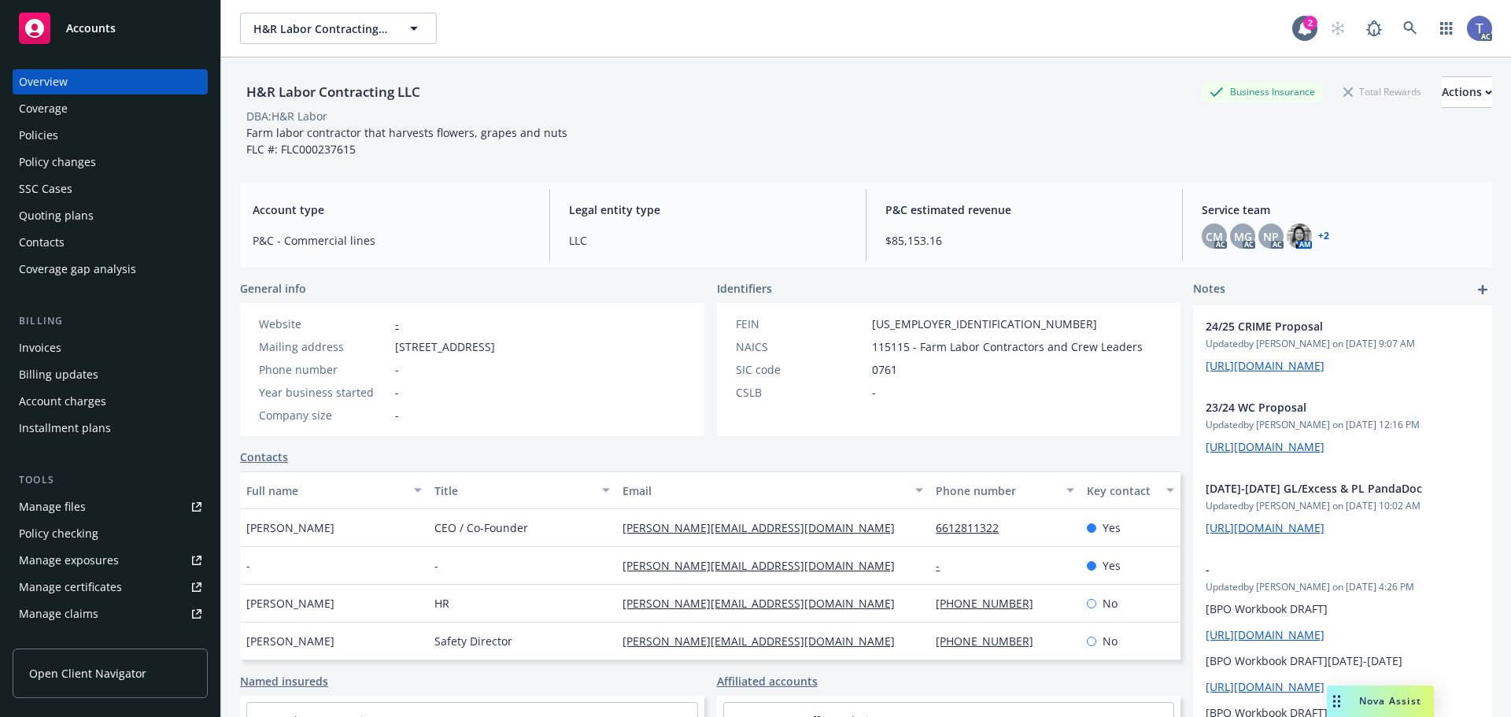
click at [38, 143] on div "Policies" at bounding box center [38, 135] width 39 height 25
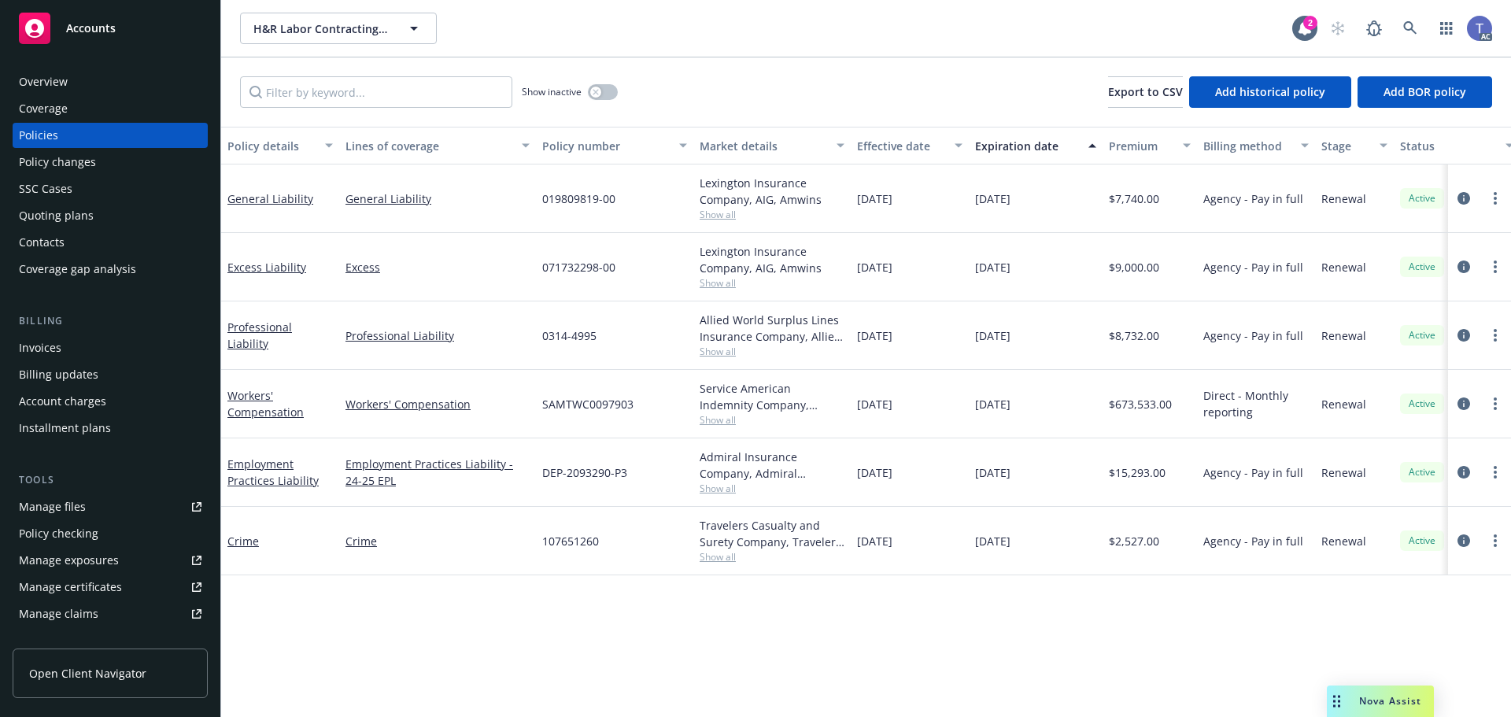
click at [715, 556] on span "Show all" at bounding box center [772, 556] width 145 height 13
drag, startPoint x: 800, startPoint y: 611, endPoint x: 757, endPoint y: 593, distance: 46.6
click at [799, 610] on div "Policy details Lines of coverage Policy number Market details Effective date Ex…" at bounding box center [866, 422] width 1290 height 590
click at [553, 540] on span "107651260" at bounding box center [570, 541] width 57 height 17
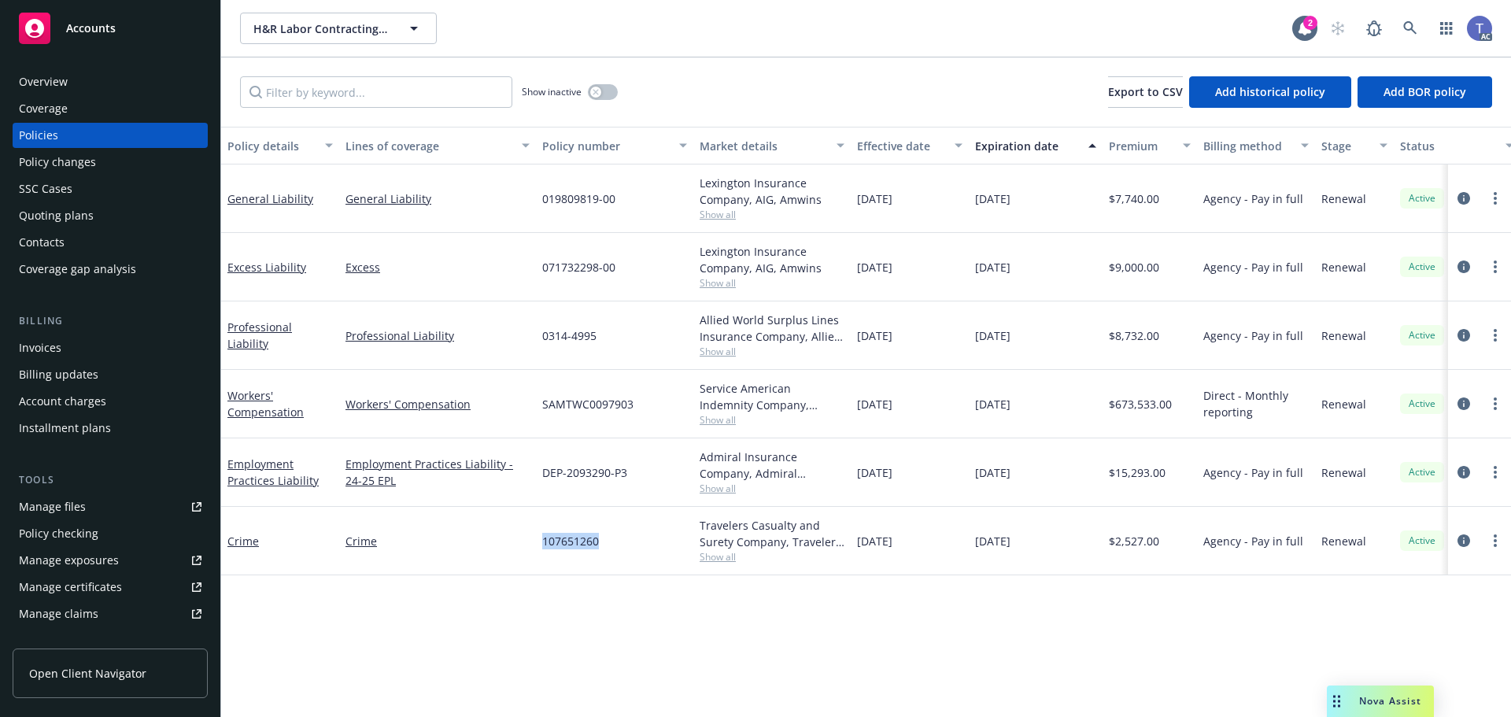
copy span "107651260"
click at [797, 65] on div "Show inactive Export to CSV Add historical policy Add BOR policy" at bounding box center [866, 91] width 1290 height 69
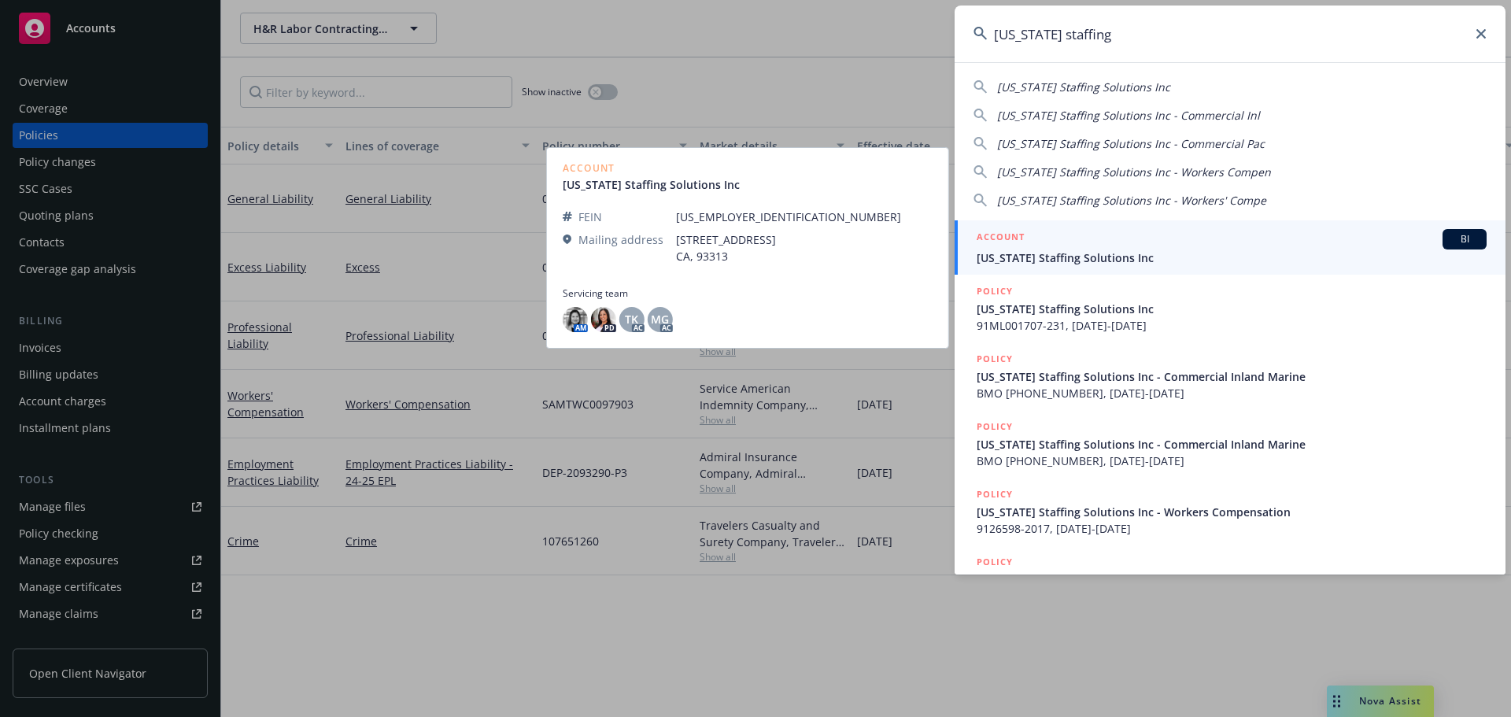
type input "california staffing"
click at [1018, 255] on span "California Staffing Solutions Inc" at bounding box center [1232, 257] width 510 height 17
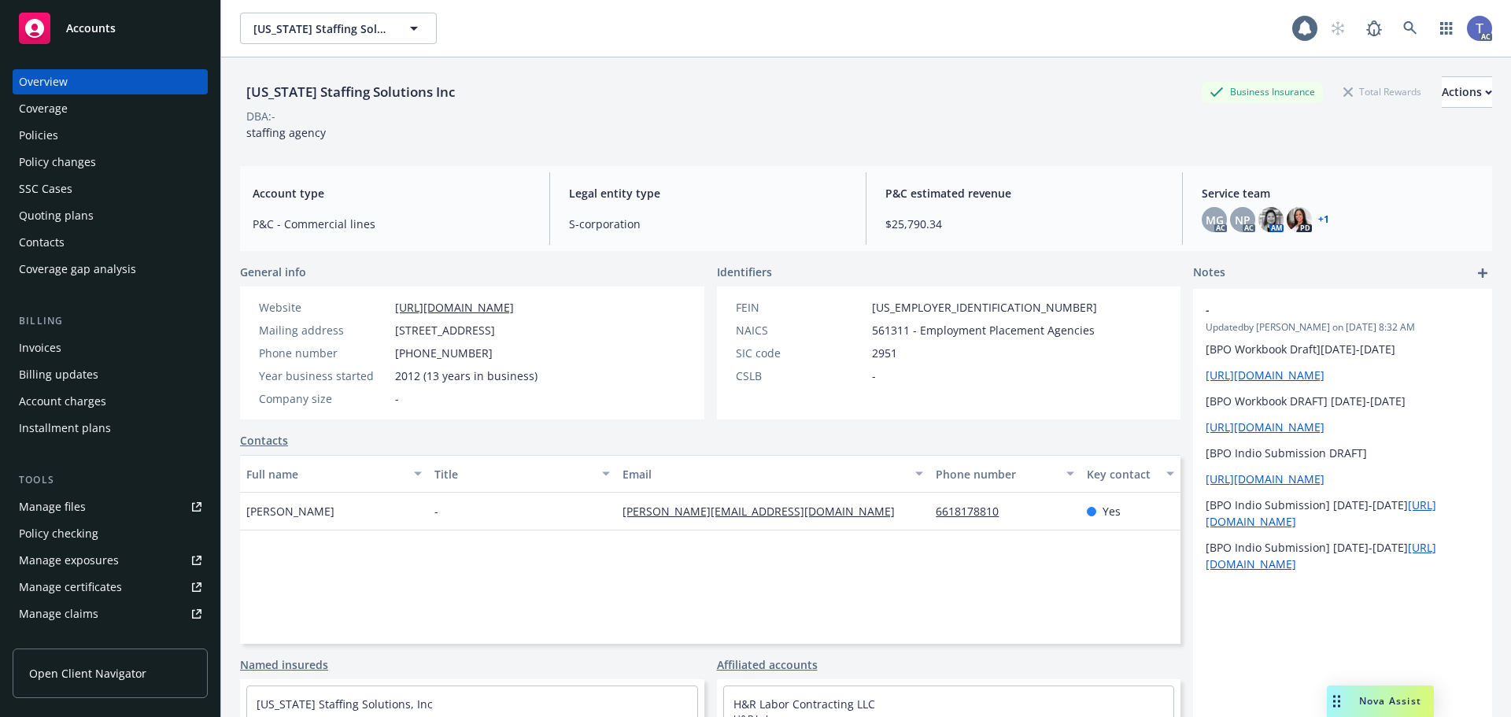
click at [67, 146] on div "Policies" at bounding box center [110, 135] width 183 height 25
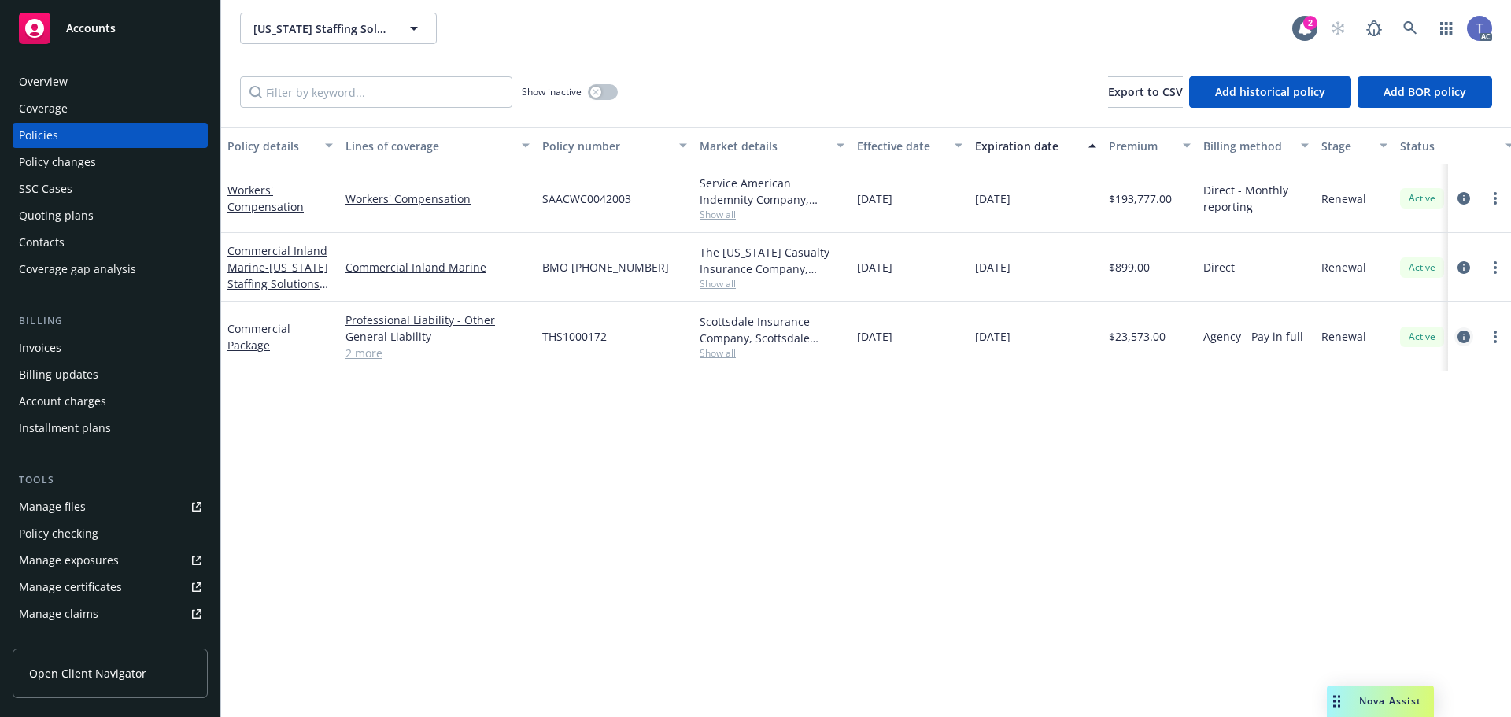
click at [1472, 336] on div at bounding box center [1479, 336] width 50 height 19
click at [1462, 334] on icon "circleInformation" at bounding box center [1464, 337] width 13 height 13
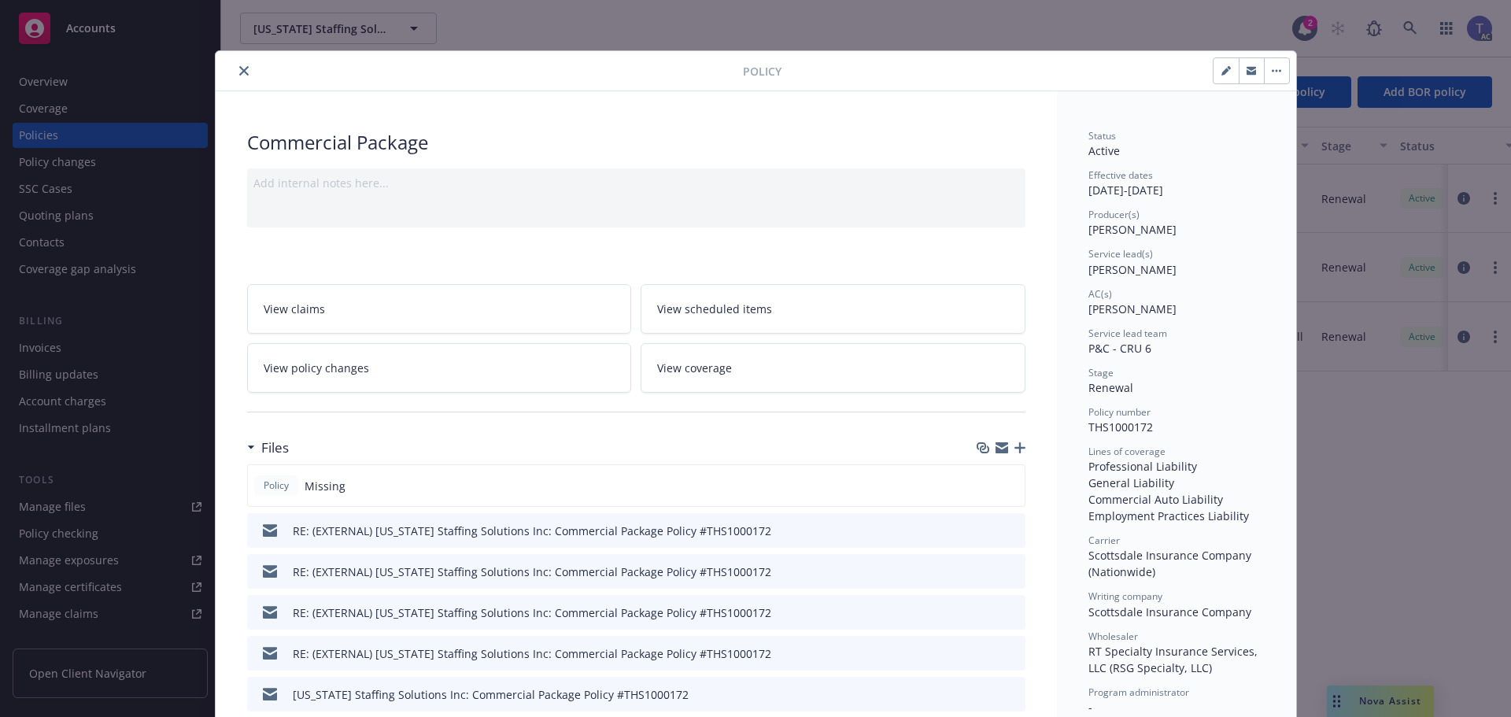
click at [235, 70] on button "close" at bounding box center [244, 70] width 19 height 19
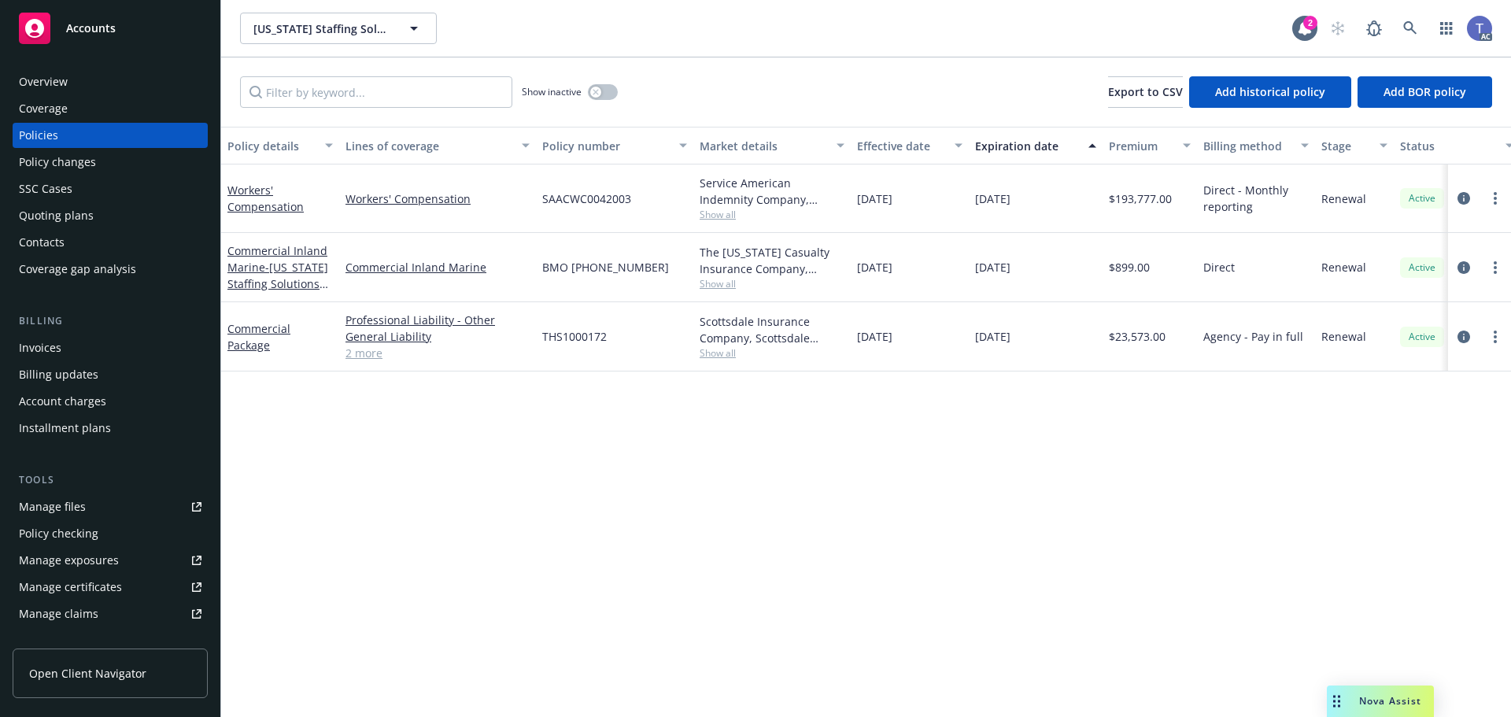
click at [789, 63] on div "Show inactive Export to CSV Add historical policy Add BOR policy" at bounding box center [866, 91] width 1290 height 69
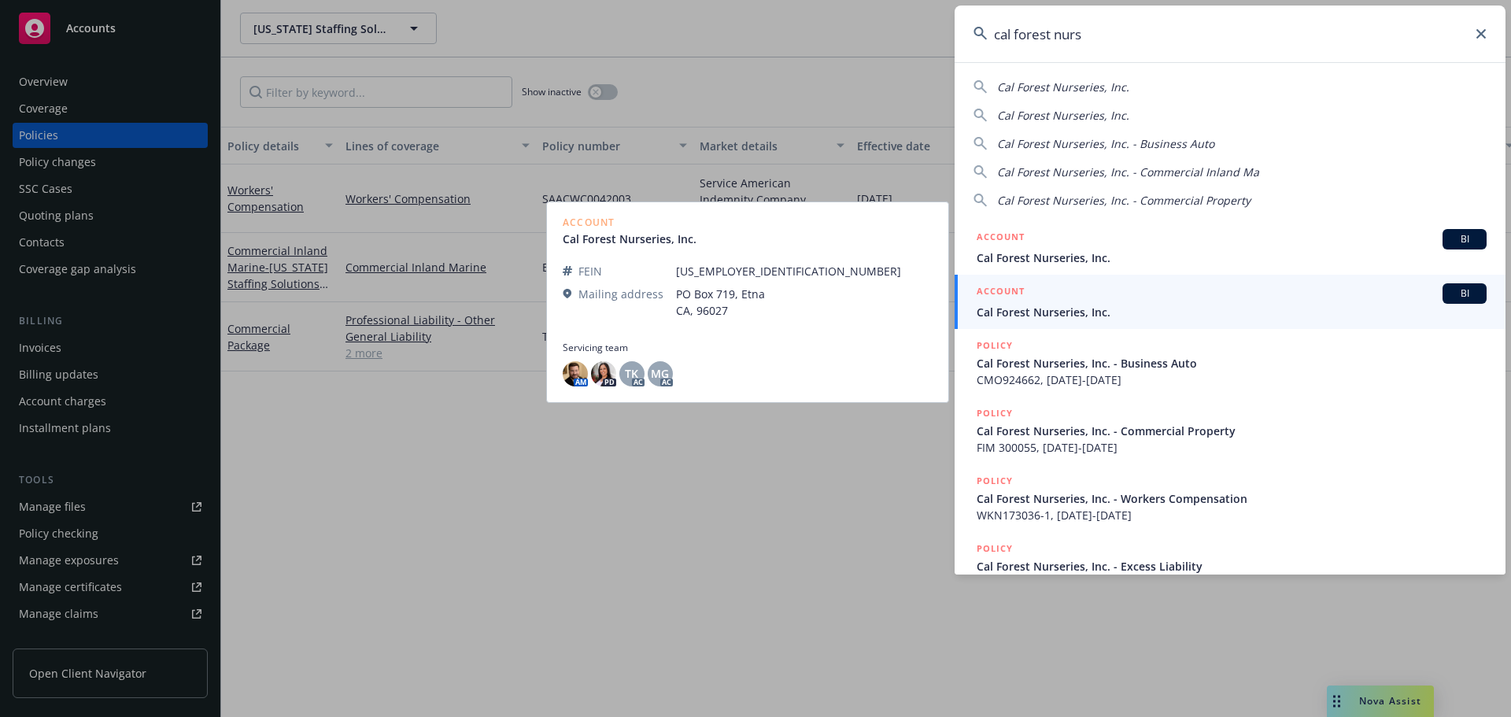
type input "cal forest nurs"
click at [1096, 304] on span "Cal Forest Nurseries, Inc." at bounding box center [1232, 312] width 510 height 17
